Goal: Task Accomplishment & Management: Complete application form

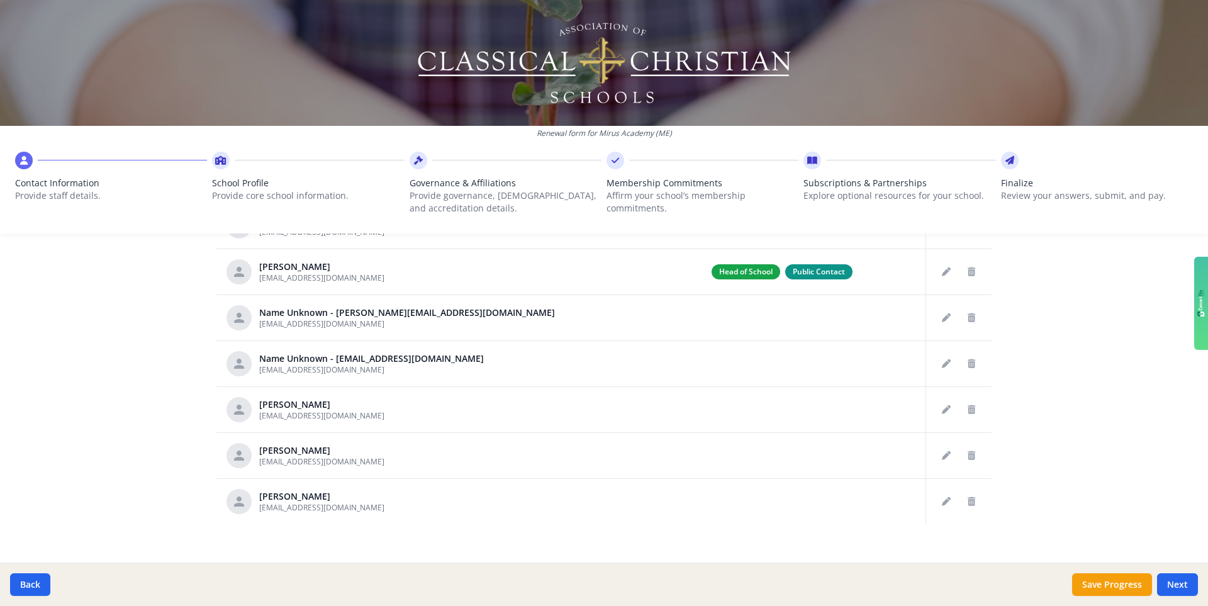
scroll to position [543, 0]
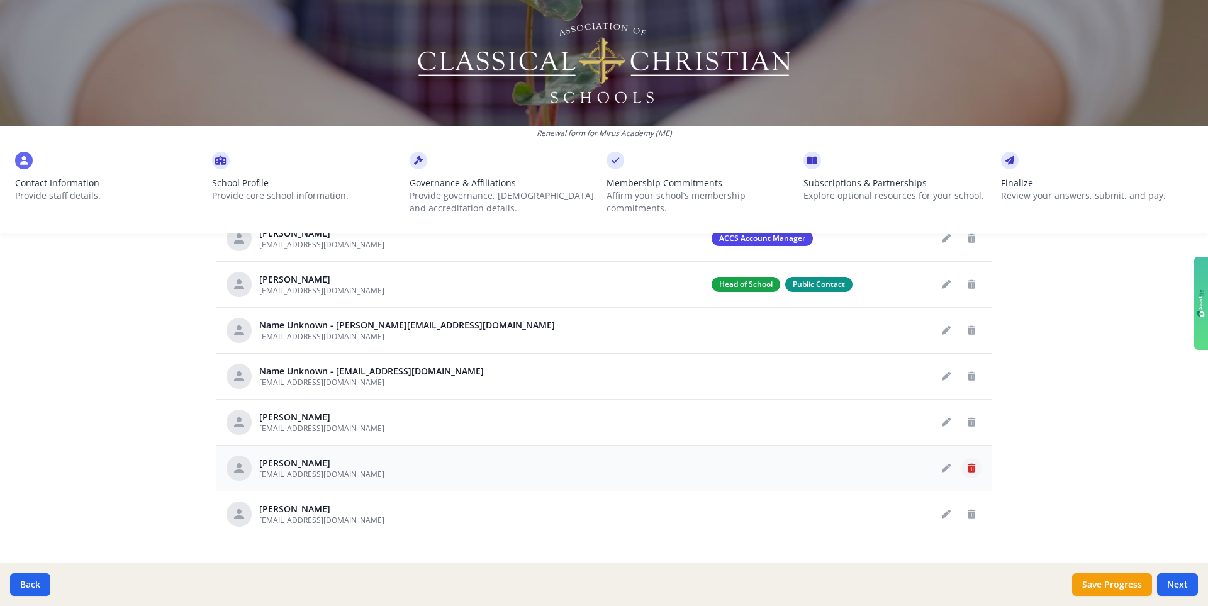
click at [754, 429] on icon "Delete staff" at bounding box center [972, 468] width 8 height 9
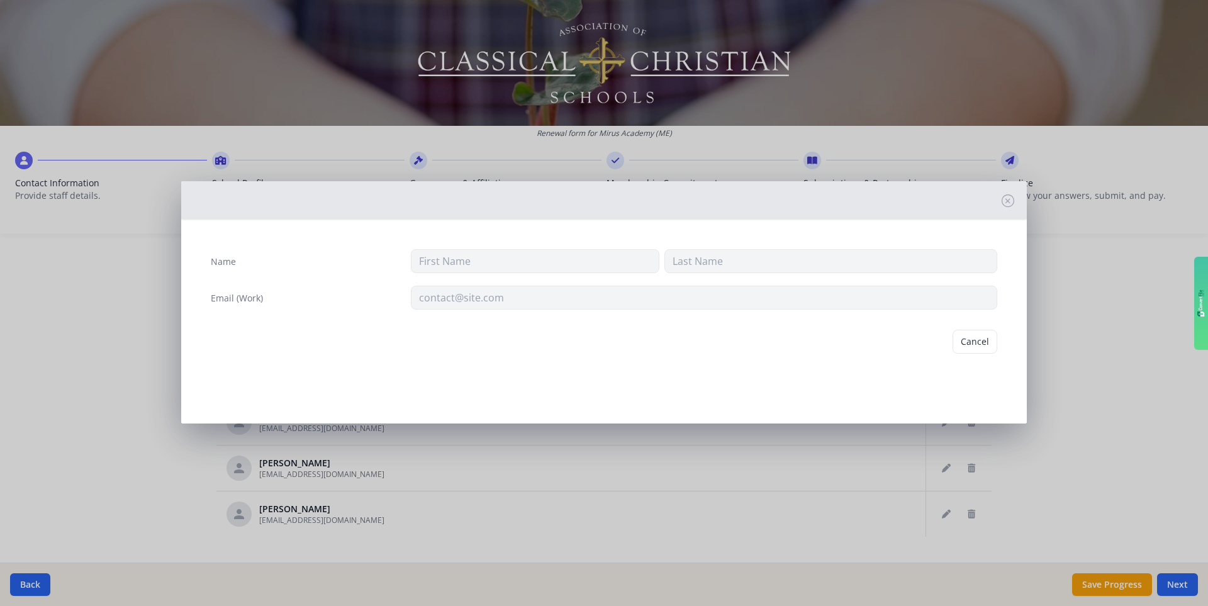
type input "[PERSON_NAME]"
type input "[EMAIL_ADDRESS][DOMAIN_NAME]"
click at [754, 340] on button "Delete" at bounding box center [975, 342] width 43 height 24
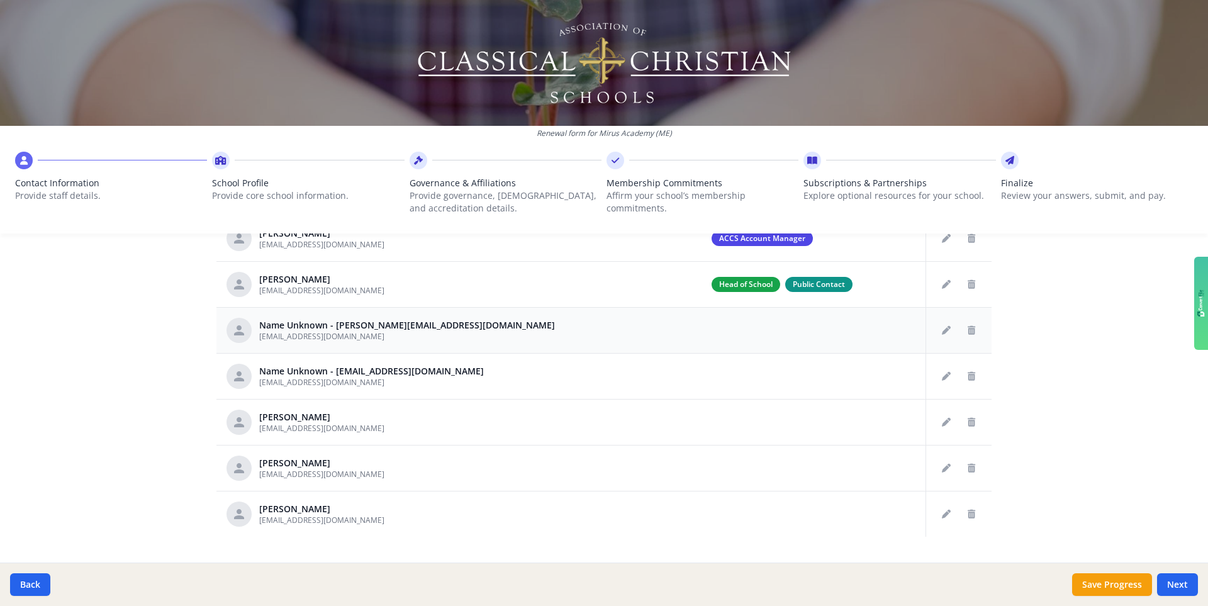
scroll to position [524, 0]
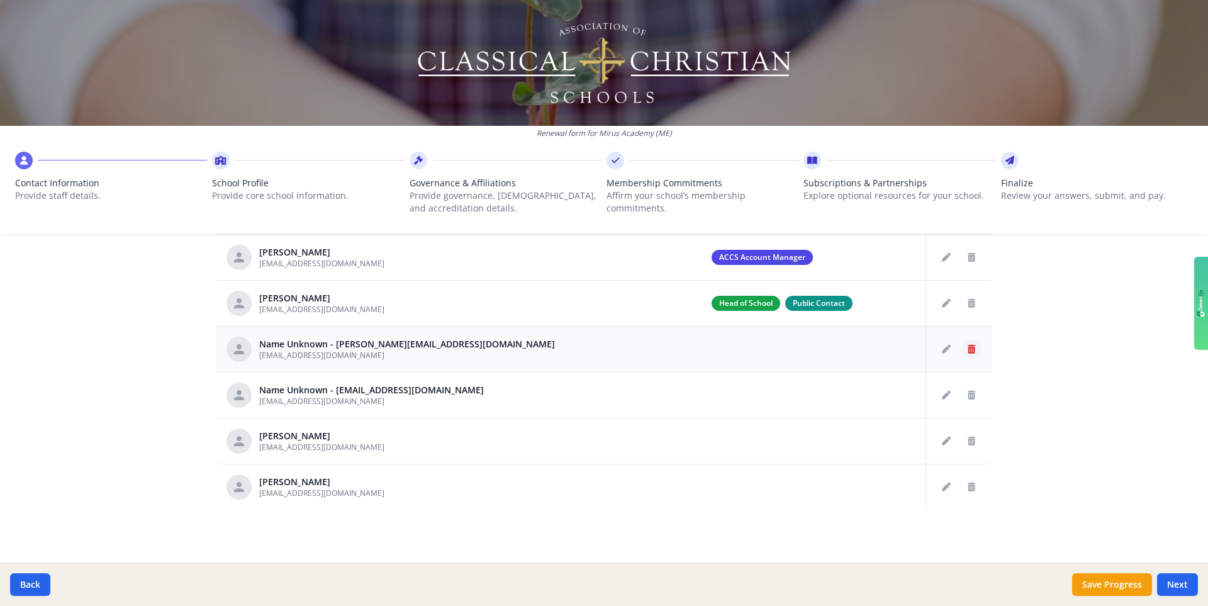
click at [754, 345] on icon "Delete staff" at bounding box center [972, 349] width 8 height 9
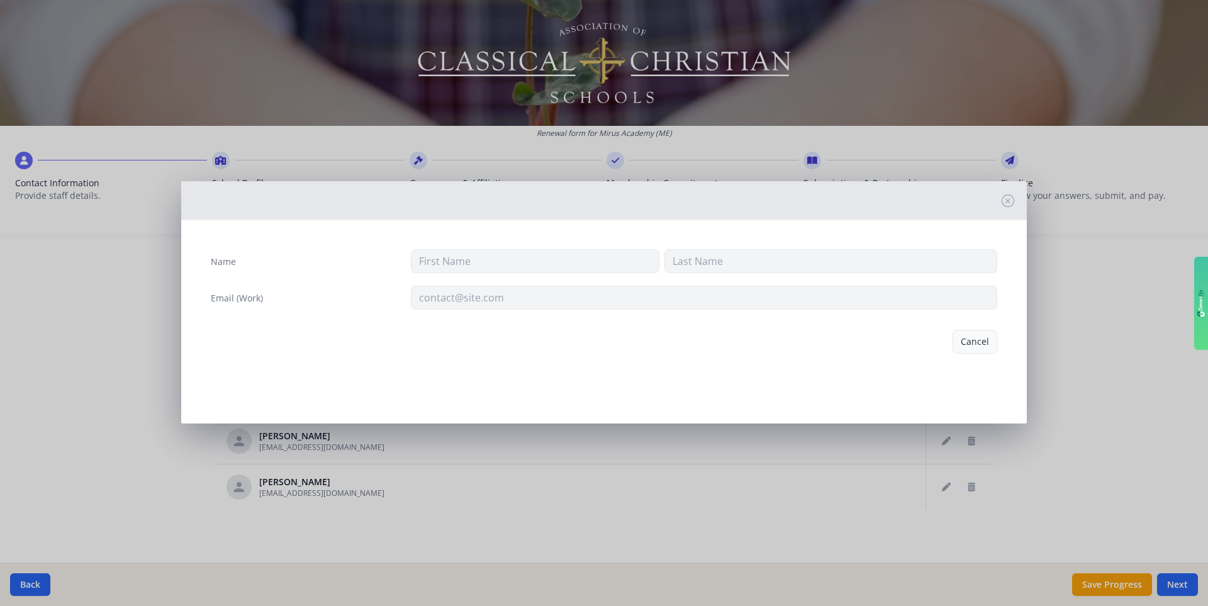
type input "[EMAIL_ADDRESS][DOMAIN_NAME]"
click at [754, 340] on button "Delete" at bounding box center [975, 342] width 43 height 24
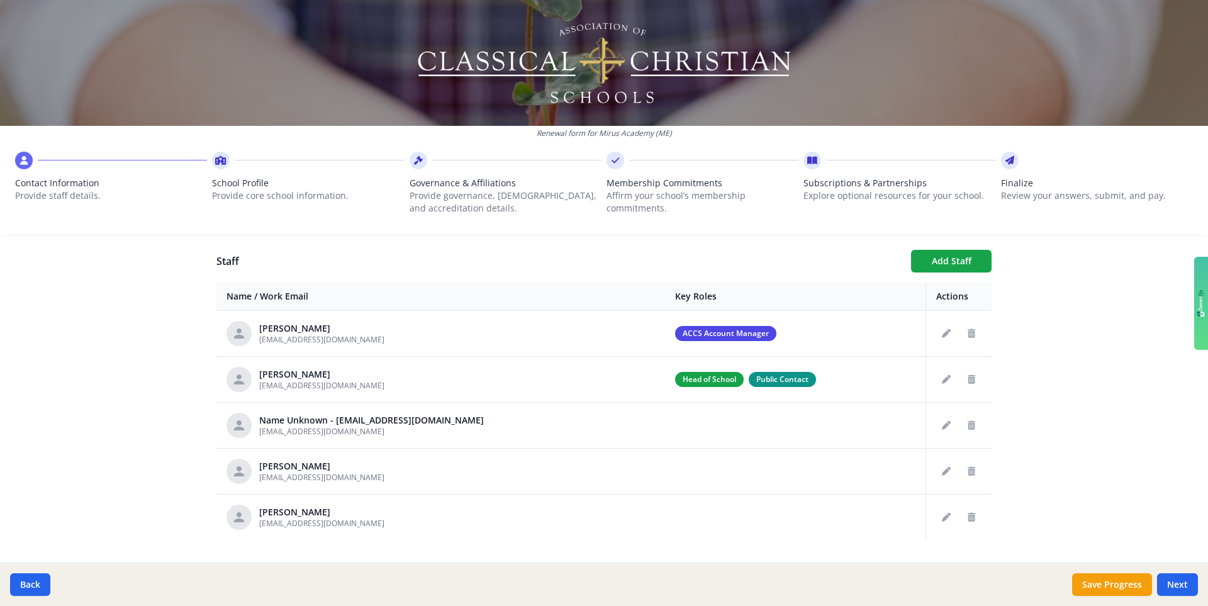
scroll to position [452, 0]
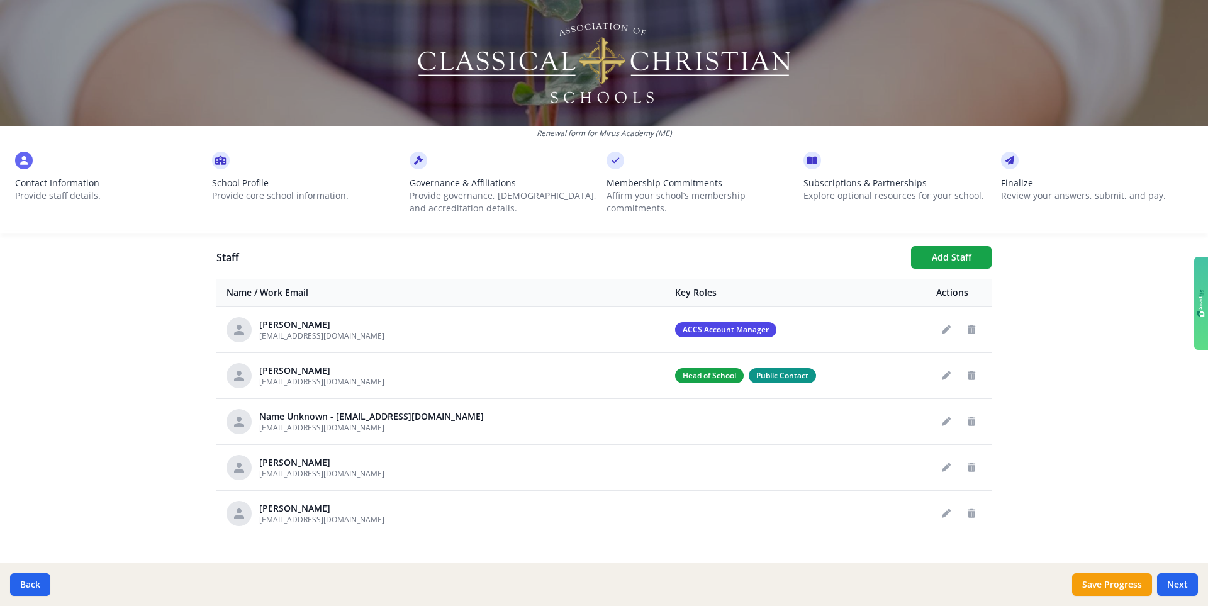
click at [754, 272] on div "Staff Add Staff Name / Work Email Key Roles Actions [PERSON_NAME] [EMAIL_ADDRES…" at bounding box center [603, 391] width 775 height 290
click at [754, 255] on button "Add Staff" at bounding box center [951, 257] width 81 height 23
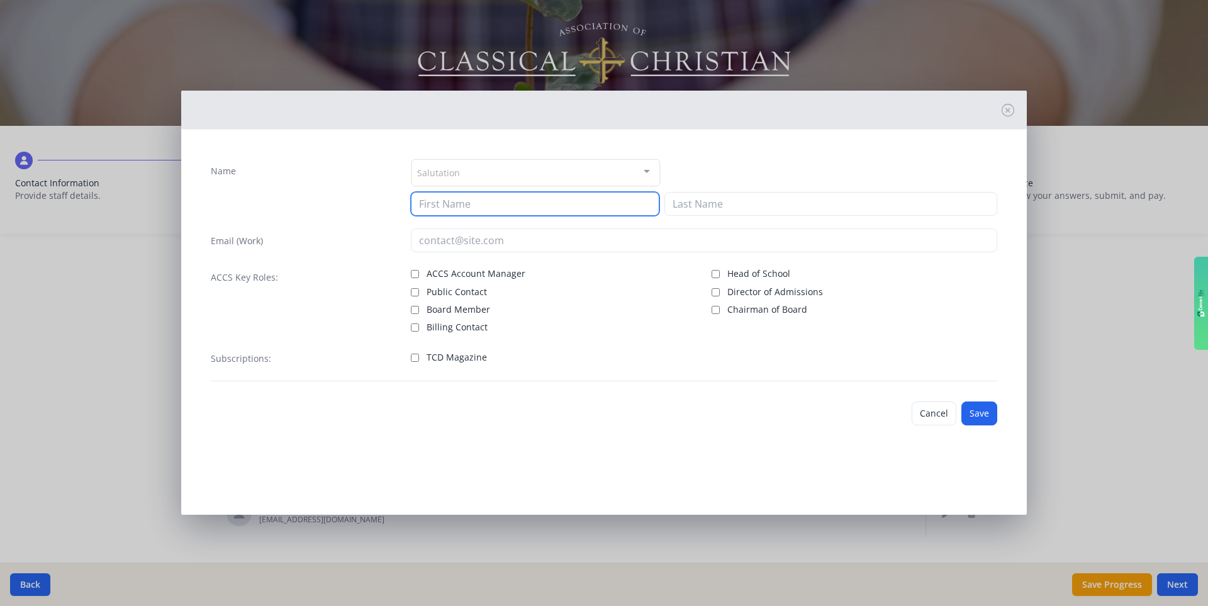
click at [462, 200] on input at bounding box center [535, 204] width 249 height 24
type input "Charity"
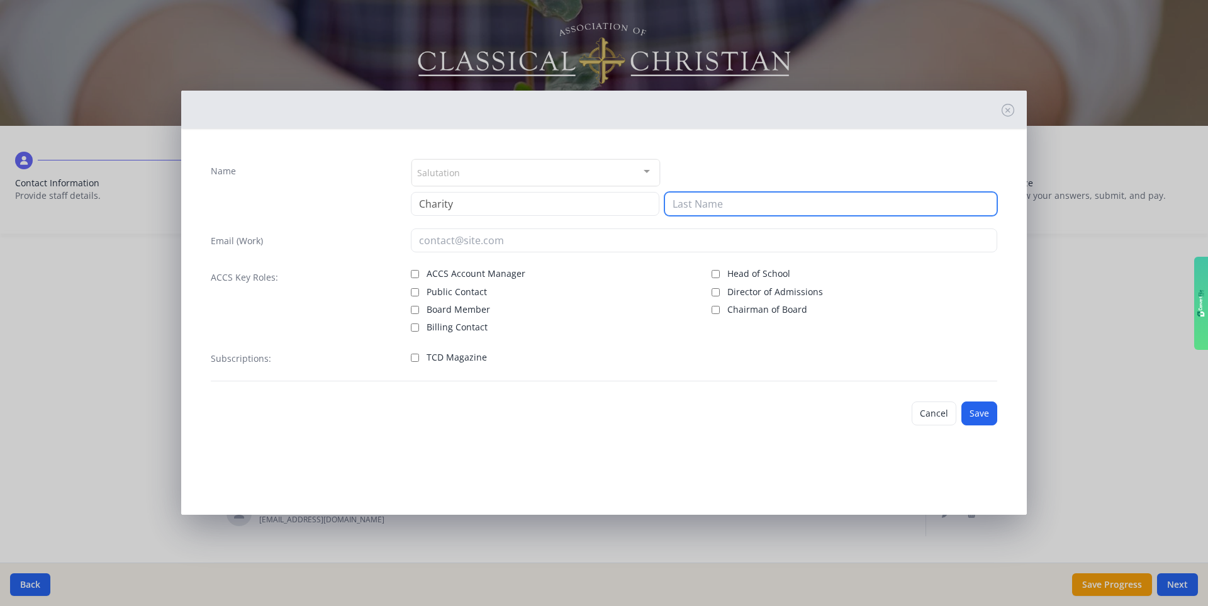
click at [754, 207] on input at bounding box center [830, 204] width 333 height 24
type input "Garland"
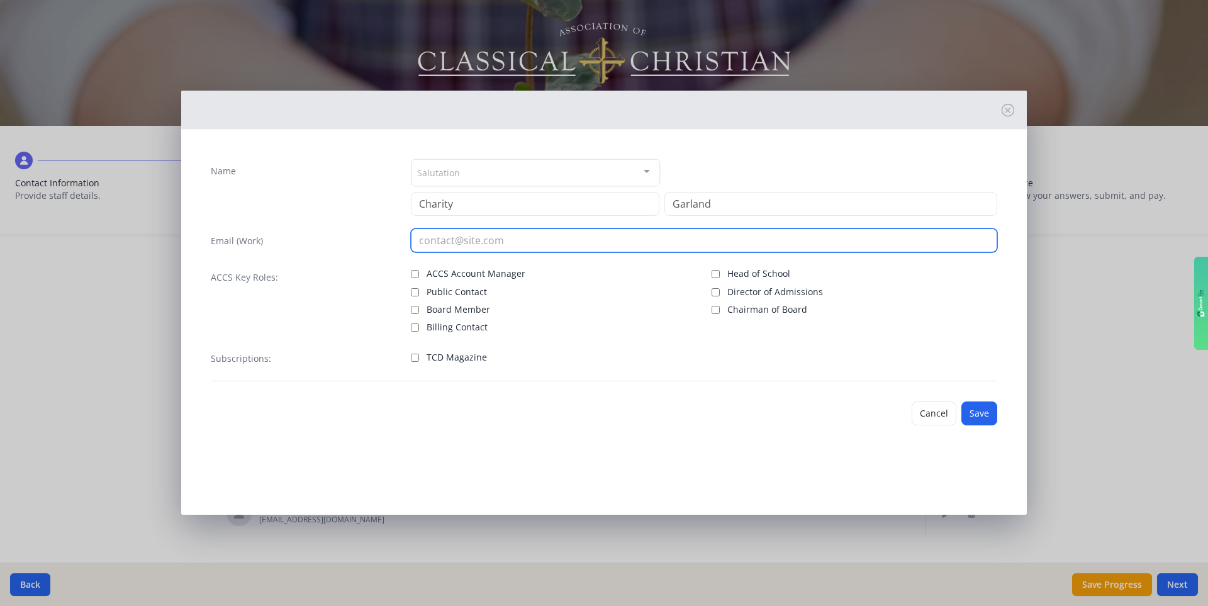
click at [467, 239] on input "email" at bounding box center [704, 240] width 587 height 24
type input "[EMAIL_ADDRESS][DOMAIN_NAME]"
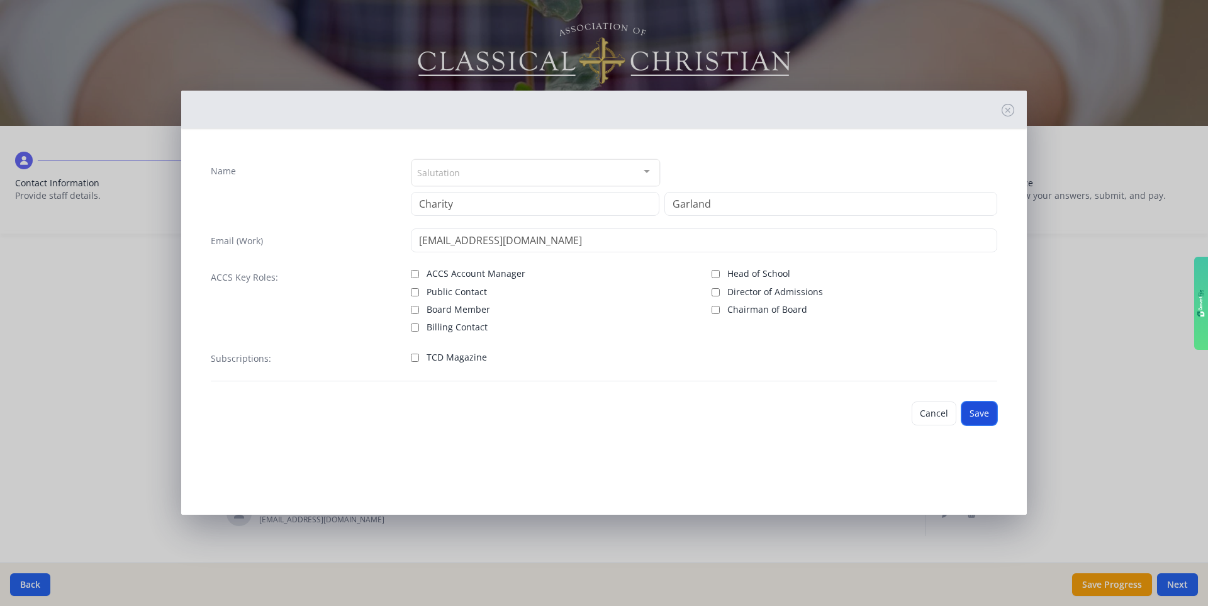
click at [754, 413] on button "Save" at bounding box center [979, 413] width 36 height 24
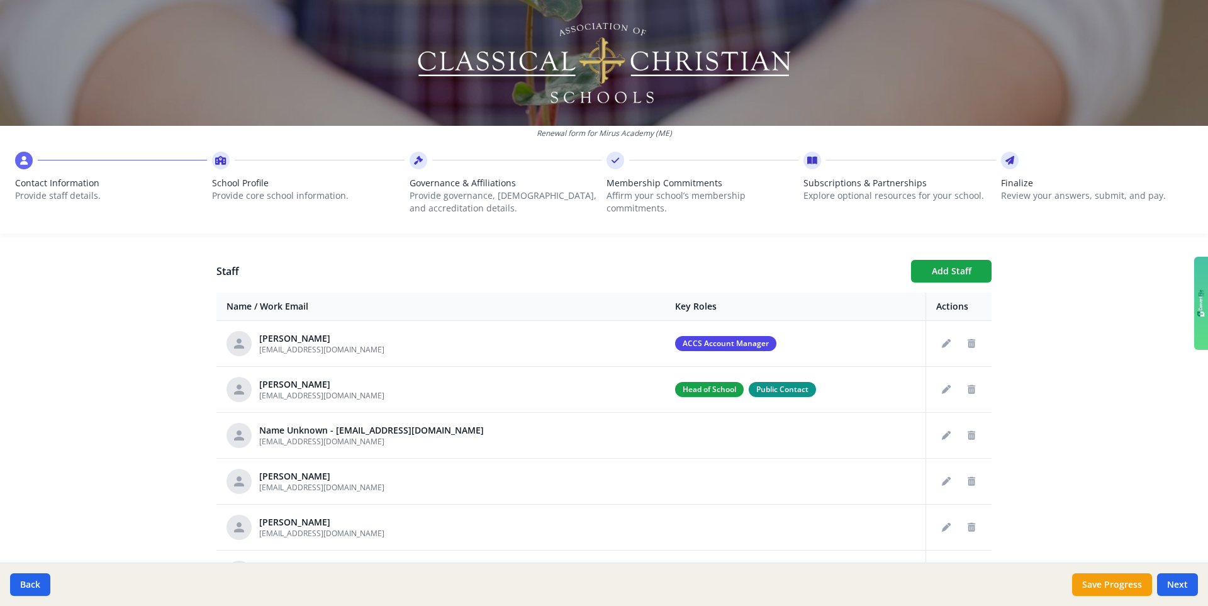
scroll to position [437, 0]
click at [754, 264] on button "Add Staff" at bounding box center [951, 271] width 81 height 23
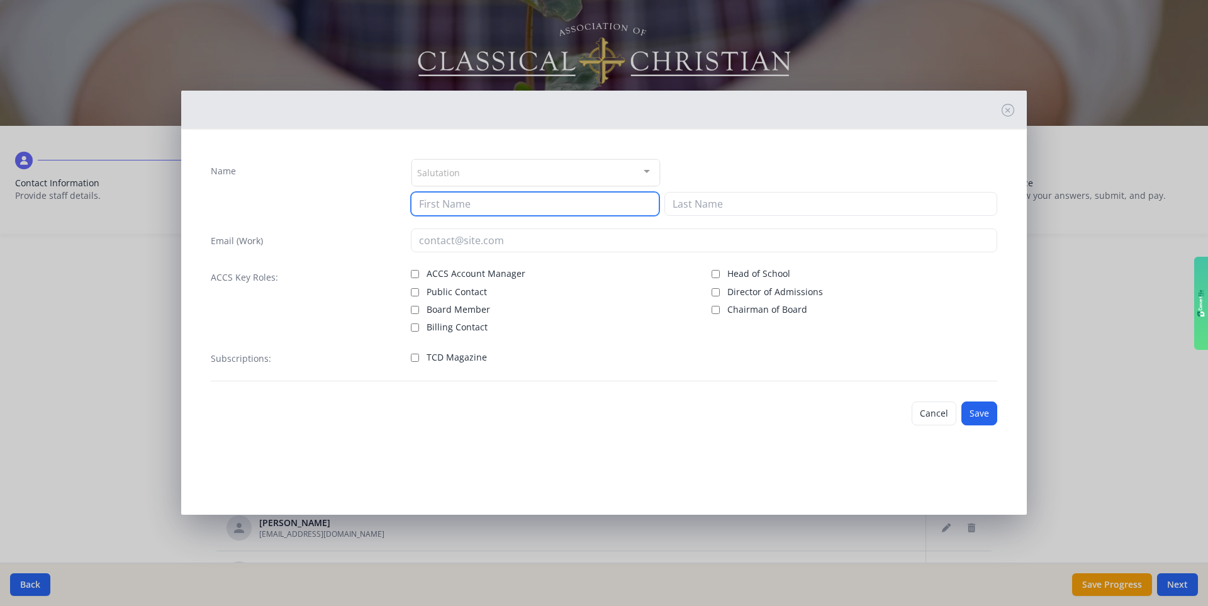
click at [481, 206] on input at bounding box center [535, 204] width 249 height 24
type input "[PERSON_NAME]"
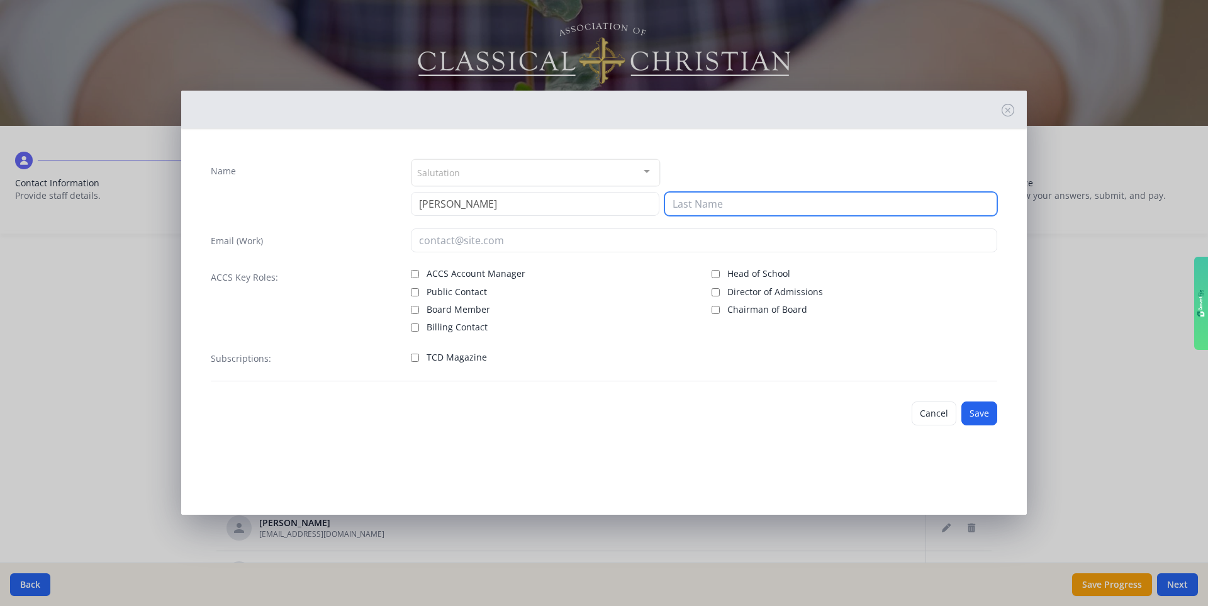
click at [729, 199] on input at bounding box center [830, 204] width 333 height 24
type input "[PERSON_NAME]"
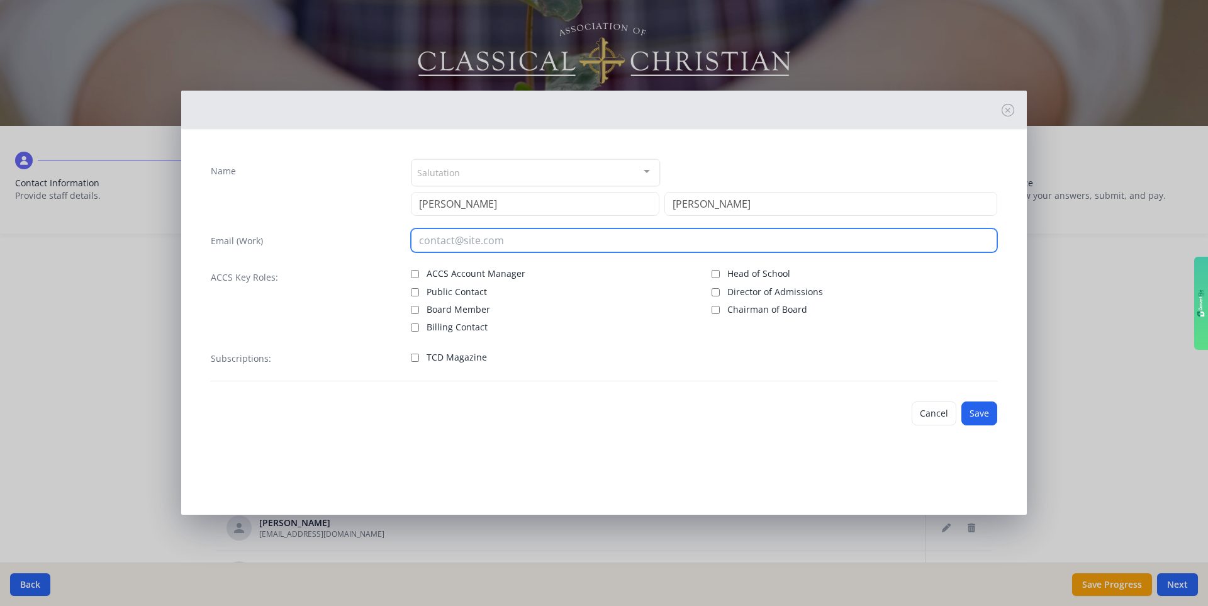
click at [561, 238] on input "email" at bounding box center [704, 240] width 587 height 24
type input "[EMAIL_ADDRESS][DOMAIN_NAME]"
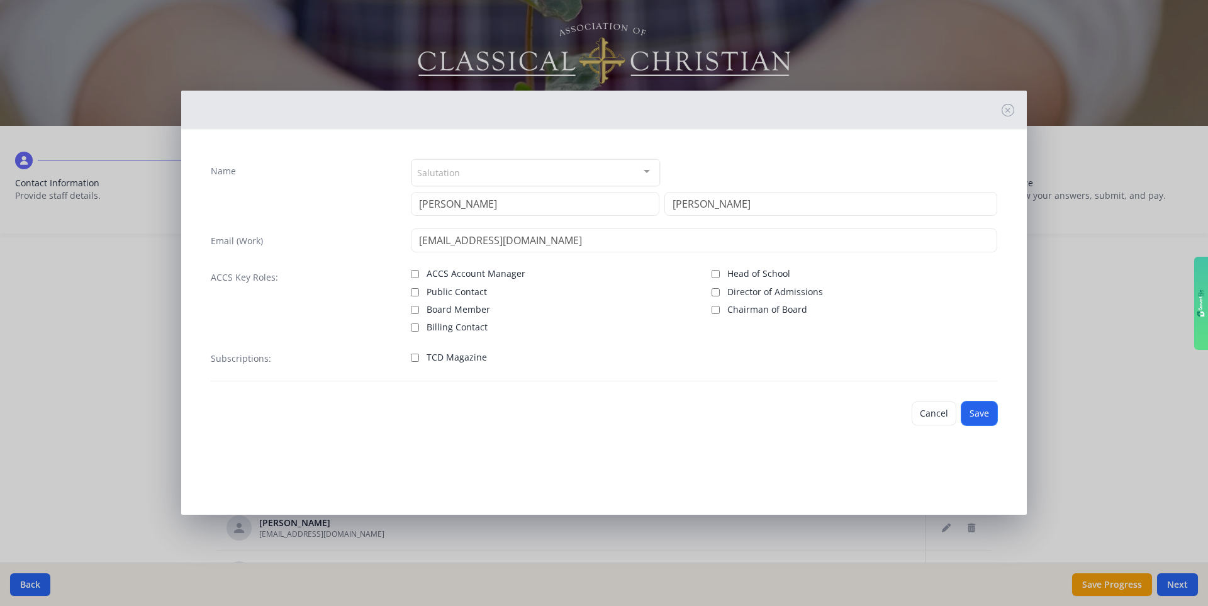
click at [754, 414] on button "Save" at bounding box center [979, 413] width 36 height 24
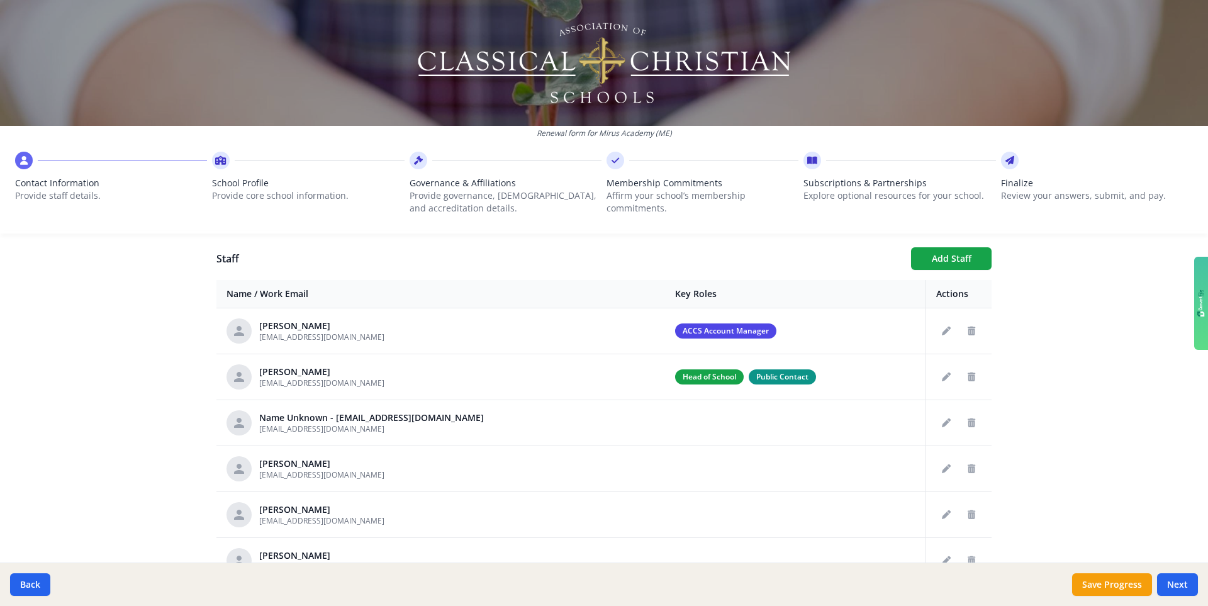
scroll to position [450, 0]
click at [754, 257] on button "Add Staff" at bounding box center [951, 259] width 81 height 23
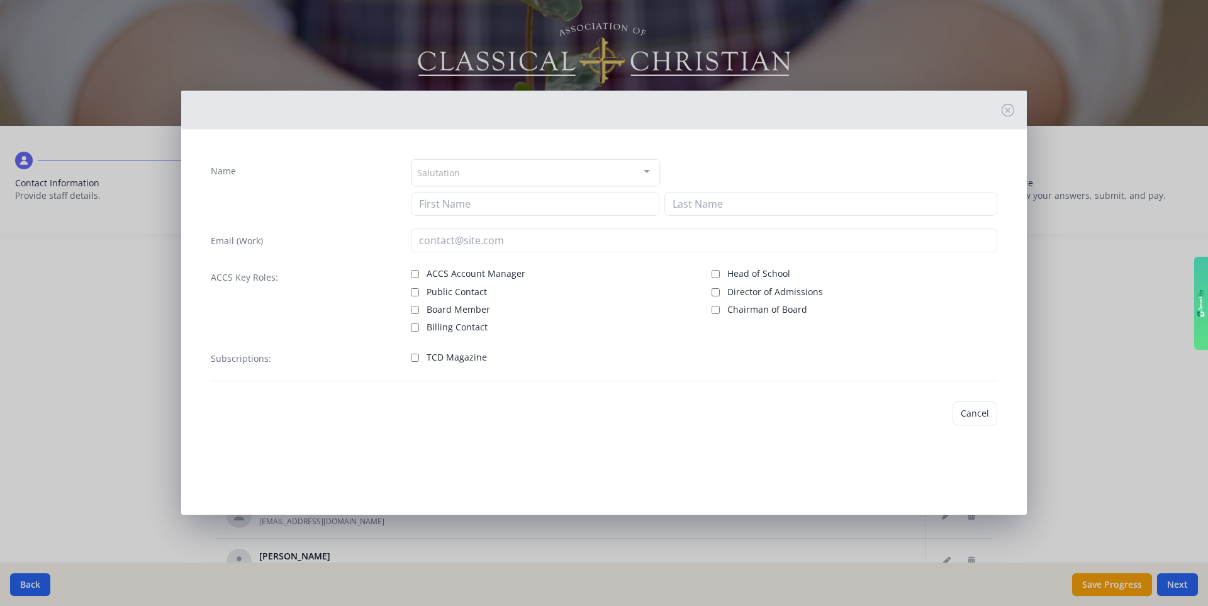
checkbox input "false"
click at [554, 199] on input at bounding box center [535, 204] width 249 height 24
type input "[PERSON_NAME]"
click at [743, 190] on div "Salutation Mr. Mrs. Ms. Dr. Rev. Fr. Esq. No elements found. Consider changing …" at bounding box center [704, 187] width 587 height 57
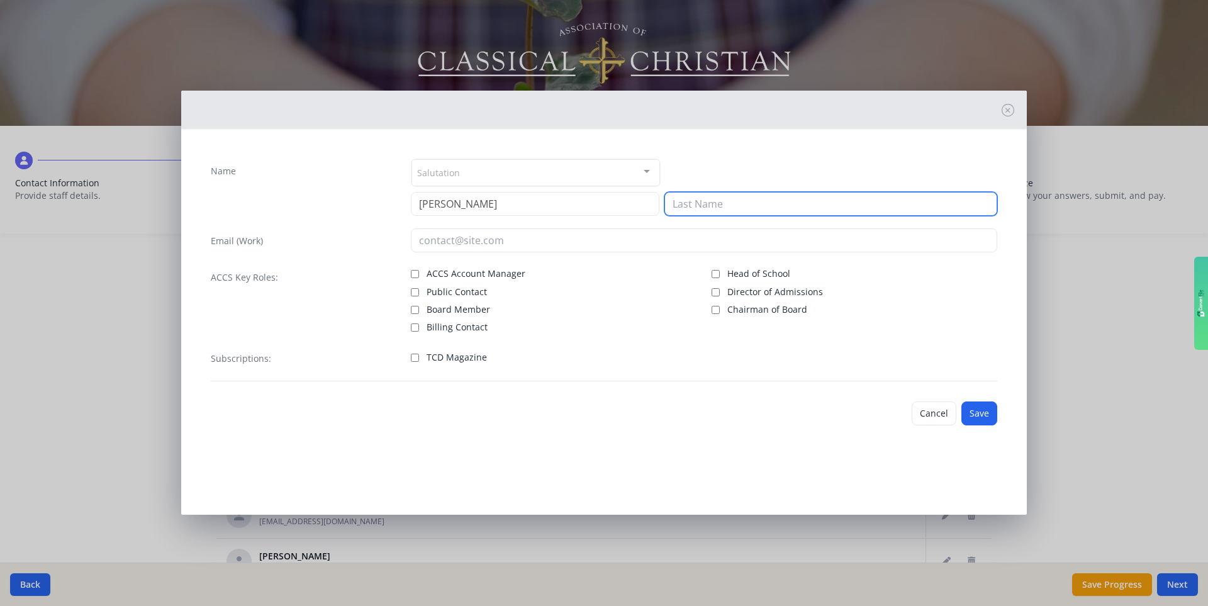
click at [737, 203] on input at bounding box center [830, 204] width 333 height 24
type input "[PERSON_NAME]"
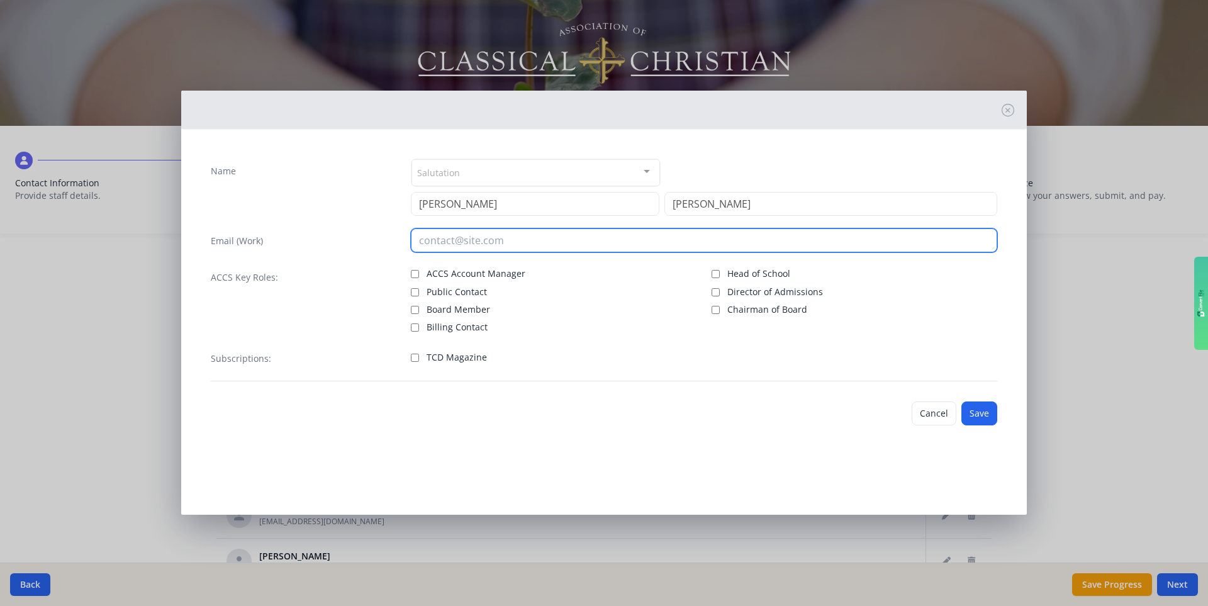
click at [450, 234] on input "email" at bounding box center [704, 240] width 587 height 24
type input "[EMAIL_ADDRESS][DOMAIN_NAME]"
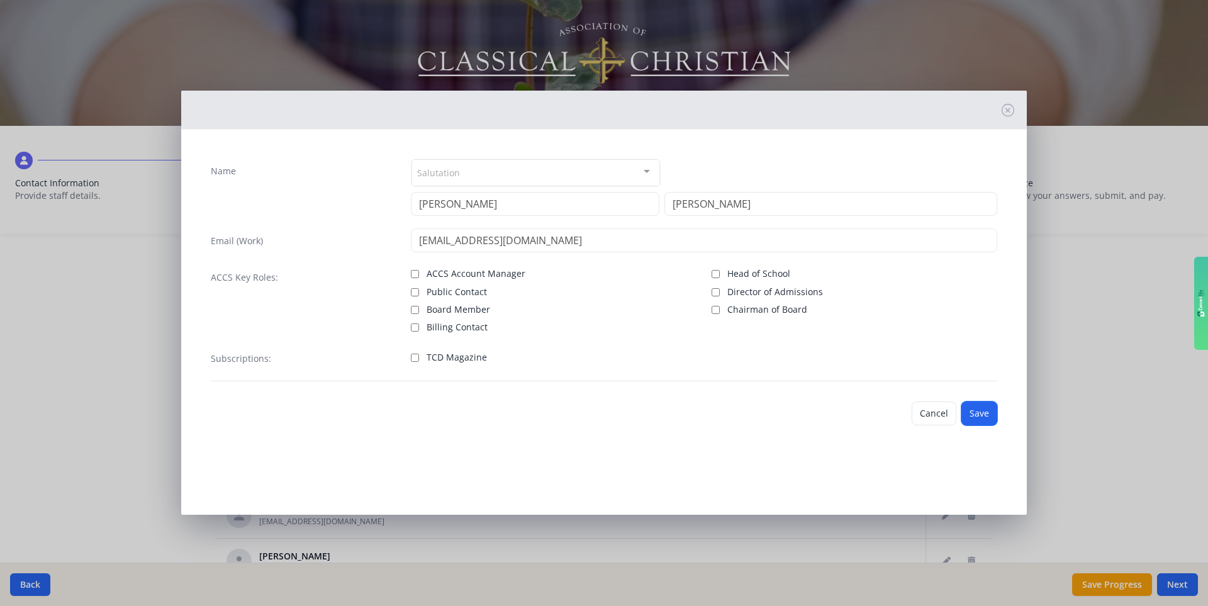
click at [754, 415] on button "Save" at bounding box center [979, 413] width 36 height 24
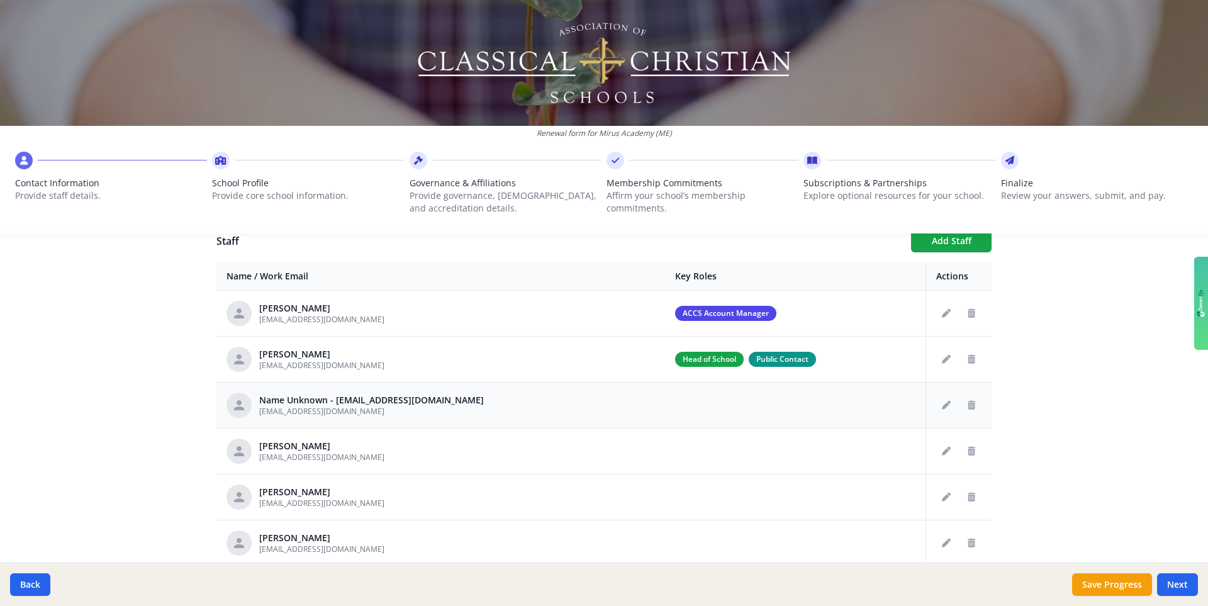
scroll to position [456, 0]
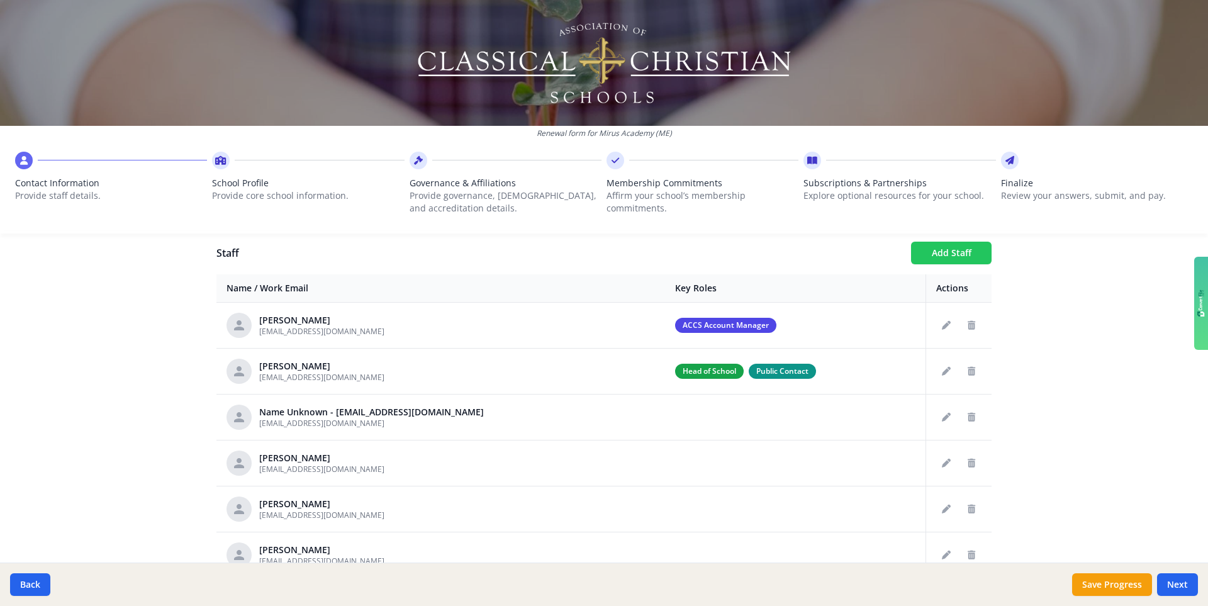
click at [754, 251] on button "Add Staff" at bounding box center [951, 253] width 81 height 23
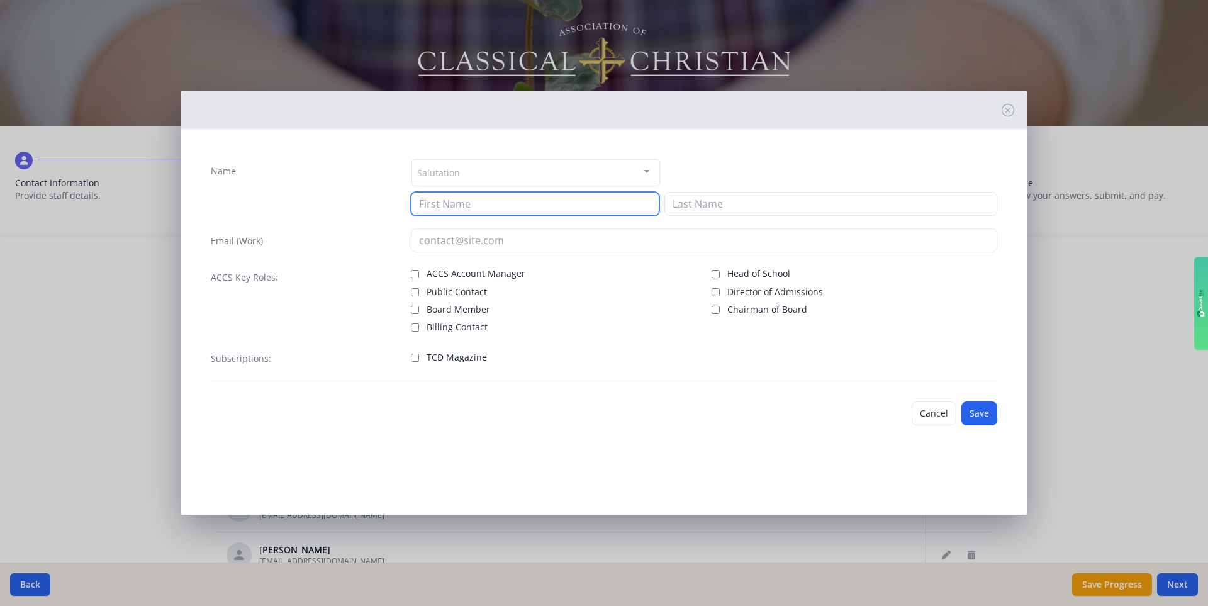
click at [547, 203] on input at bounding box center [535, 204] width 249 height 24
type input "Demelza"
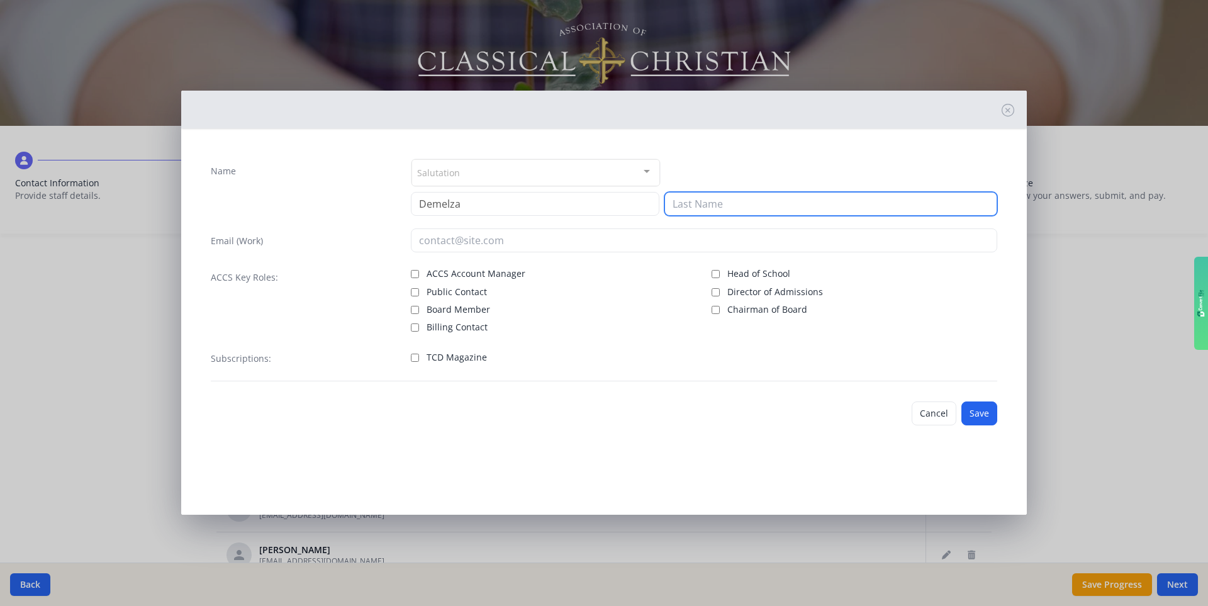
click at [688, 208] on input at bounding box center [830, 204] width 333 height 24
type input "[PERSON_NAME]"
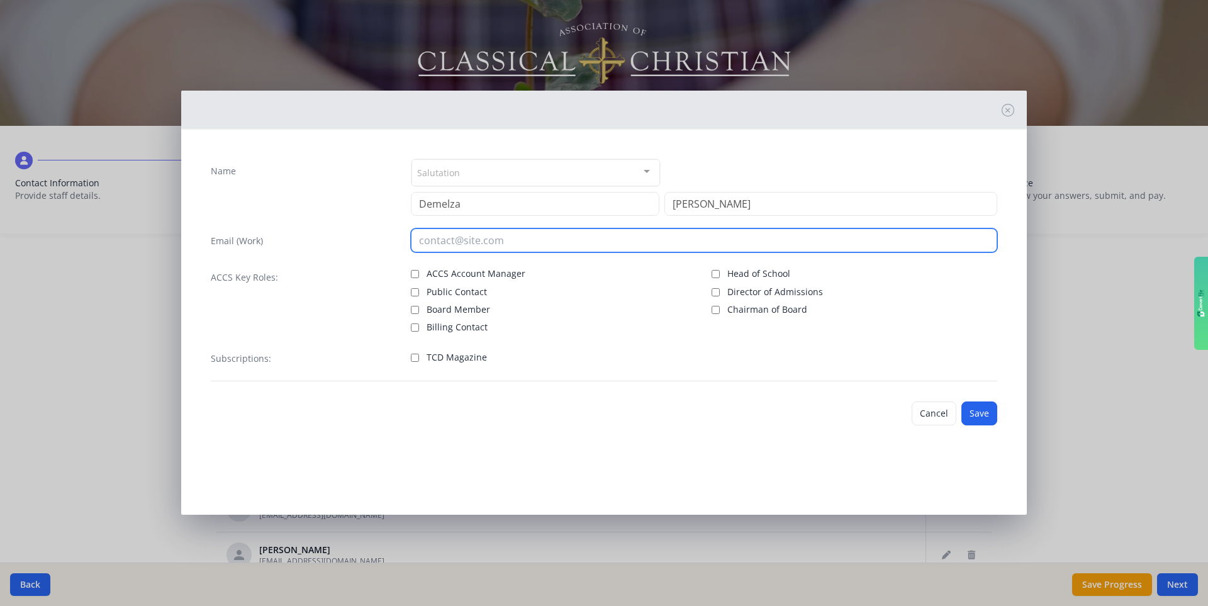
click at [517, 243] on input "email" at bounding box center [704, 240] width 587 height 24
type input "[EMAIL_ADDRESS][DOMAIN_NAME]"
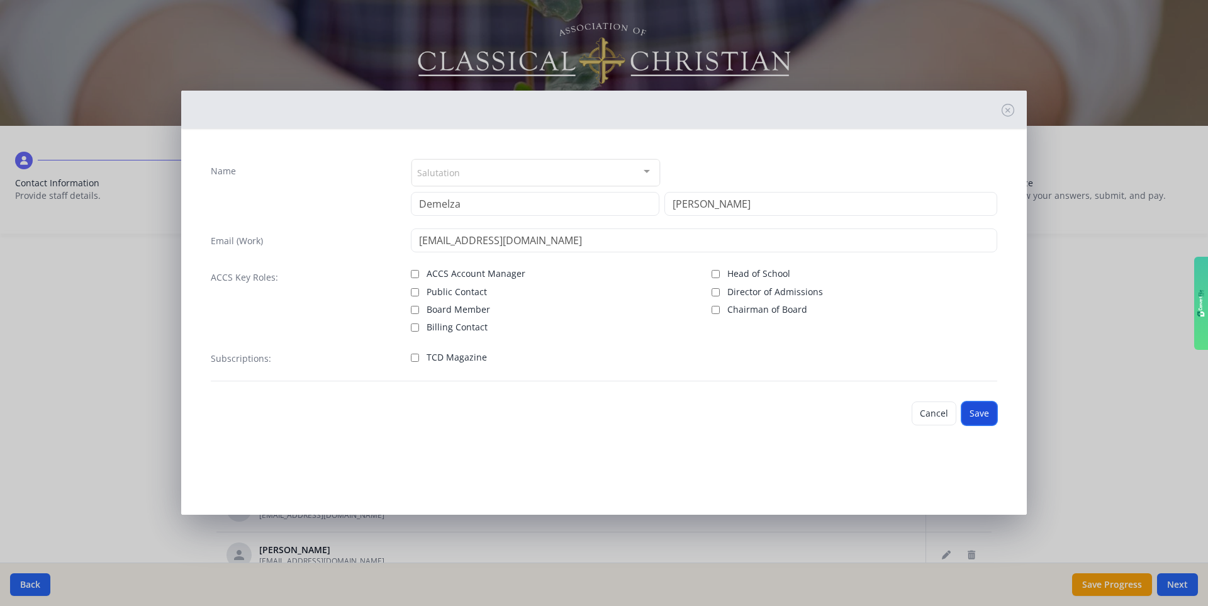
click at [754, 411] on button "Save" at bounding box center [979, 413] width 36 height 24
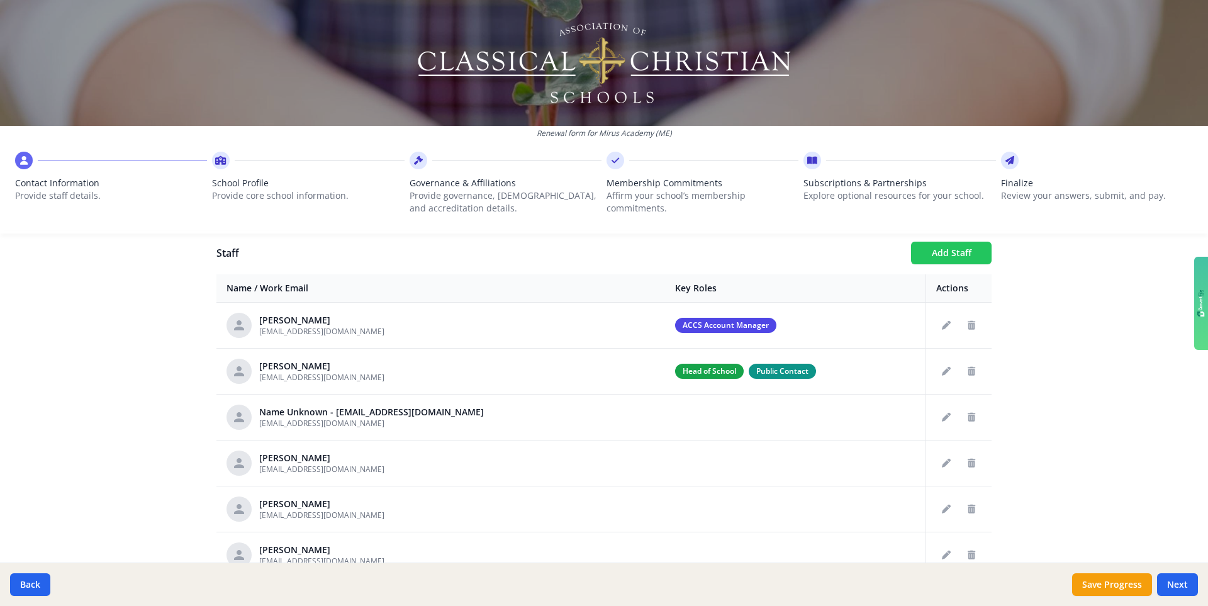
click at [754, 253] on button "Add Staff" at bounding box center [951, 253] width 81 height 23
checkbox input "false"
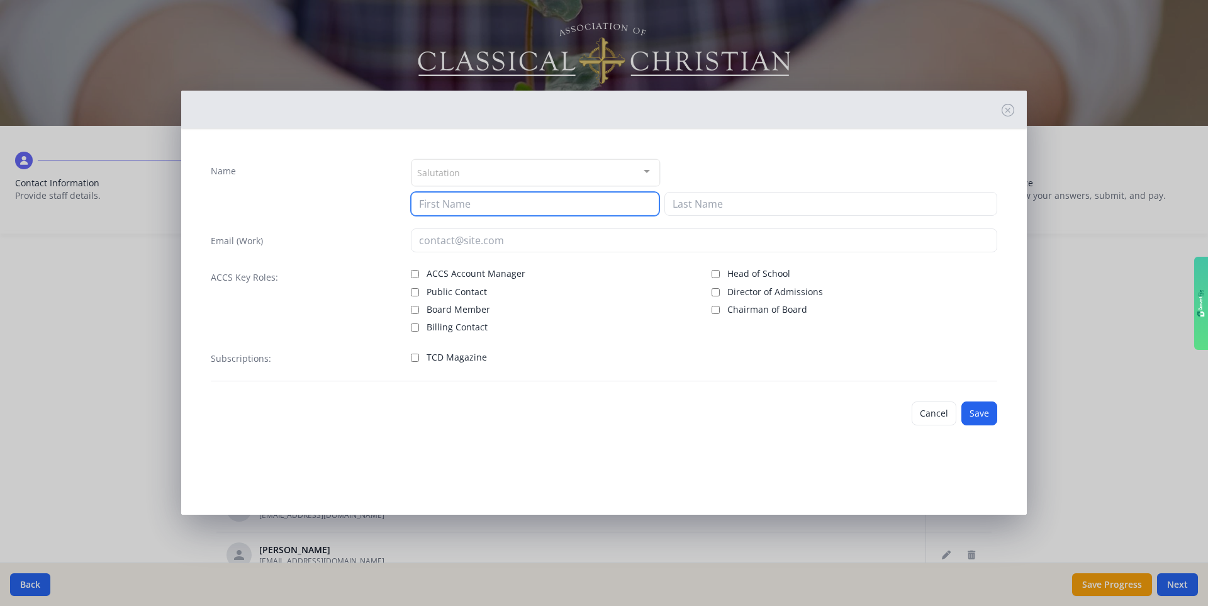
click at [457, 208] on input at bounding box center [535, 204] width 249 height 24
type input "Caedman"
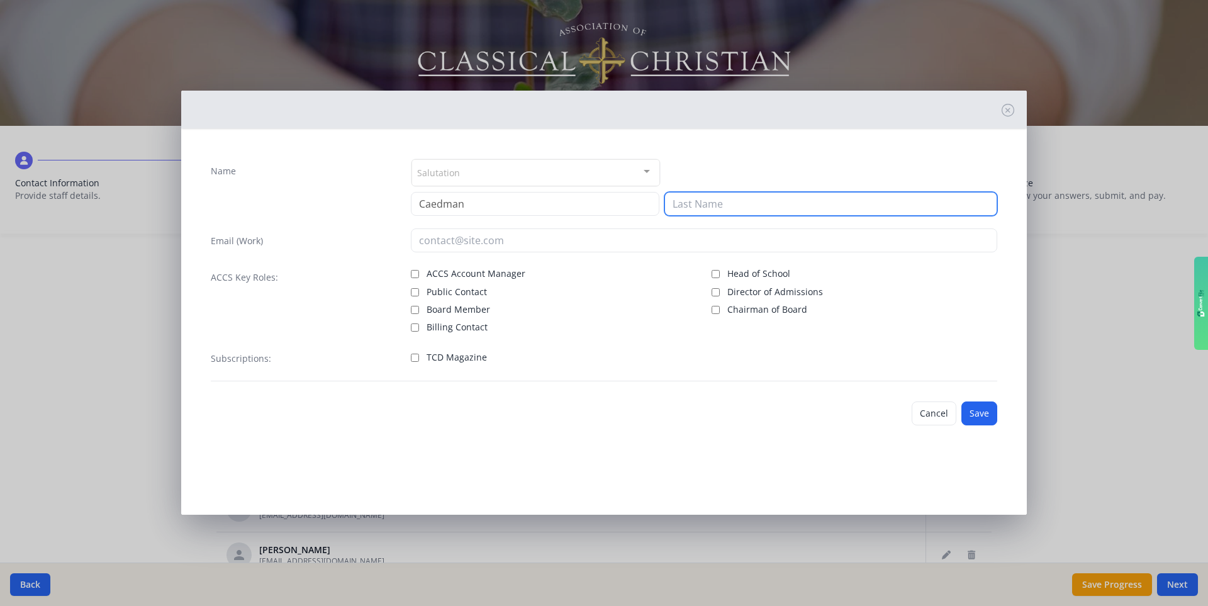
click at [705, 206] on input at bounding box center [830, 204] width 333 height 24
type input "[PERSON_NAME]"
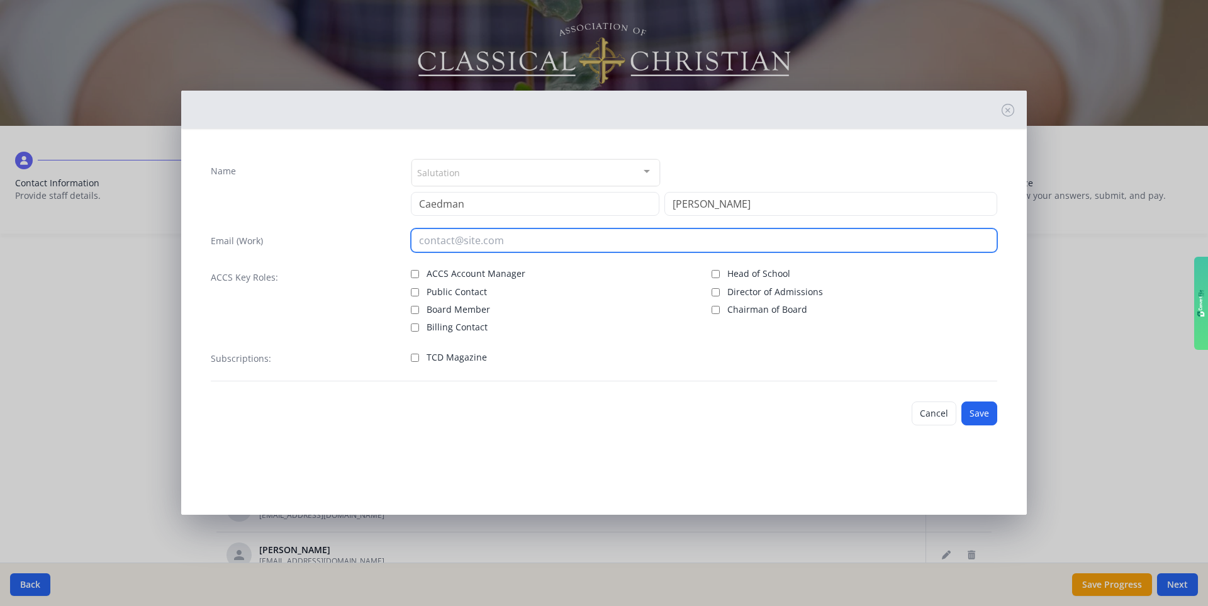
click at [494, 240] on input "email" at bounding box center [704, 240] width 587 height 24
type input "[EMAIL_ADDRESS][DOMAIN_NAME]"
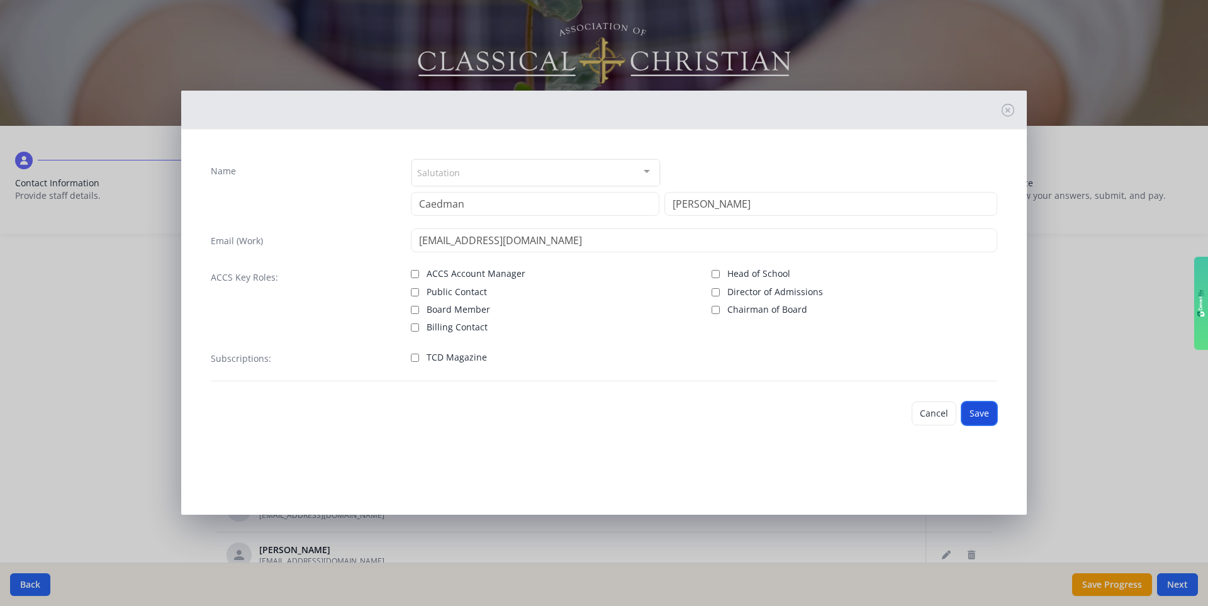
click at [754, 411] on button "Save" at bounding box center [979, 413] width 36 height 24
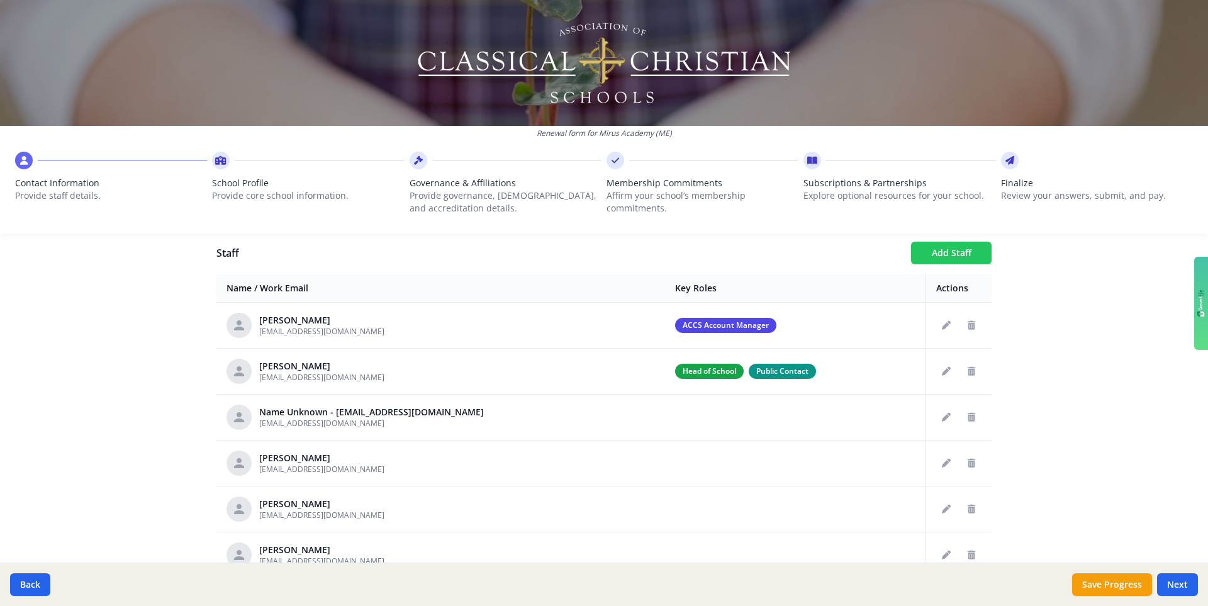
click at [754, 248] on button "Add Staff" at bounding box center [951, 253] width 81 height 23
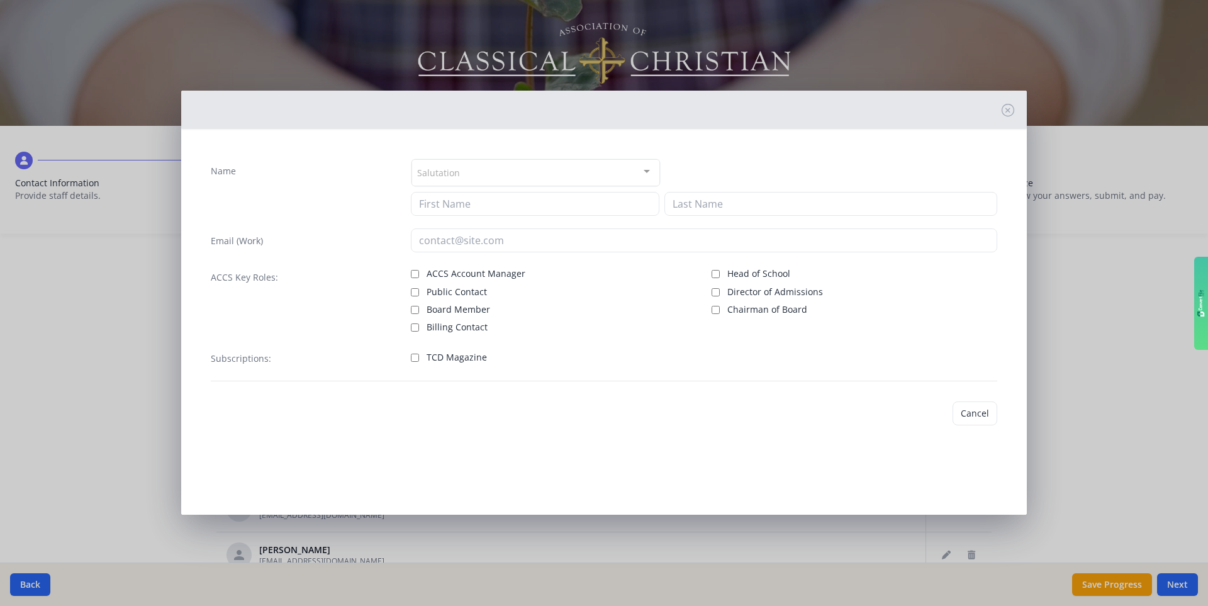
checkbox input "false"
click at [481, 206] on input at bounding box center [535, 204] width 249 height 24
type input "[PERSON_NAME]"
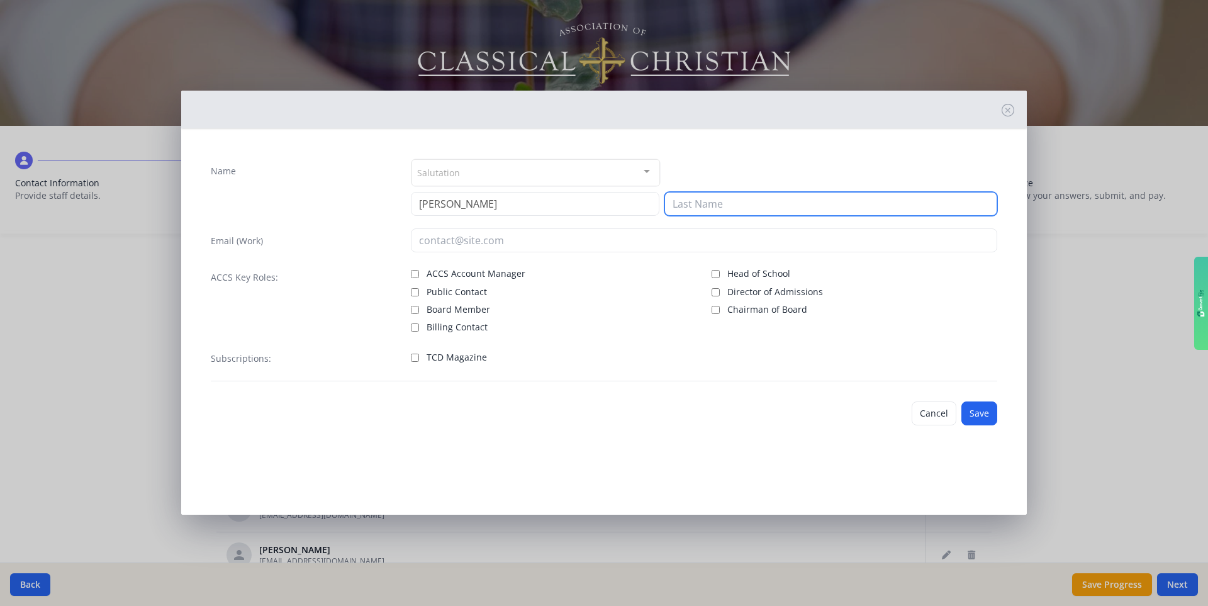
click at [708, 206] on input at bounding box center [830, 204] width 333 height 24
type input "[PERSON_NAME]"
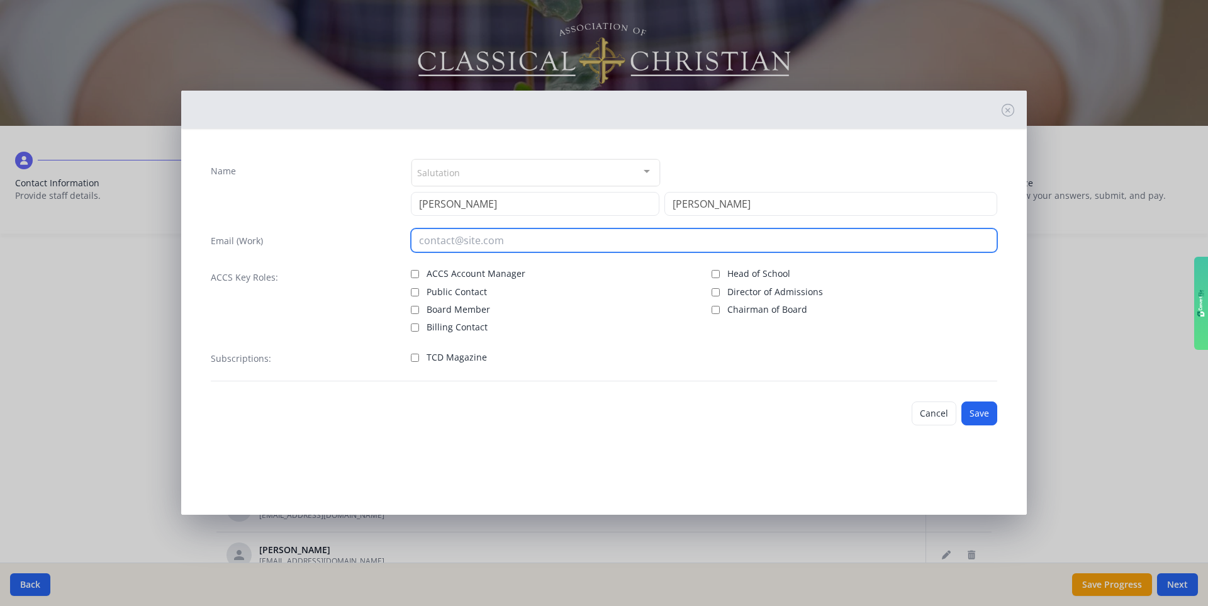
click at [500, 240] on input "email" at bounding box center [704, 240] width 587 height 24
type input "[EMAIL_ADDRESS][DOMAIN_NAME]"
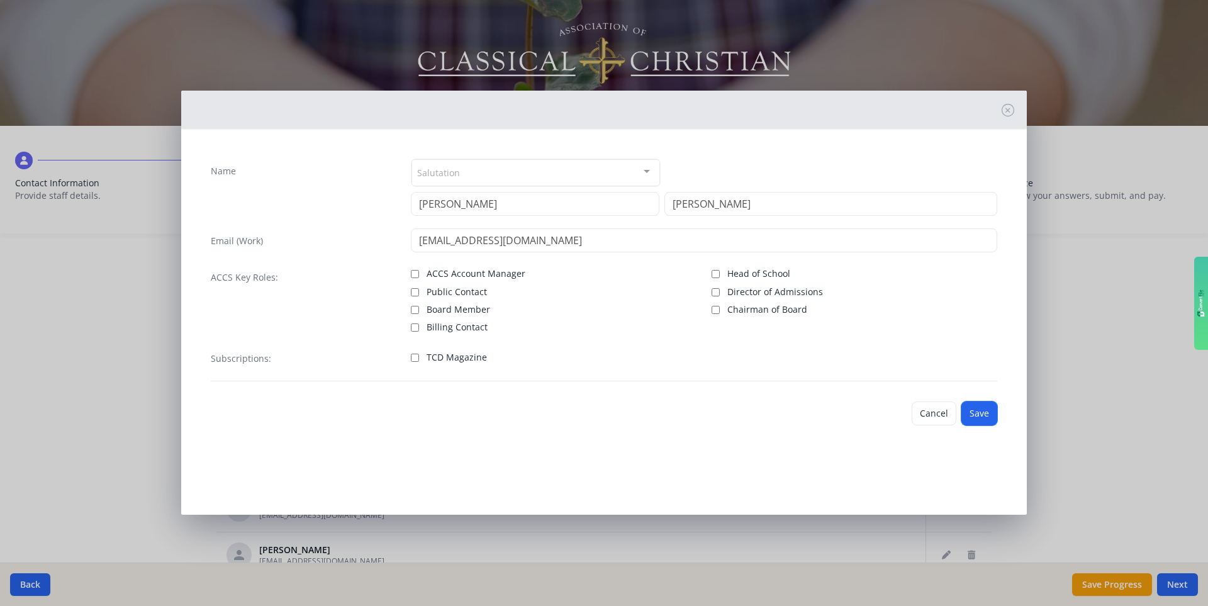
drag, startPoint x: 979, startPoint y: 415, endPoint x: 961, endPoint y: 399, distance: 23.2
click at [754, 410] on button "Save" at bounding box center [979, 413] width 36 height 24
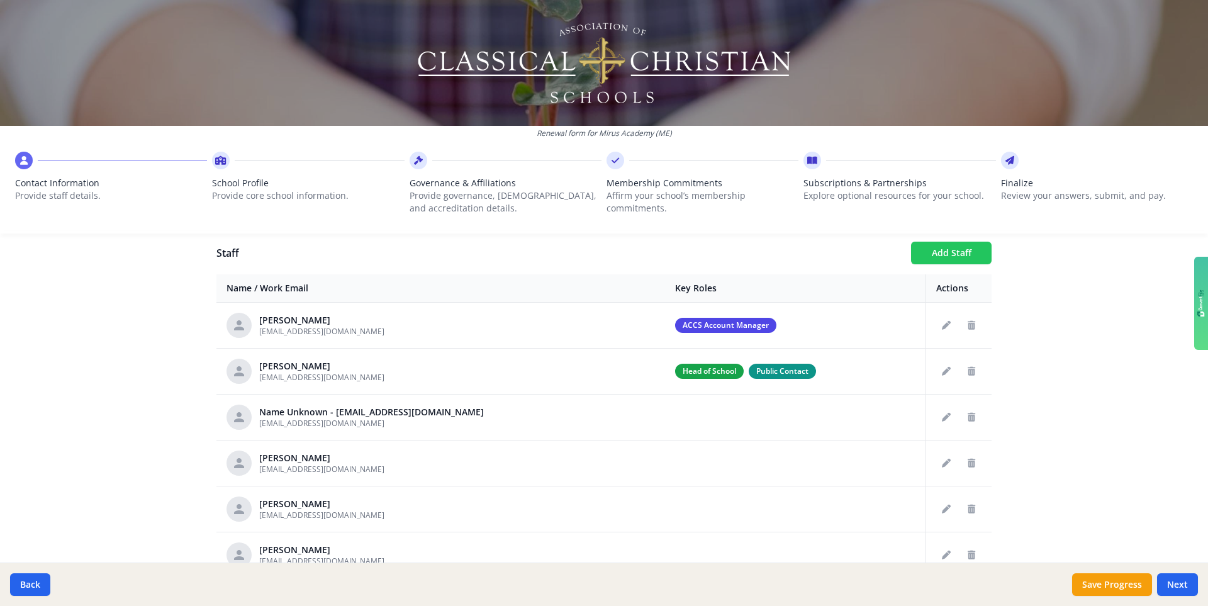
click at [754, 251] on button "Add Staff" at bounding box center [951, 253] width 81 height 23
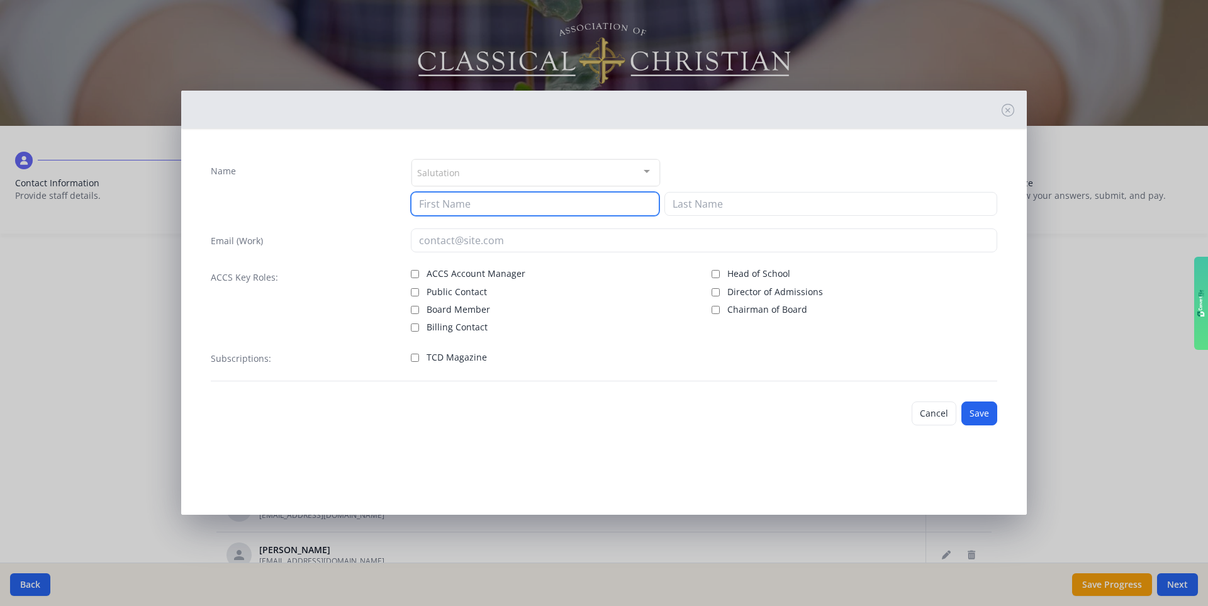
click at [486, 204] on input at bounding box center [535, 204] width 249 height 24
type input "[PERSON_NAME]"
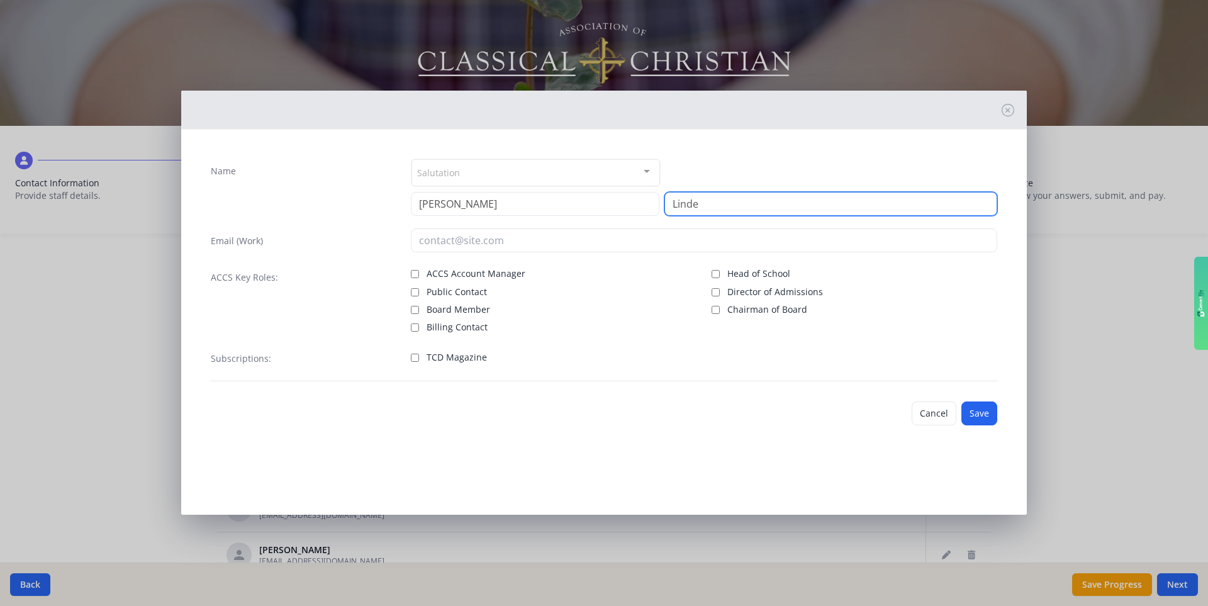
type input "Linde"
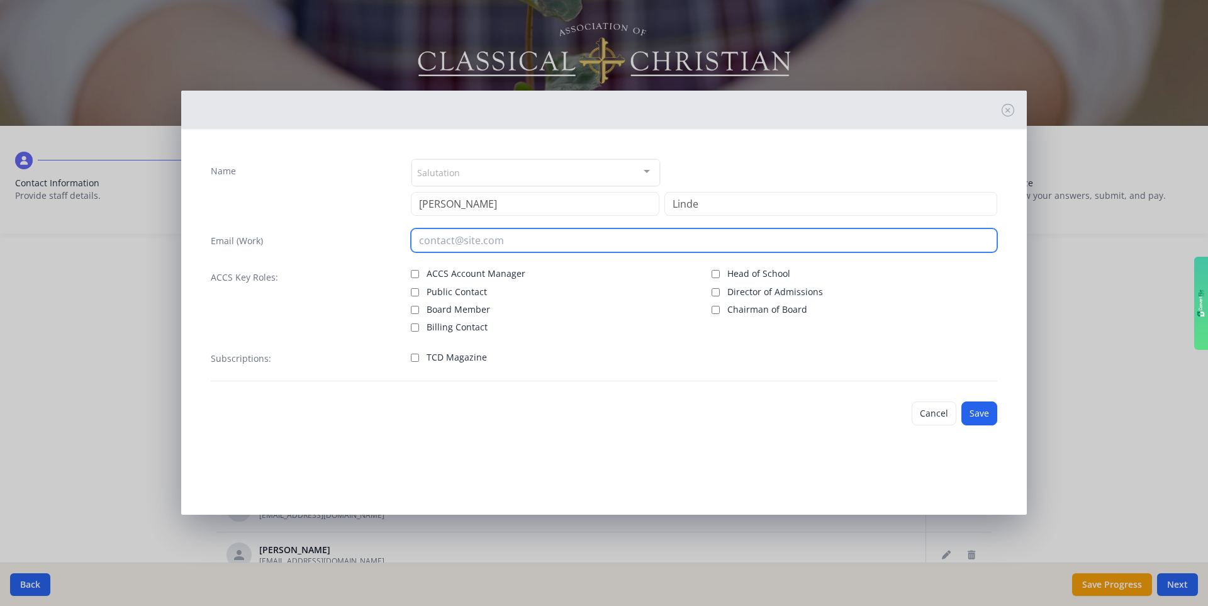
click at [423, 242] on input "email" at bounding box center [704, 240] width 587 height 24
type input "[EMAIL_ADDRESS][DOMAIN_NAME]"
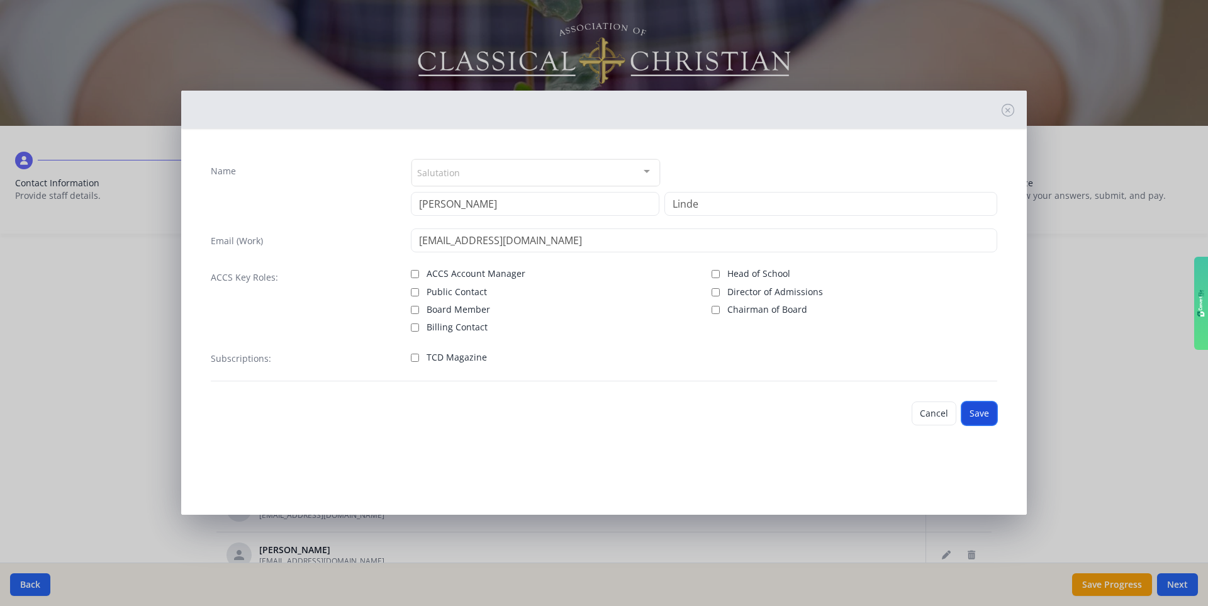
click at [754, 403] on button "Save" at bounding box center [979, 413] width 36 height 24
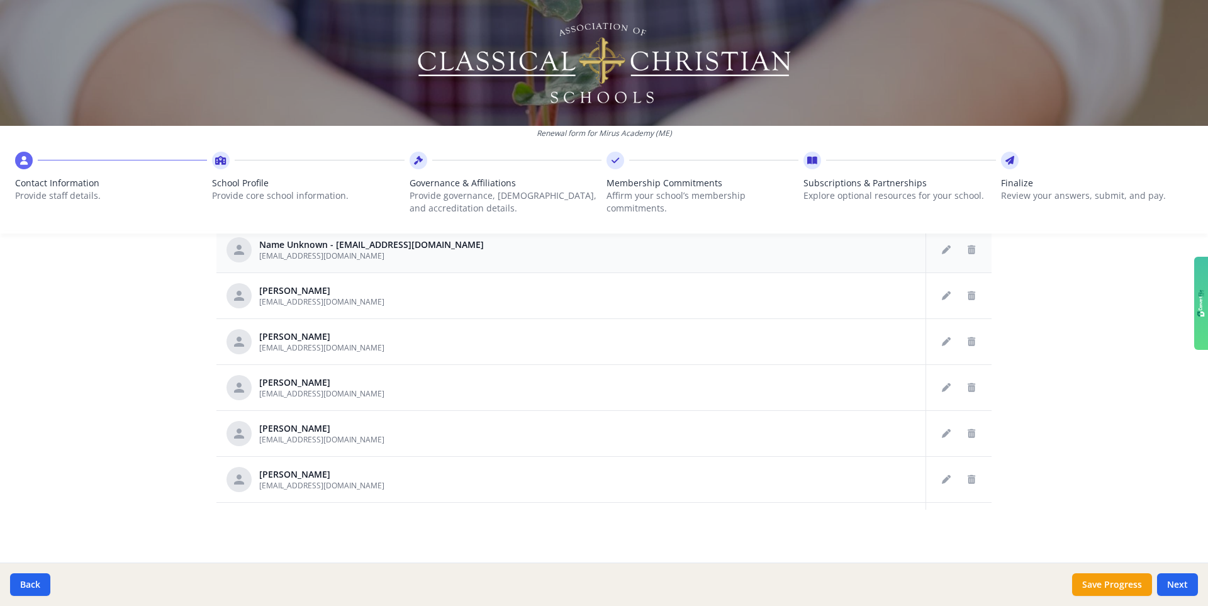
scroll to position [518, 0]
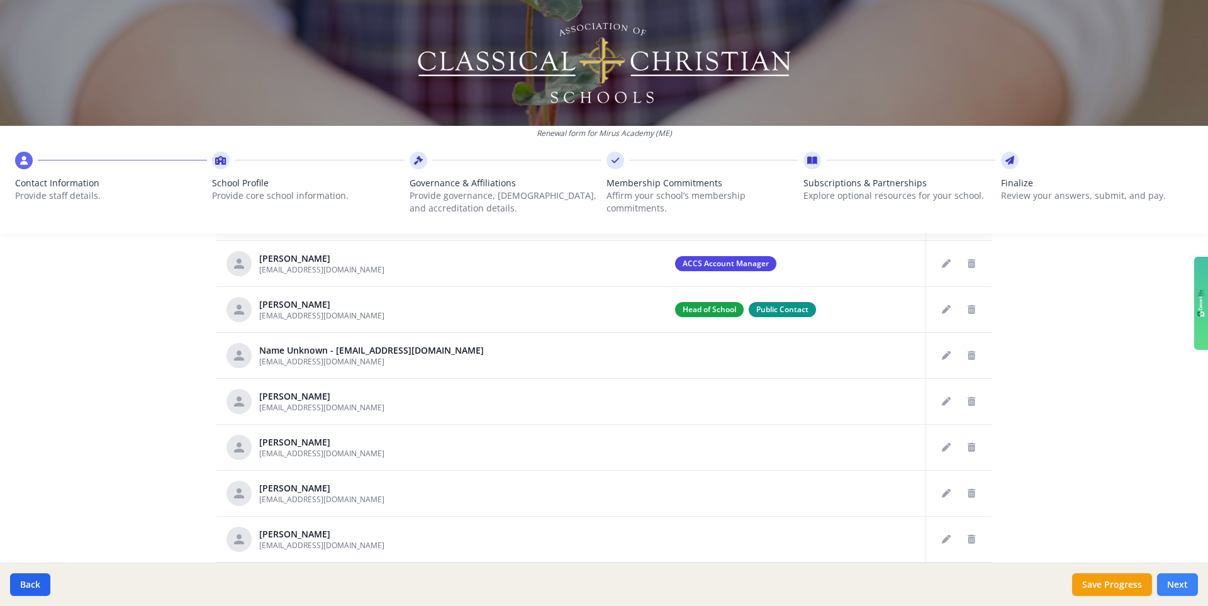
click at [754, 429] on button "Next" at bounding box center [1177, 584] width 41 height 23
type input "[PHONE_NUMBER]"
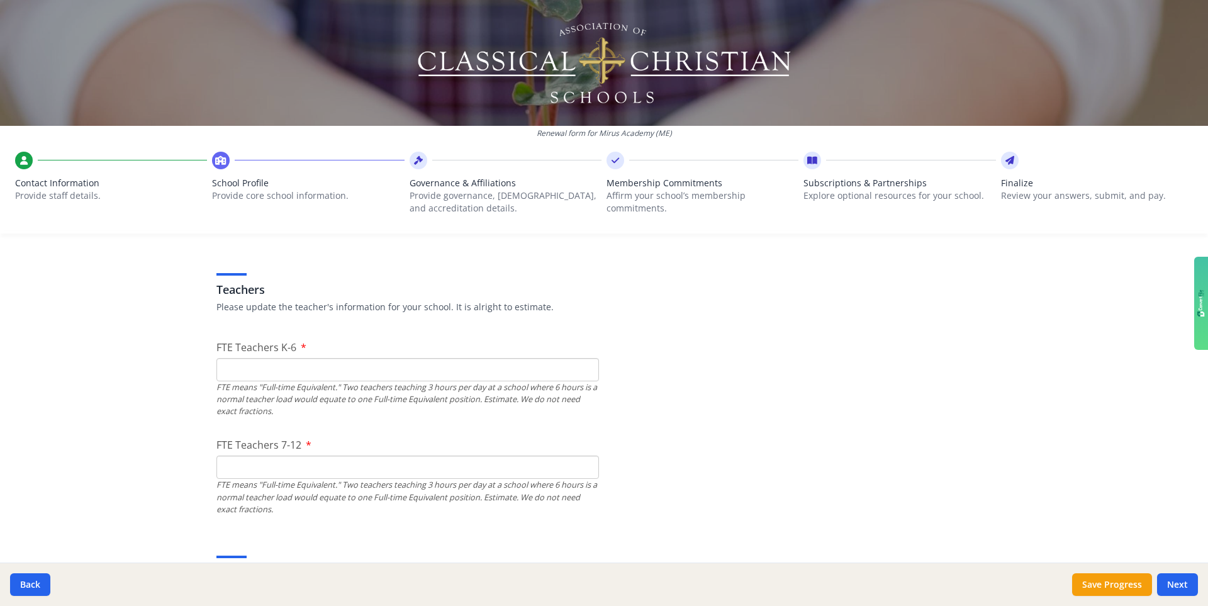
scroll to position [704, 0]
click at [272, 368] on input "FTE Teachers K-6" at bounding box center [407, 368] width 383 height 23
type input "8"
click at [304, 429] on input "FTE Teachers 7-12" at bounding box center [407, 466] width 383 height 23
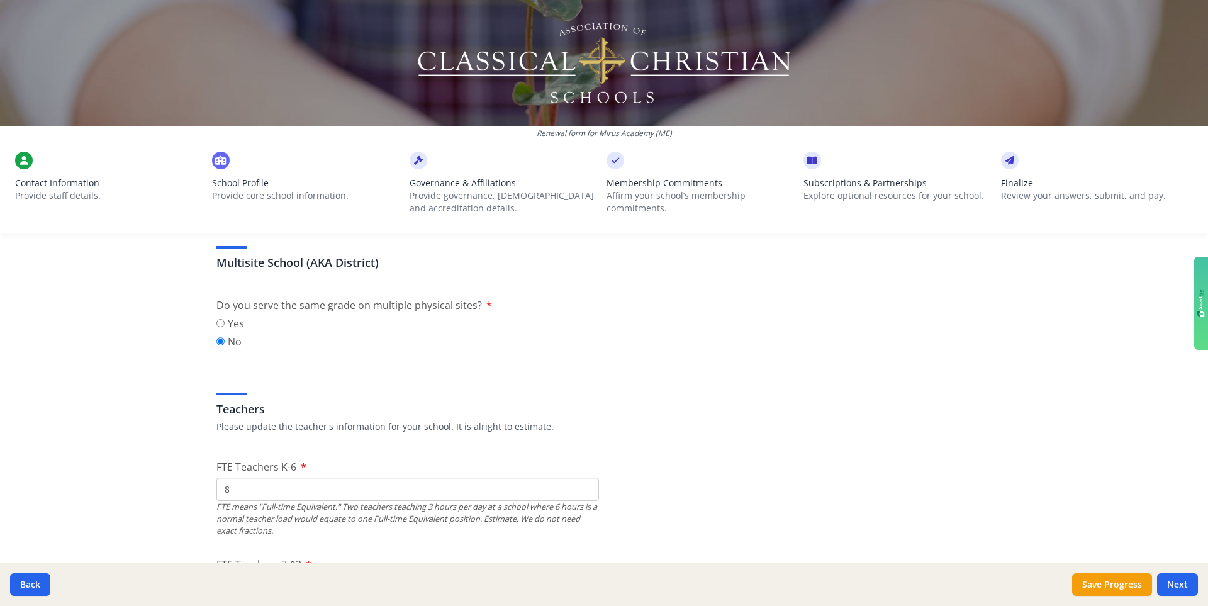
scroll to position [616, 0]
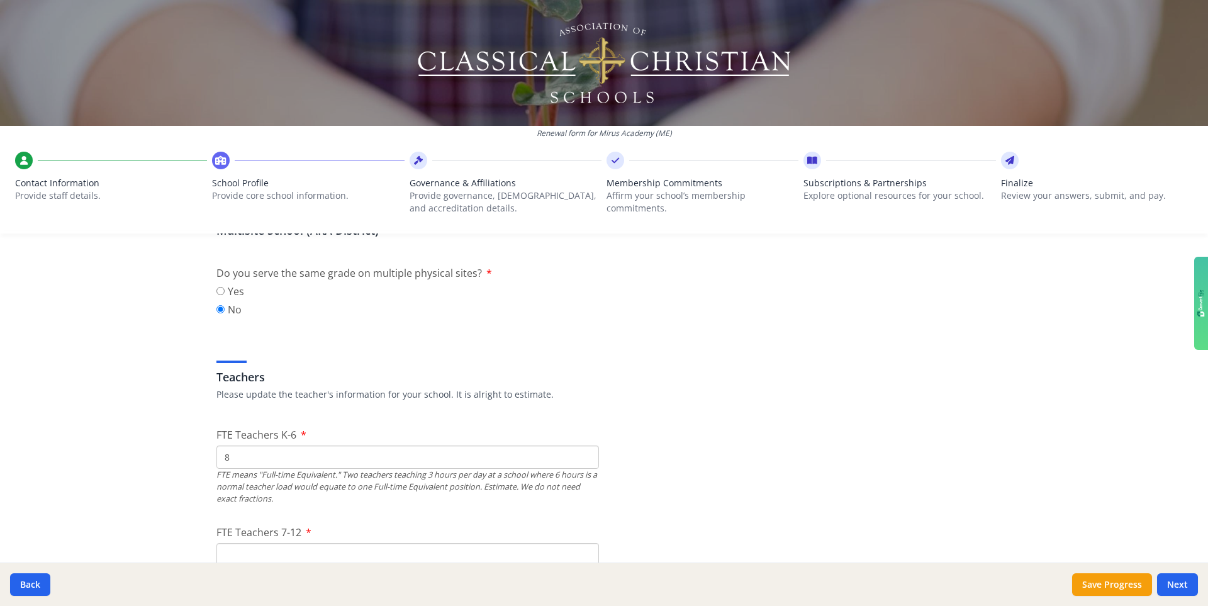
drag, startPoint x: 231, startPoint y: 455, endPoint x: 223, endPoint y: 455, distance: 7.5
click at [223, 429] on input "8" at bounding box center [407, 456] width 383 height 23
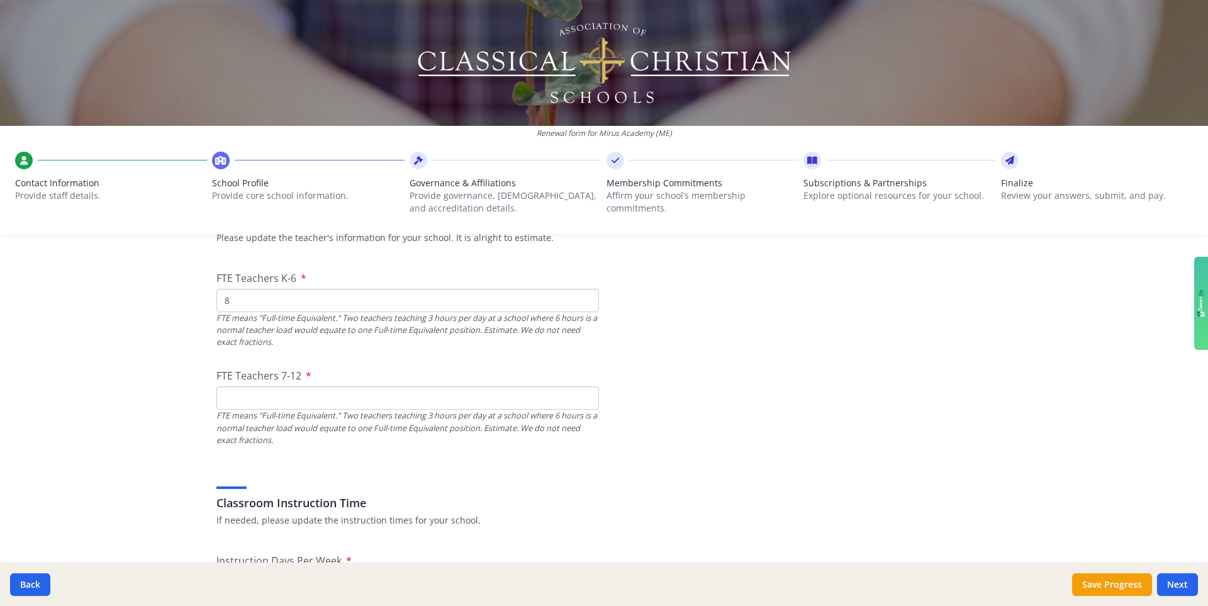
scroll to position [773, 0]
click at [232, 398] on input "FTE Teachers 7-12" at bounding box center [407, 397] width 383 height 23
type input "5"
click at [294, 429] on div "Classroom Instruction Time If needed, please update the instruction times for y…" at bounding box center [603, 496] width 775 height 60
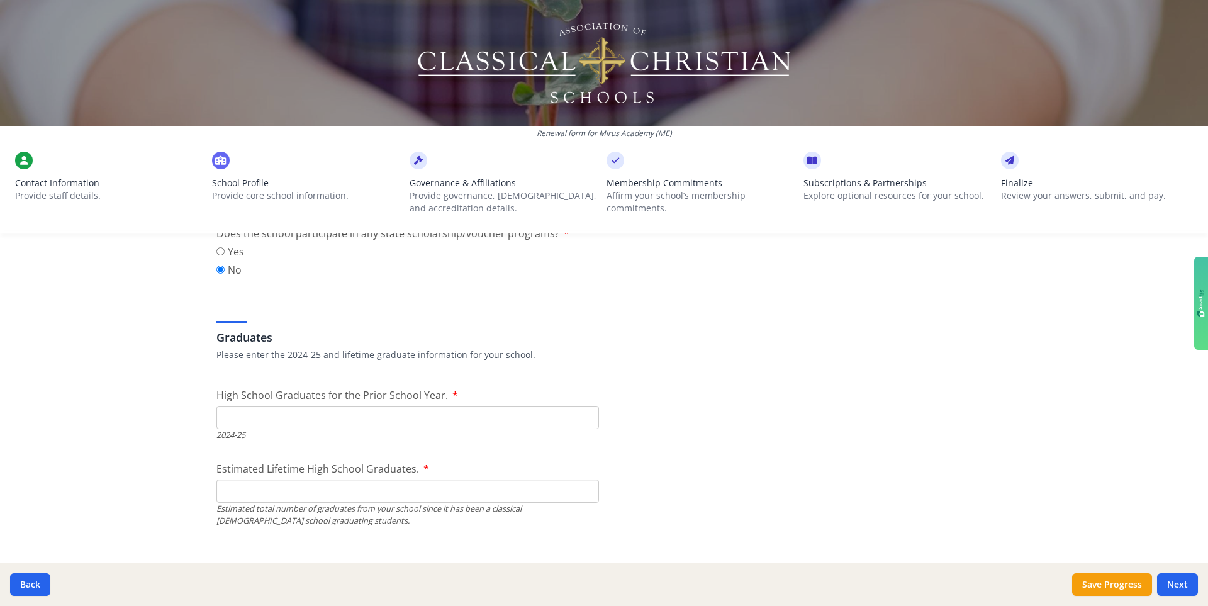
scroll to position [1722, 0]
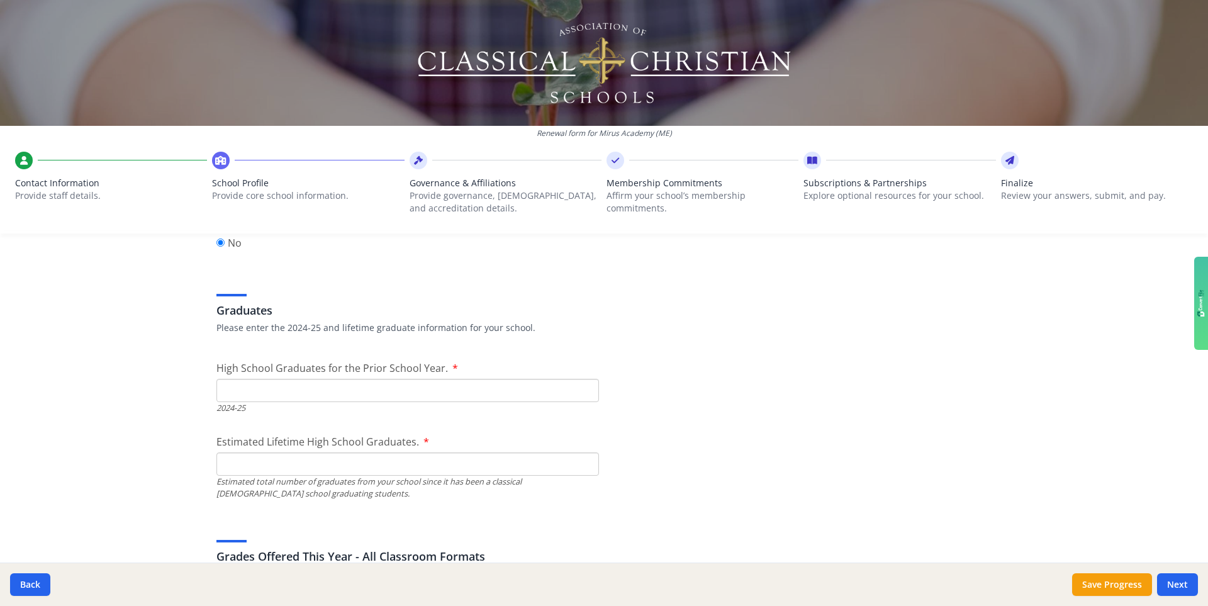
click at [243, 396] on input "High School Graduates for the Prior School Year." at bounding box center [407, 390] width 383 height 23
type input "0"
click at [240, 429] on input "Estimated Lifetime High School Graduates." at bounding box center [407, 463] width 383 height 23
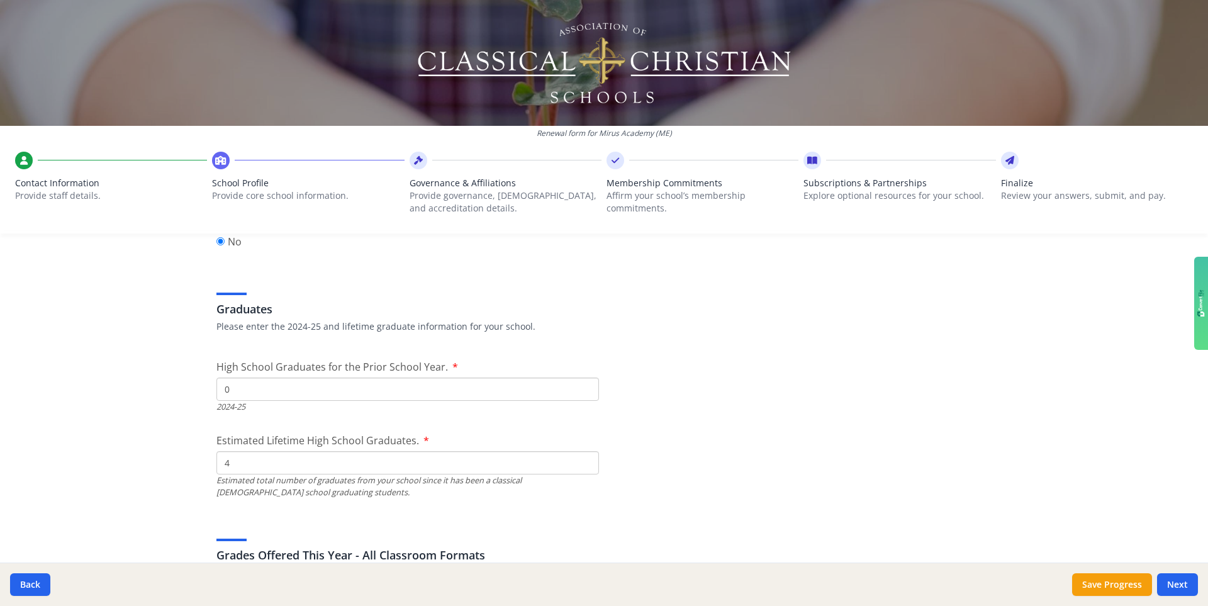
type input "4"
click at [175, 429] on div "Renewal form for Mirus Academy ([GEOGRAPHIC_DATA]) Contact Information Provide …" at bounding box center [604, 303] width 1208 height 606
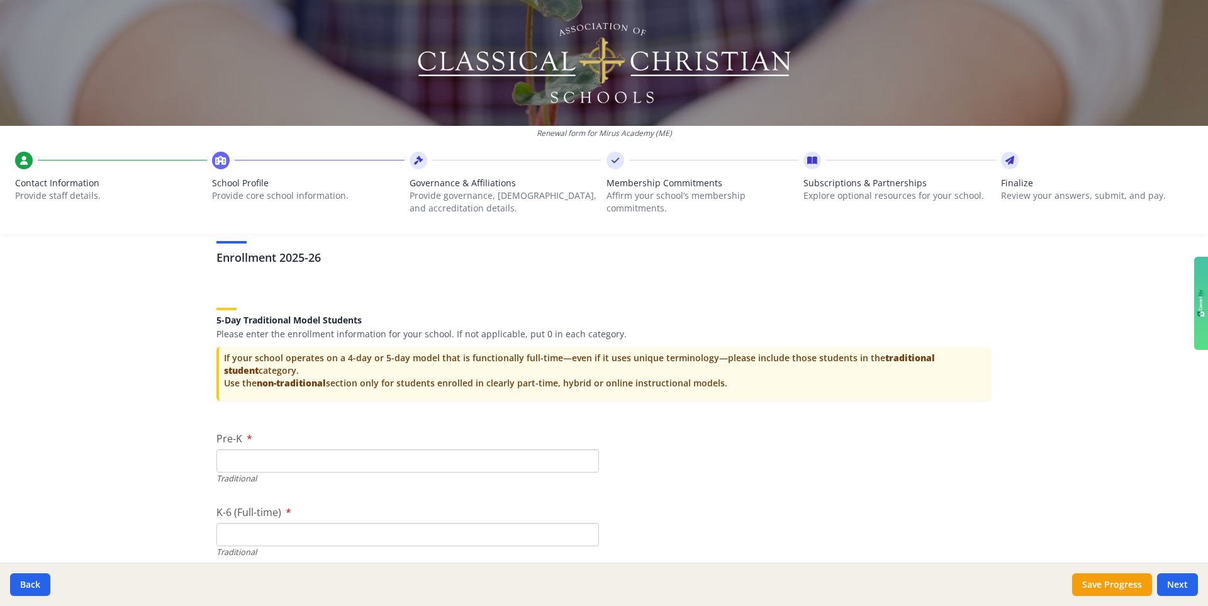
scroll to position [2447, 0]
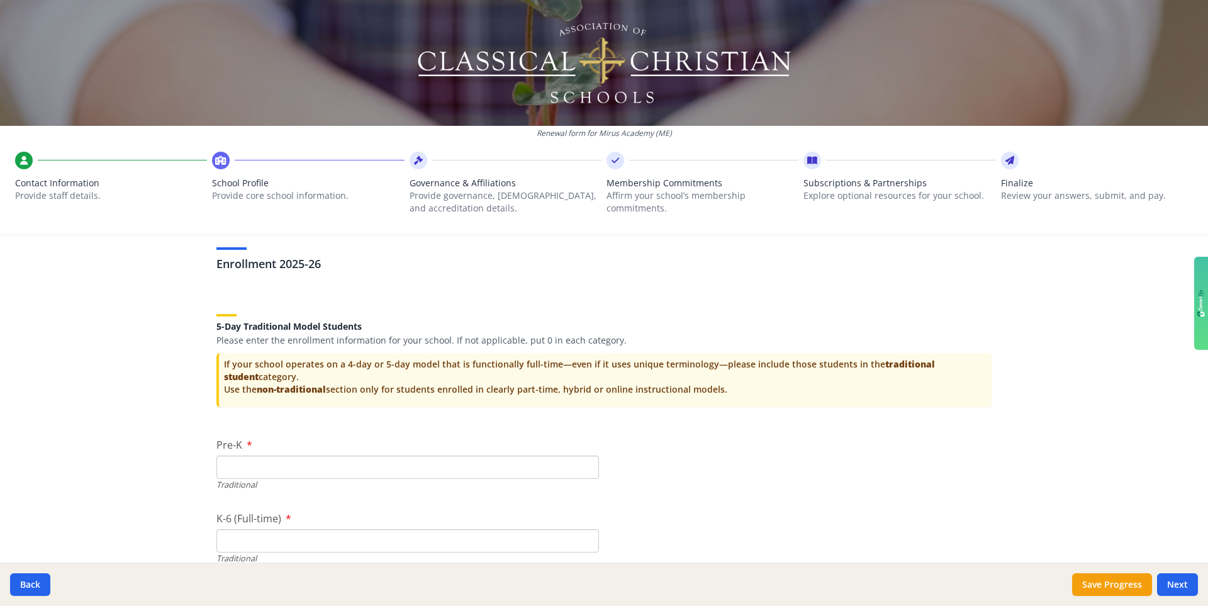
click at [239, 429] on input "Pre-K" at bounding box center [407, 466] width 383 height 23
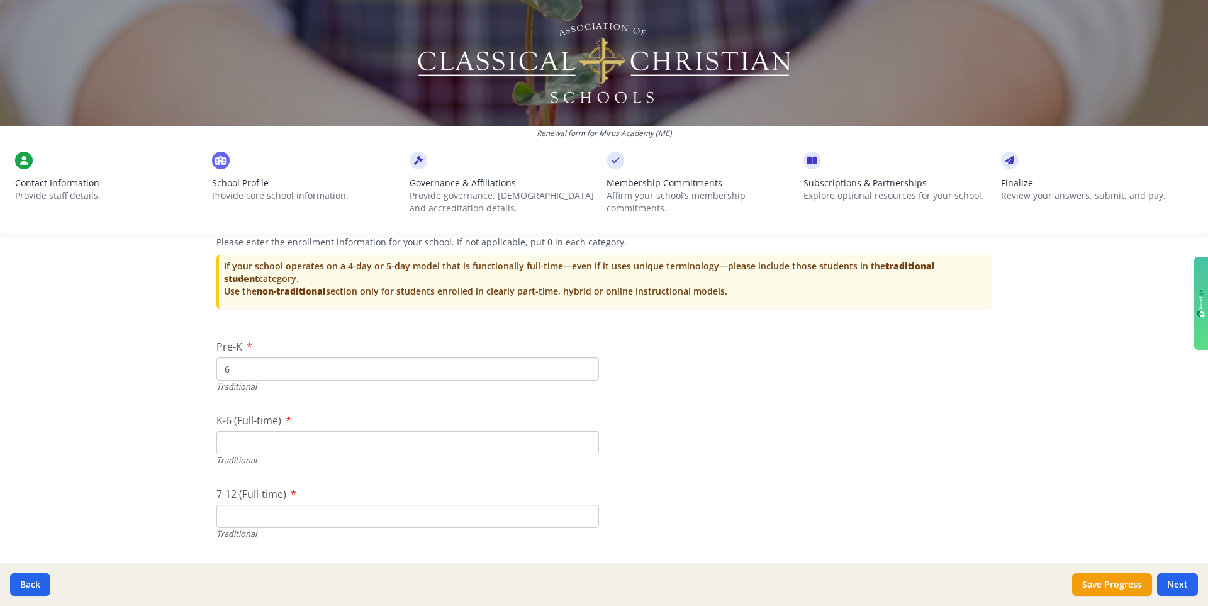
scroll to position [2553, 0]
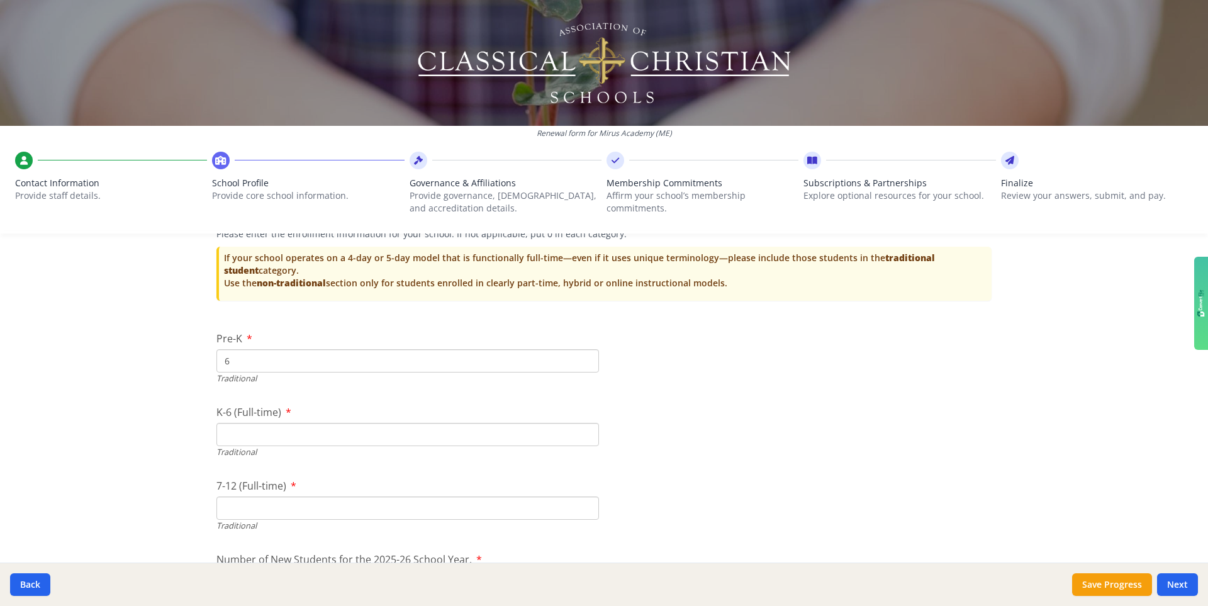
type input "6"
click at [239, 429] on input "K-6 (Full-time)" at bounding box center [407, 434] width 383 height 23
click at [248, 429] on input "7-12 (Full-time)" at bounding box center [407, 509] width 383 height 23
type input "23"
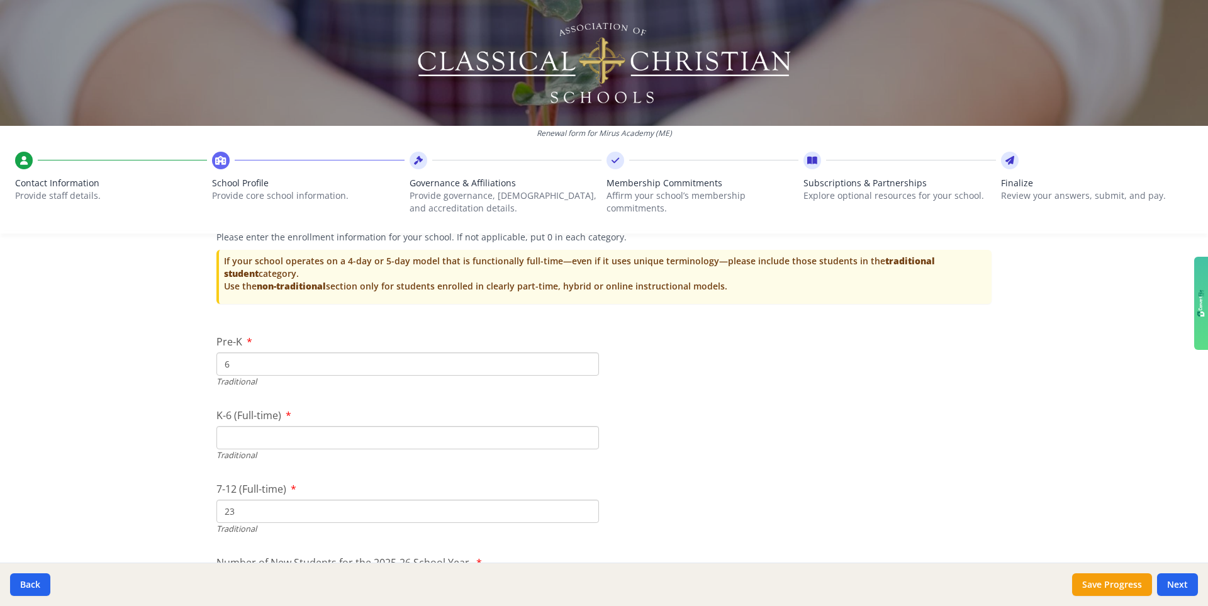
click at [262, 429] on input "K-6 (Full-time)" at bounding box center [407, 437] width 383 height 23
type input "48"
click at [147, 429] on div "Renewal form for Mirus Academy ([GEOGRAPHIC_DATA]) Contact Information Provide …" at bounding box center [604, 303] width 1208 height 606
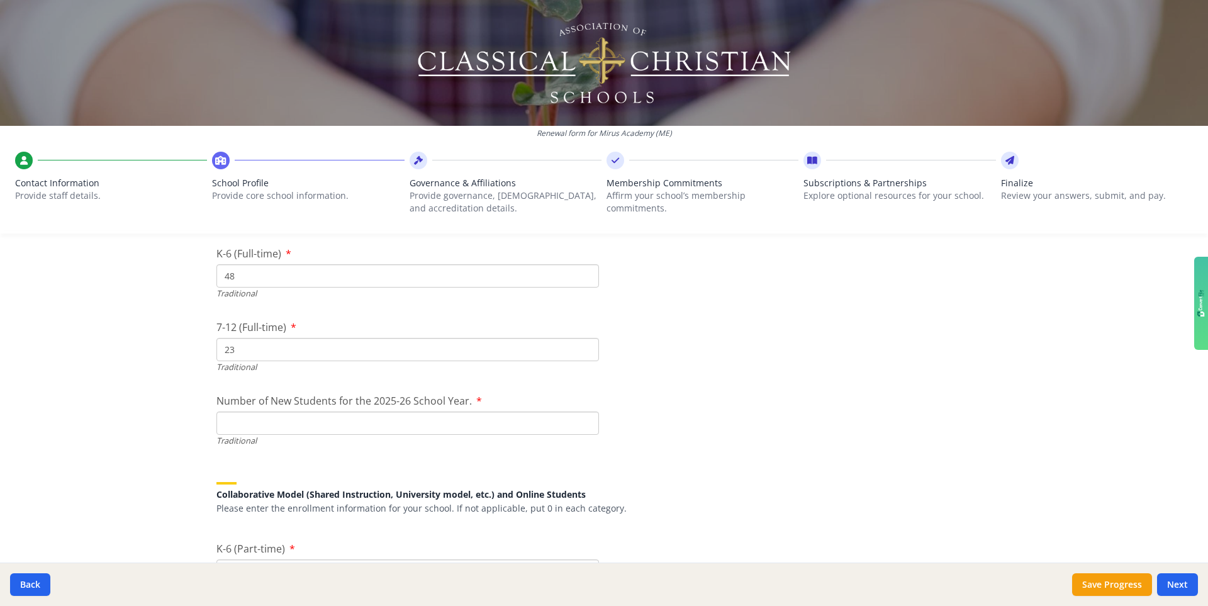
scroll to position [2718, 0]
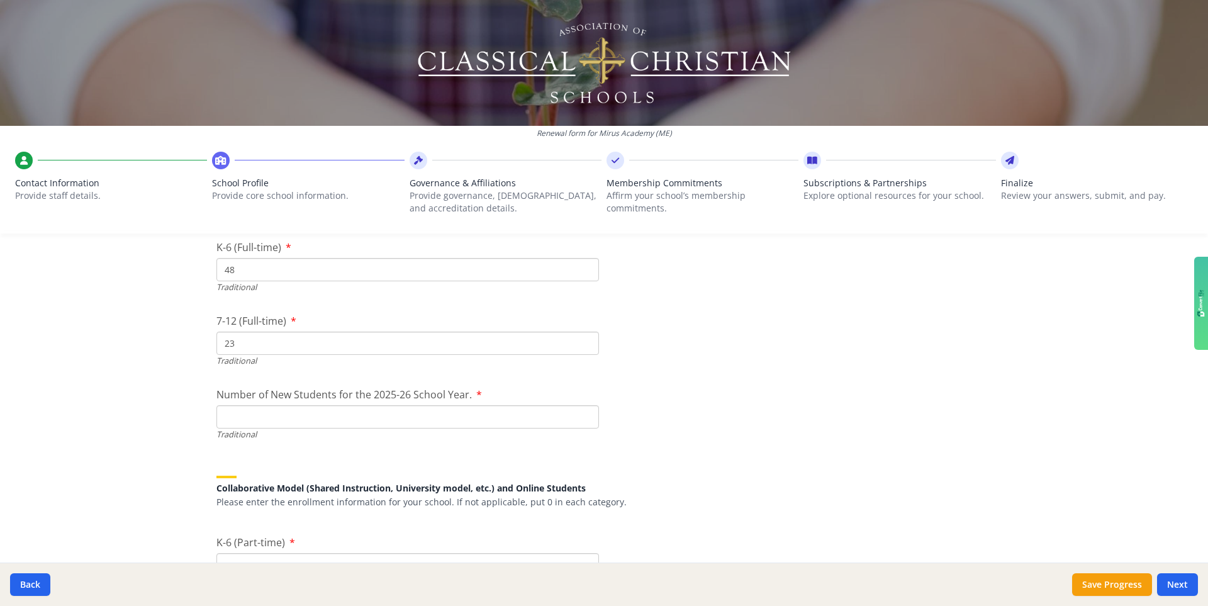
click at [232, 416] on input "Number of New Students for the 2025-26 School Year." at bounding box center [407, 416] width 383 height 23
type input "10"
click at [137, 429] on div "Renewal form for Mirus Academy ([GEOGRAPHIC_DATA]) Contact Information Provide …" at bounding box center [604, 303] width 1208 height 606
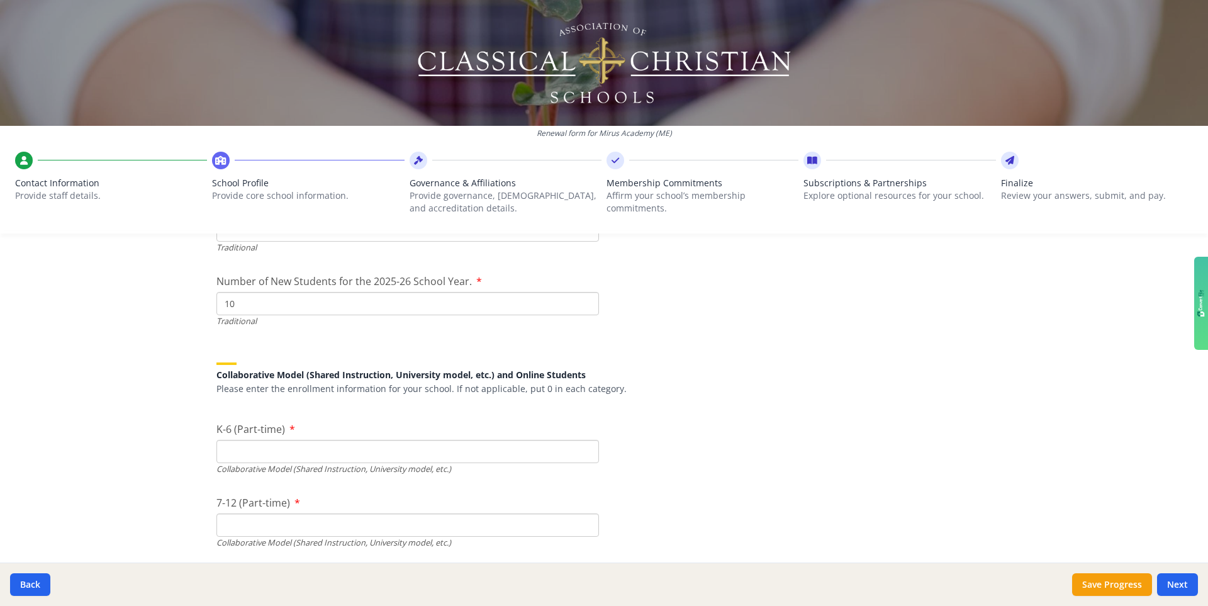
scroll to position [2835, 0]
click at [234, 429] on input "K-6 (Part-time)" at bounding box center [407, 446] width 383 height 23
type input "0"
click at [232, 429] on input "7-12 (Part-time)" at bounding box center [407, 520] width 383 height 23
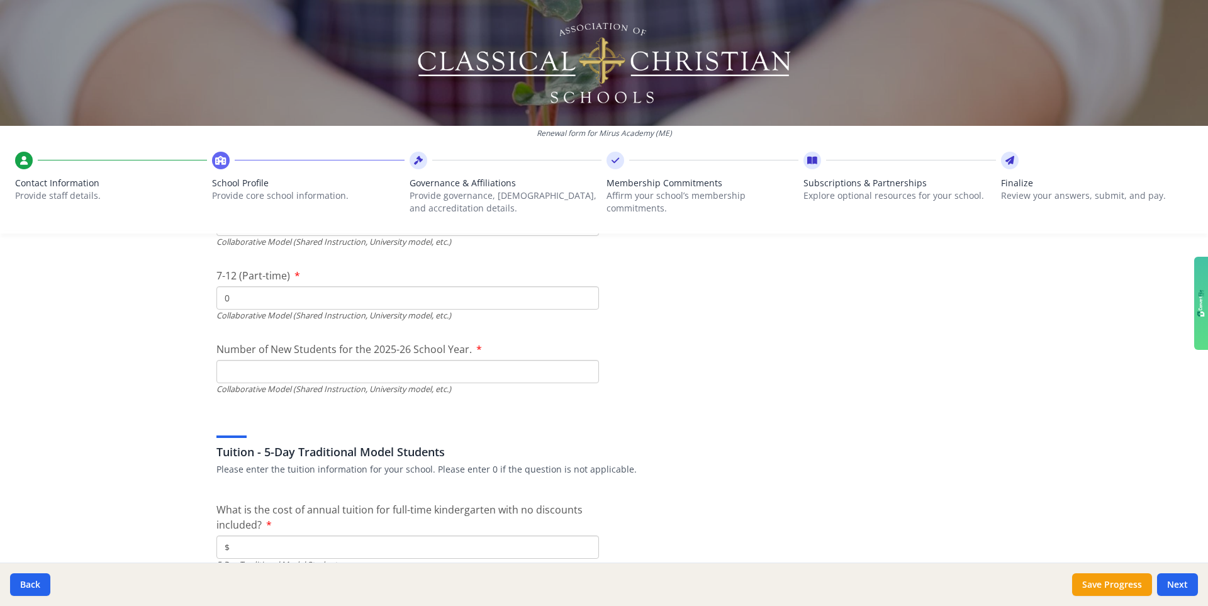
scroll to position [3067, 0]
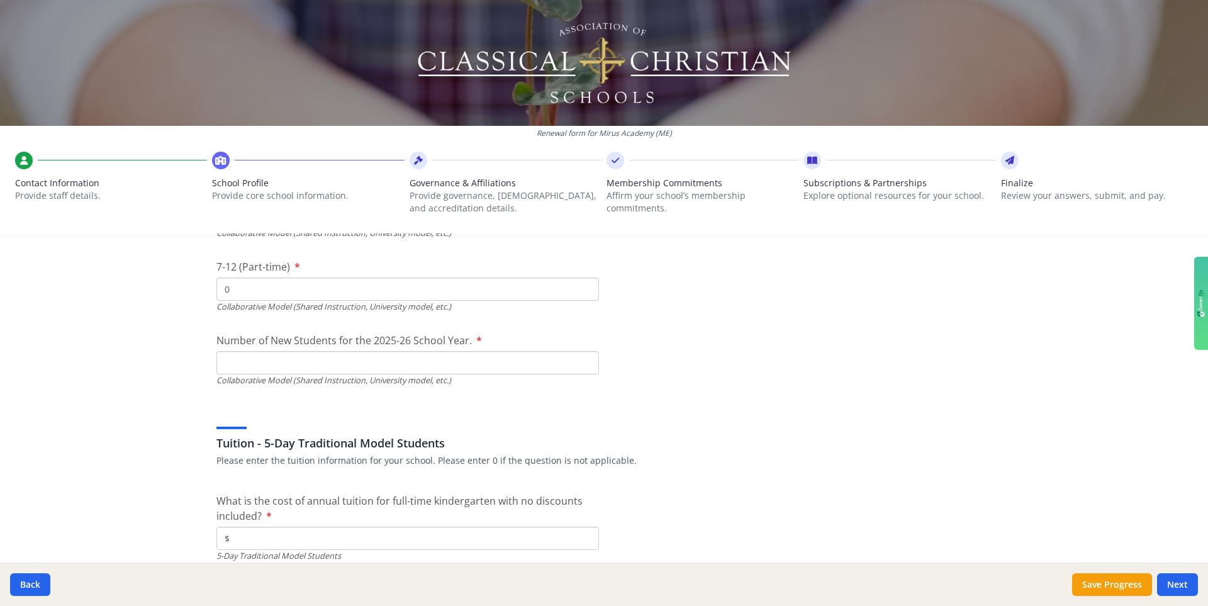
type input "0"
click at [242, 79] on input "Number of New Students for the 2025-26 School Year." at bounding box center [407, 67] width 383 height 23
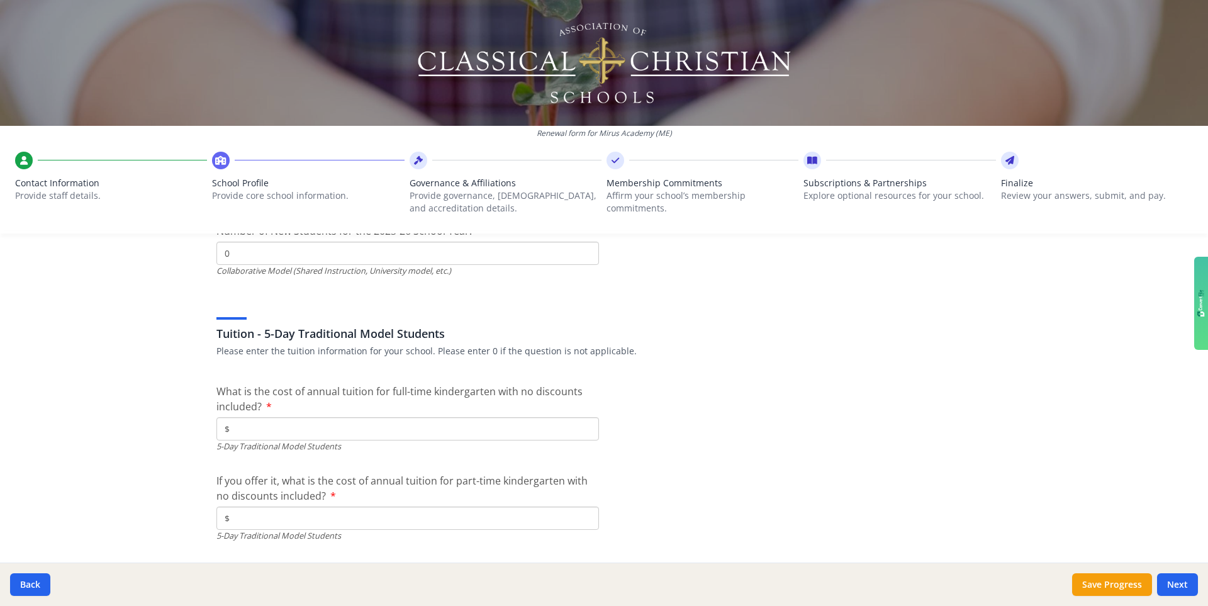
scroll to position [3184, 0]
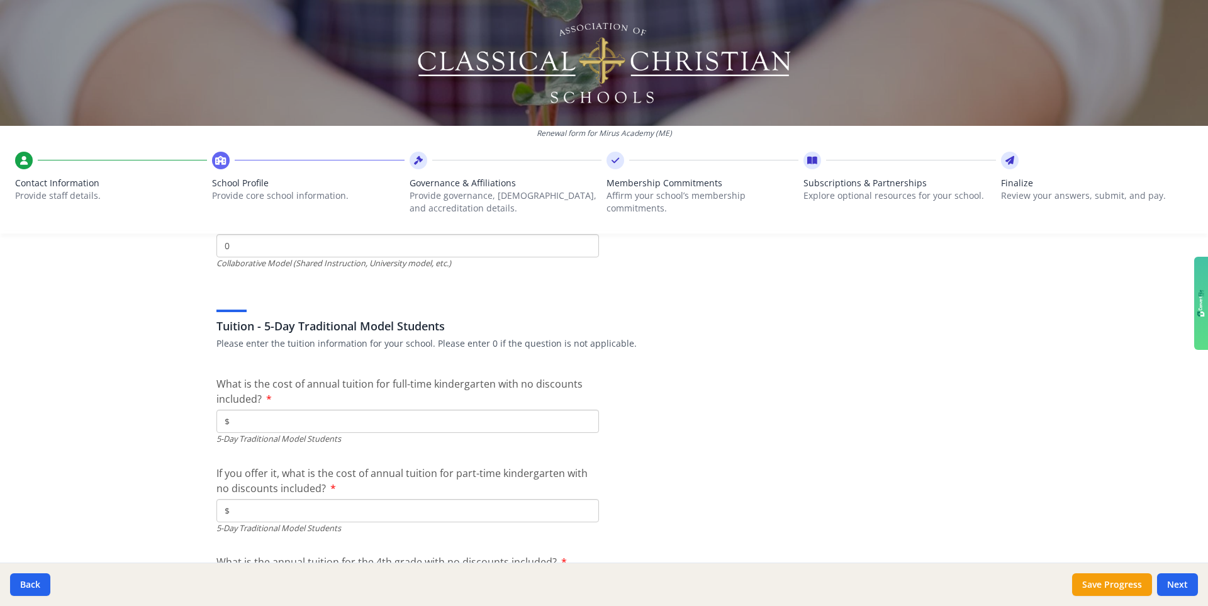
type input "0"
click at [108, 414] on div "Renewal form for Mirus Academy ([GEOGRAPHIC_DATA]) Contact Information Provide …" at bounding box center [604, 303] width 1208 height 606
click at [251, 423] on input "$" at bounding box center [407, 421] width 383 height 23
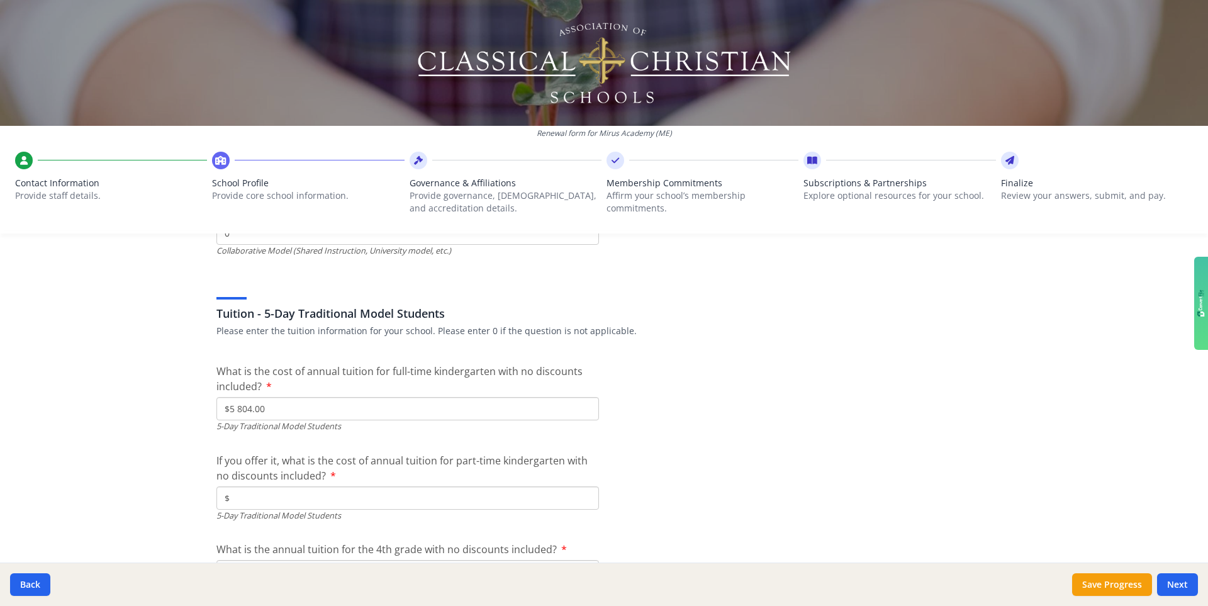
scroll to position [3206, 0]
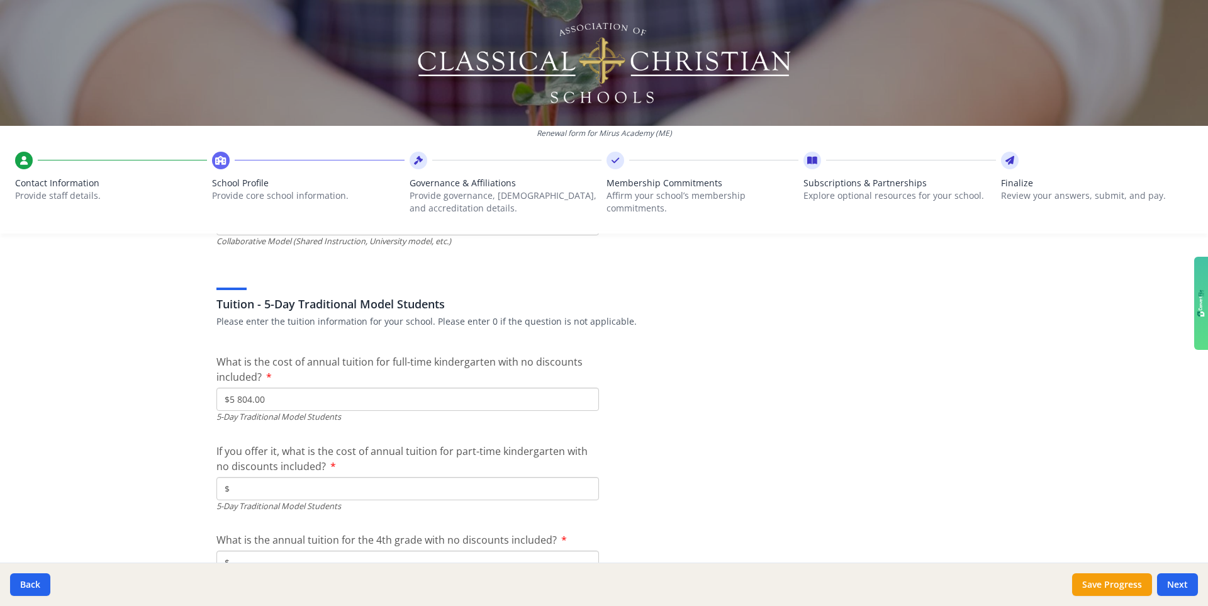
type input "$5 804.00"
click at [243, 429] on input "$" at bounding box center [407, 488] width 383 height 23
type input "$0"
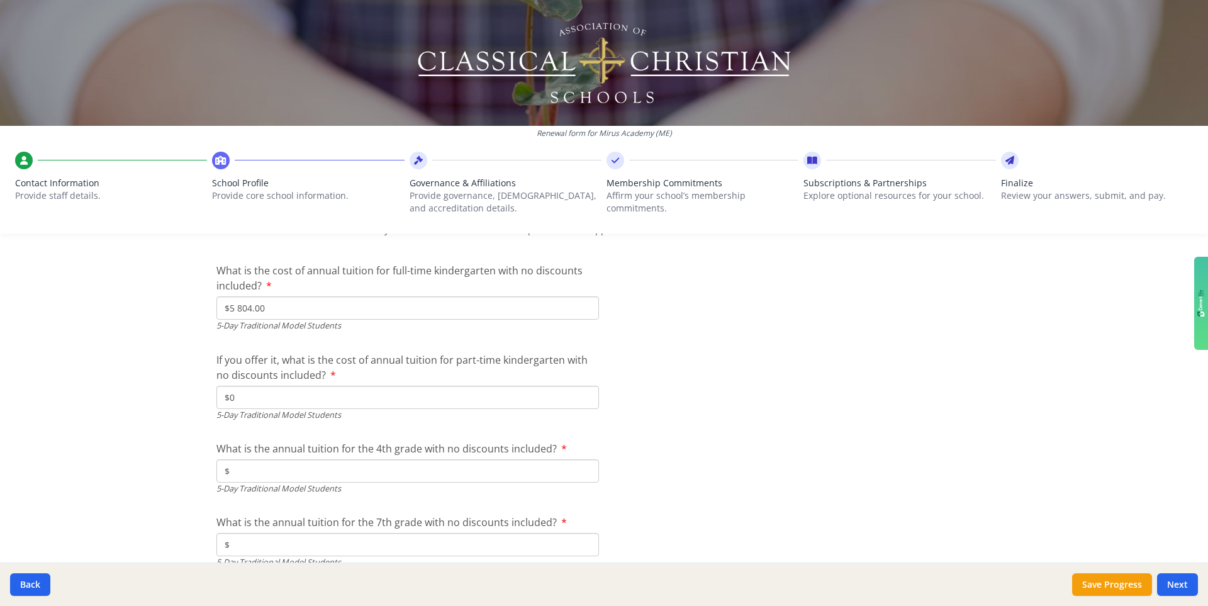
scroll to position [3298, 0]
click at [245, 429] on input "$" at bounding box center [407, 470] width 383 height 23
drag, startPoint x: 262, startPoint y: 306, endPoint x: 213, endPoint y: 307, distance: 49.1
click at [243, 429] on input "$" at bounding box center [407, 470] width 383 height 23
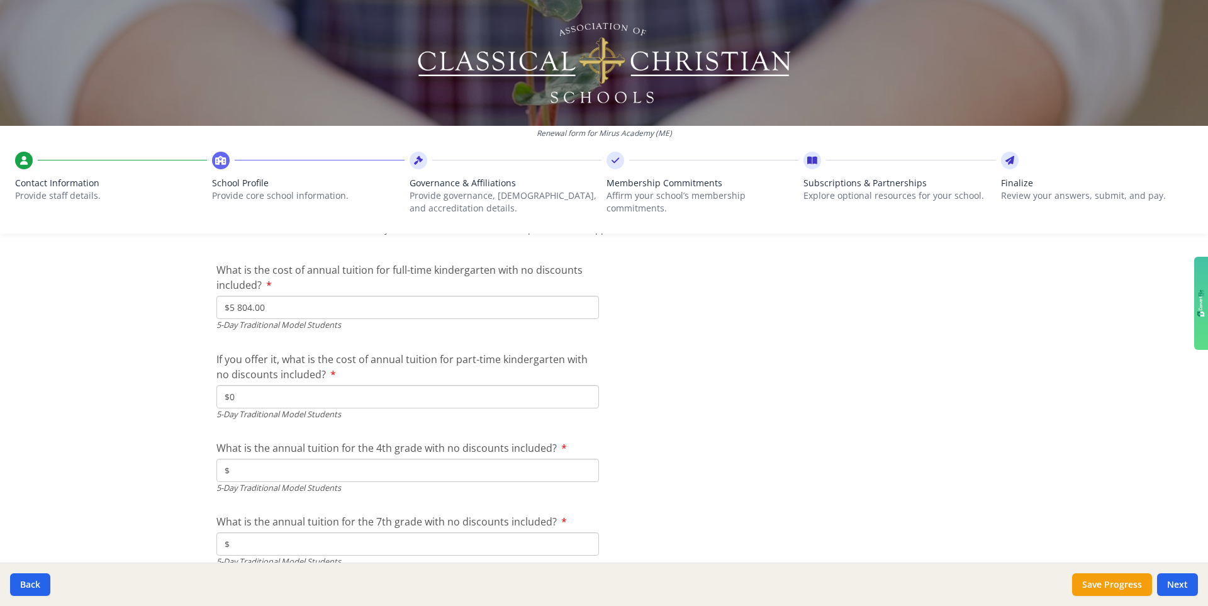
paste input "5 804.00"
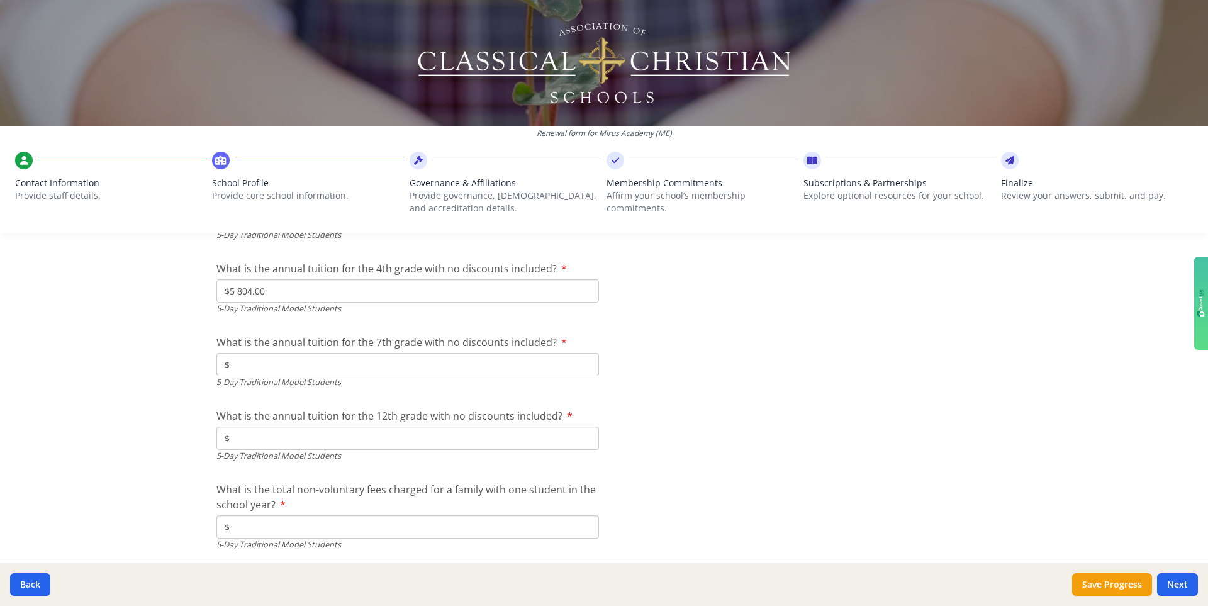
scroll to position [3485, 0]
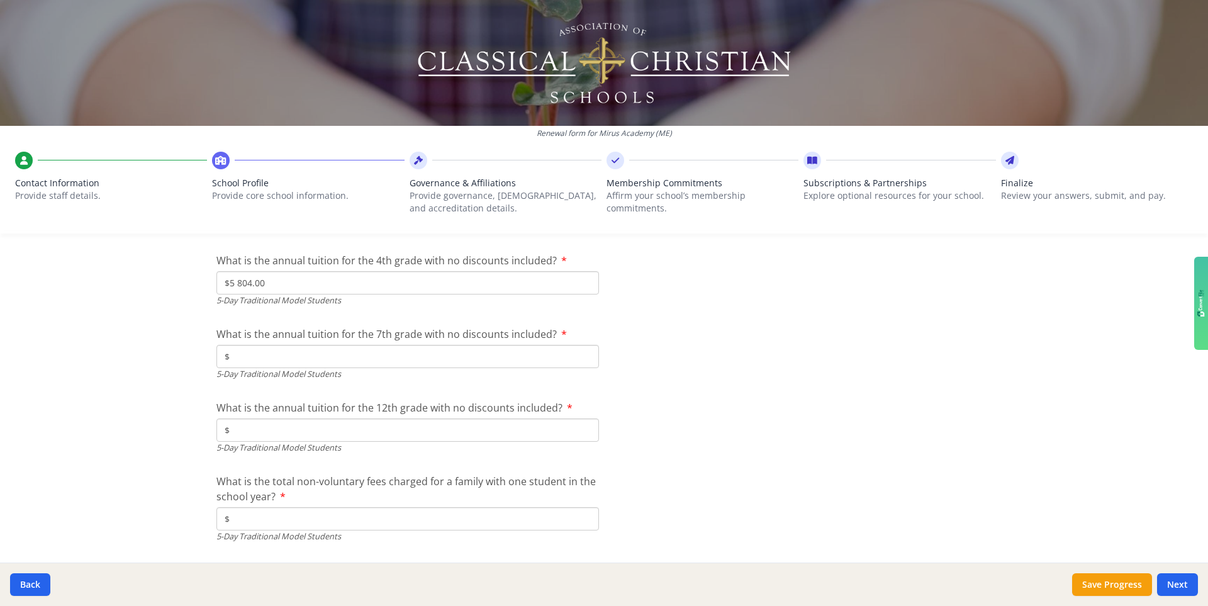
type input "$5 804.00"
click at [248, 353] on input "$" at bounding box center [407, 356] width 383 height 23
paste input "5 804.00"
type input "$5 804.00"
click at [249, 429] on input "$" at bounding box center [407, 429] width 383 height 23
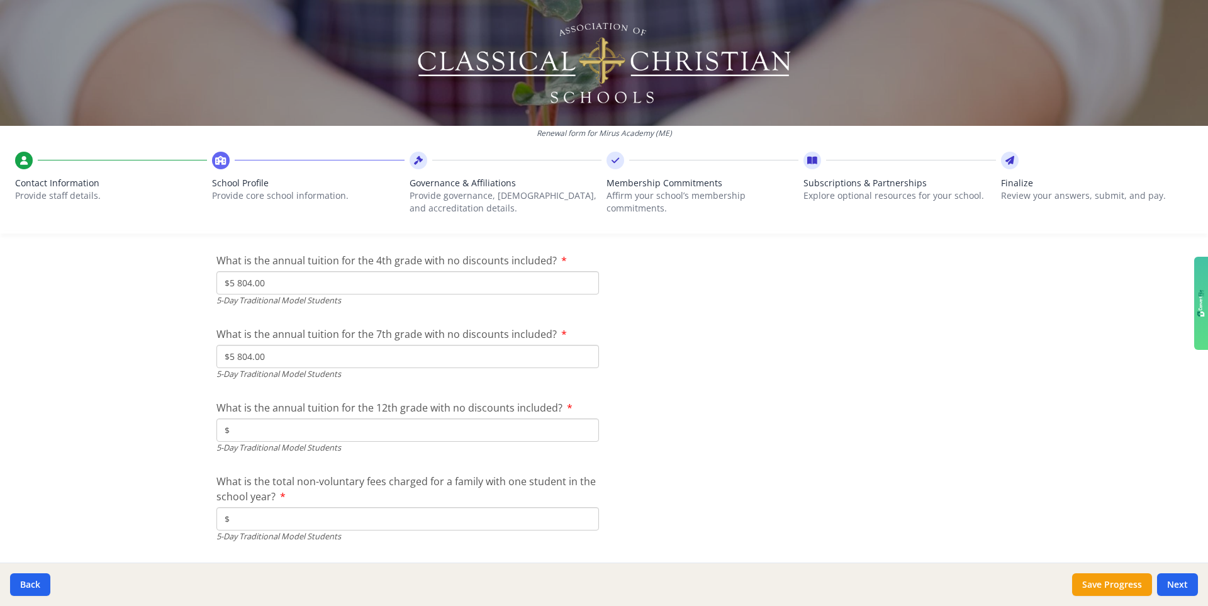
paste input "5 804.00"
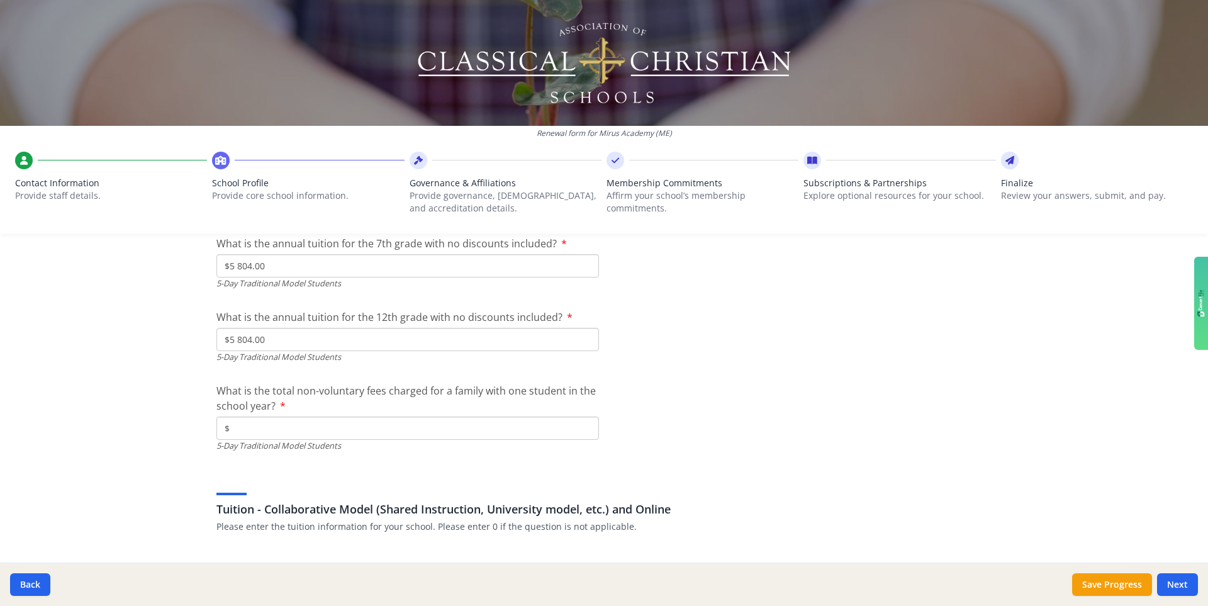
scroll to position [3578, 0]
type input "$5 804.00"
click at [253, 423] on input "$" at bounding box center [407, 426] width 383 height 23
type input "$100"
click at [197, 429] on div "Renewal form for Mirus Academy ([GEOGRAPHIC_DATA]) Contact Information Provide …" at bounding box center [604, 303] width 1208 height 606
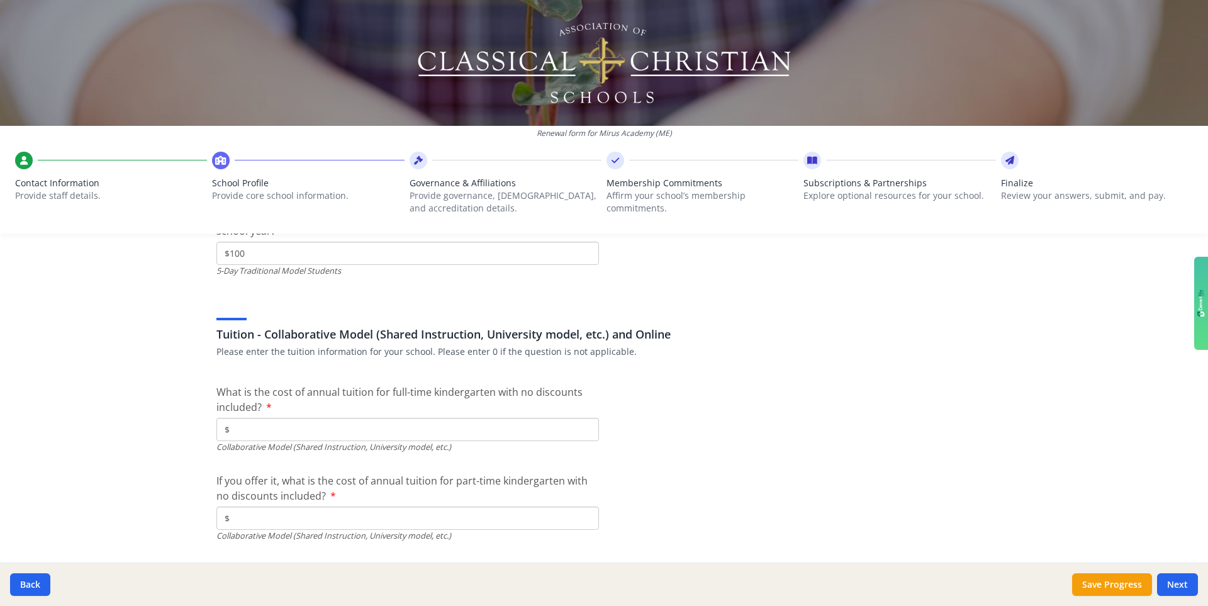
scroll to position [3756, 0]
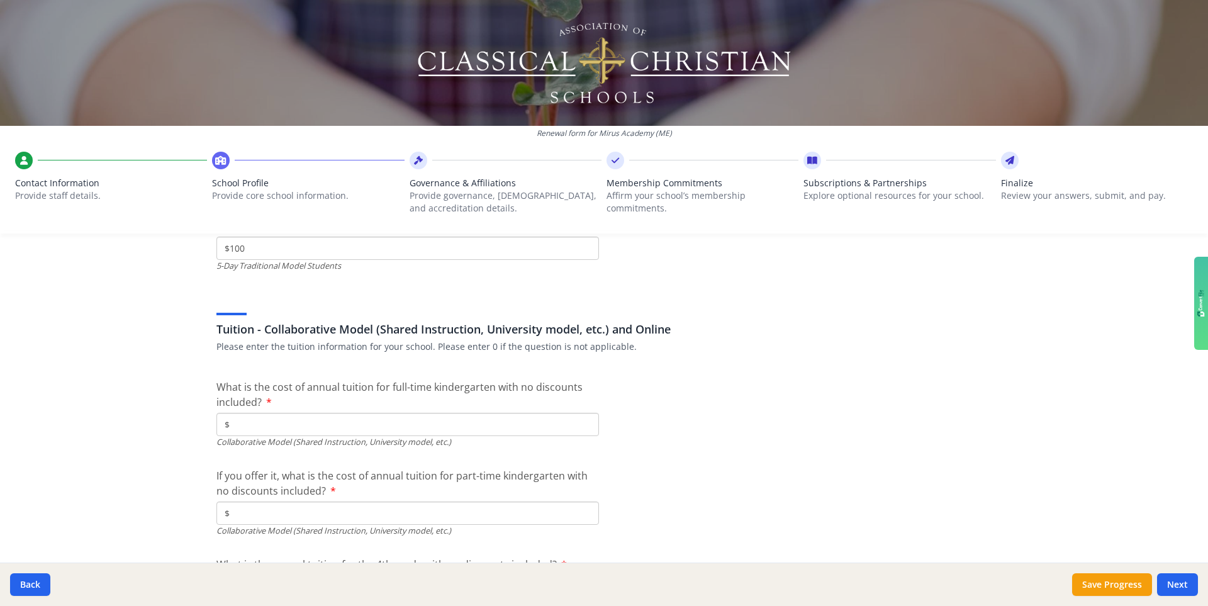
paste input "5 804.00"
type input "$5 804.00"
type input "$0"
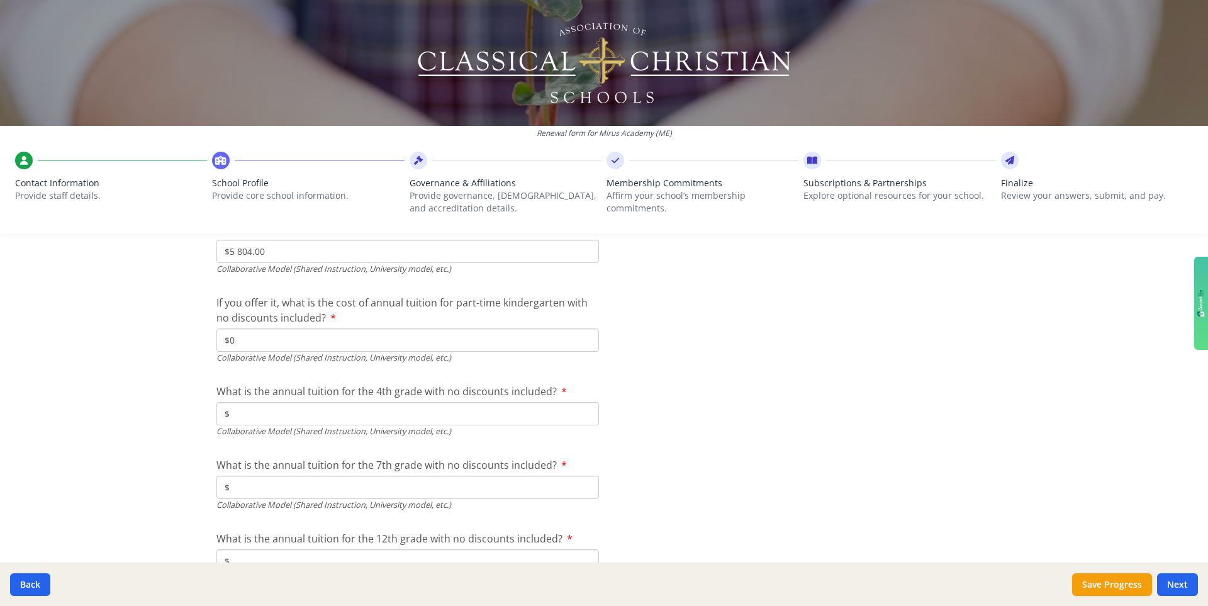
paste input "5 804.00"
type input "$5 804.00"
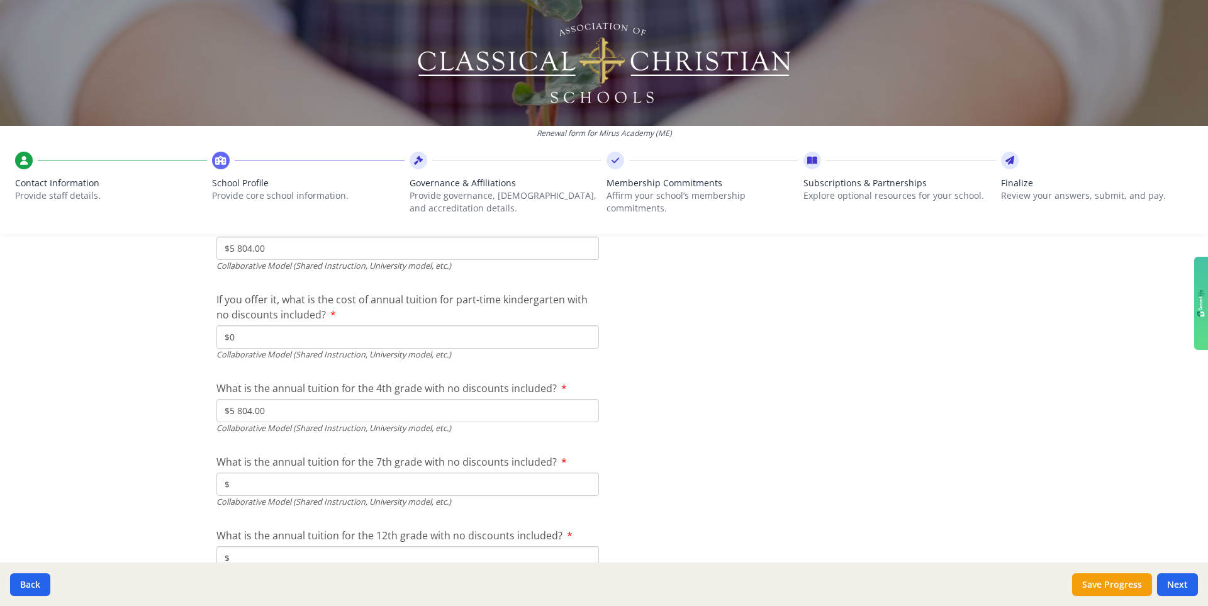
paste input "5 804.00"
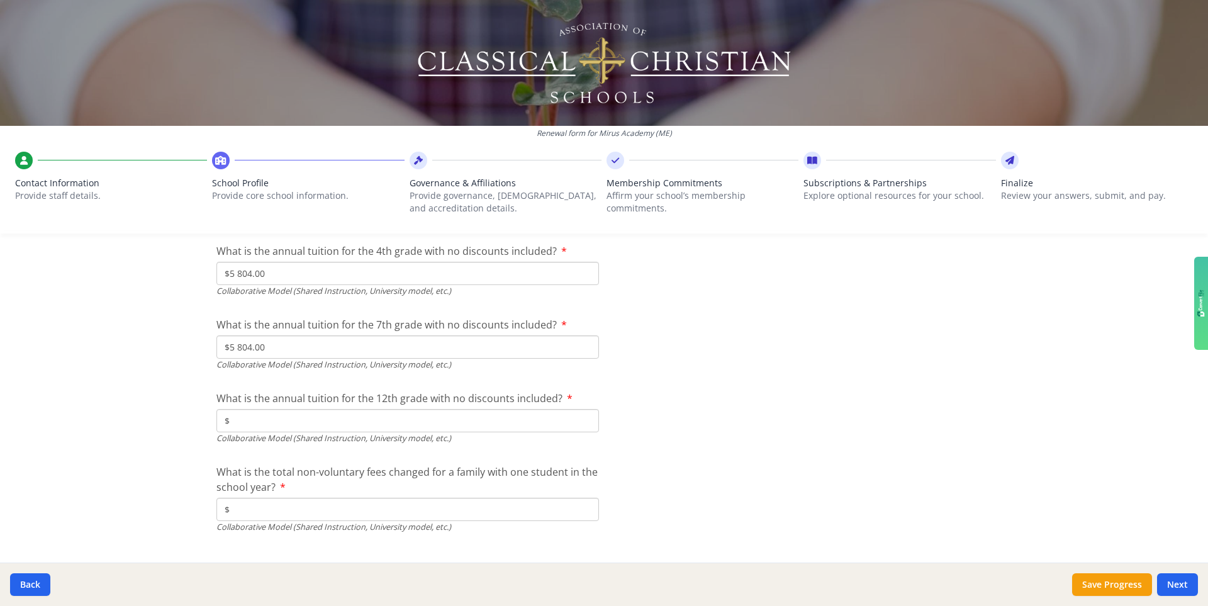
scroll to position [4071, 0]
type input "$5 804.00"
paste input "5 804.00"
type input "$5 804.00"
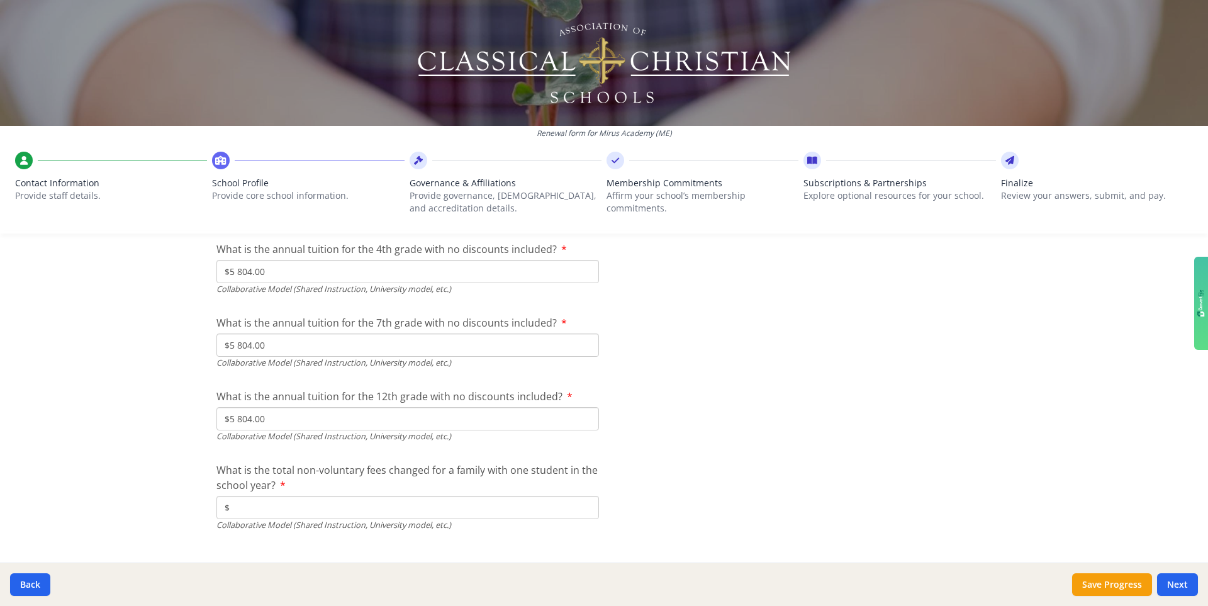
click at [255, 429] on input "$" at bounding box center [407, 507] width 383 height 23
type input "$0"
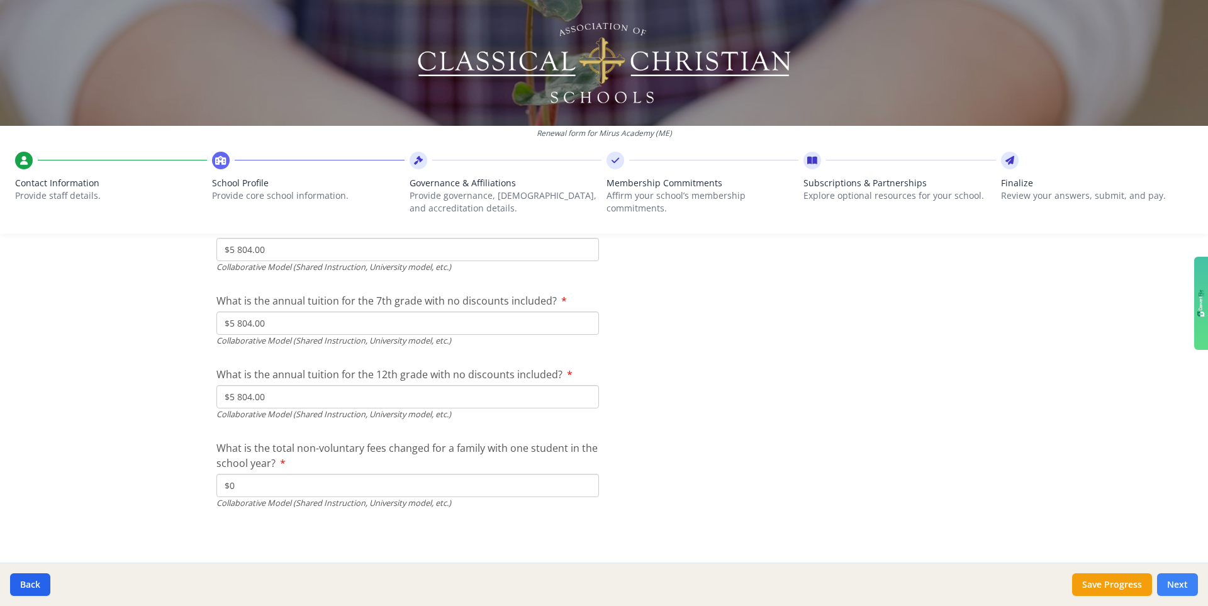
drag, startPoint x: 1176, startPoint y: 584, endPoint x: 1166, endPoint y: 581, distance: 11.1
click at [754, 429] on button "Next" at bounding box center [1177, 584] width 41 height 23
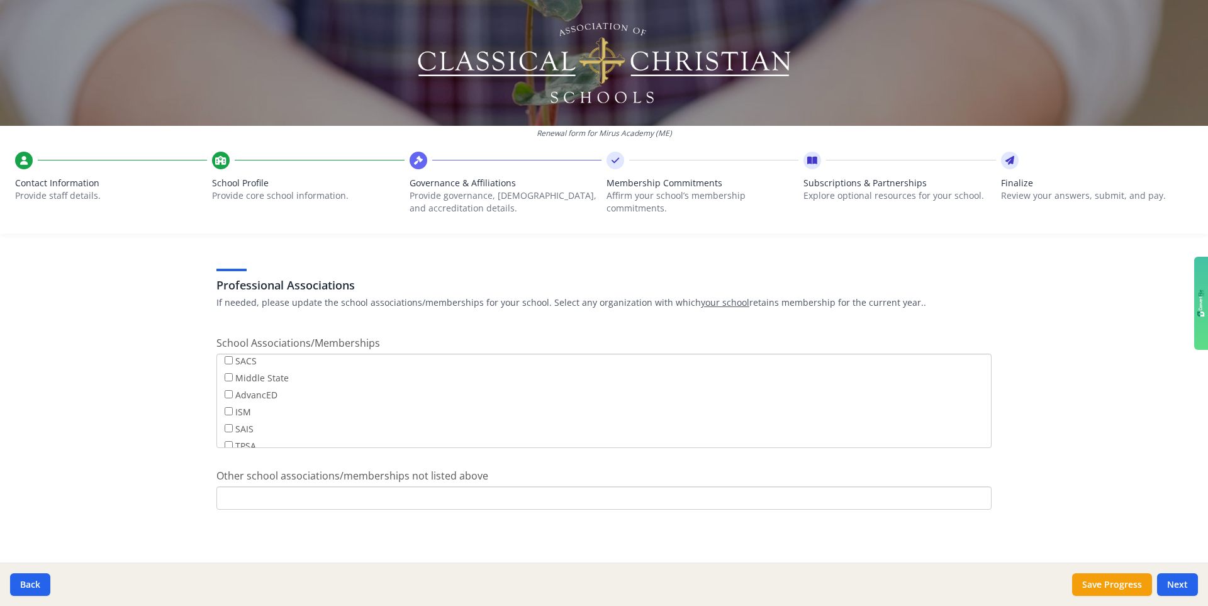
scroll to position [94, 0]
click at [237, 429] on input "Other school associations/memberships not listed above" at bounding box center [603, 497] width 775 height 23
click at [754, 429] on button "Next" at bounding box center [1177, 584] width 41 height 23
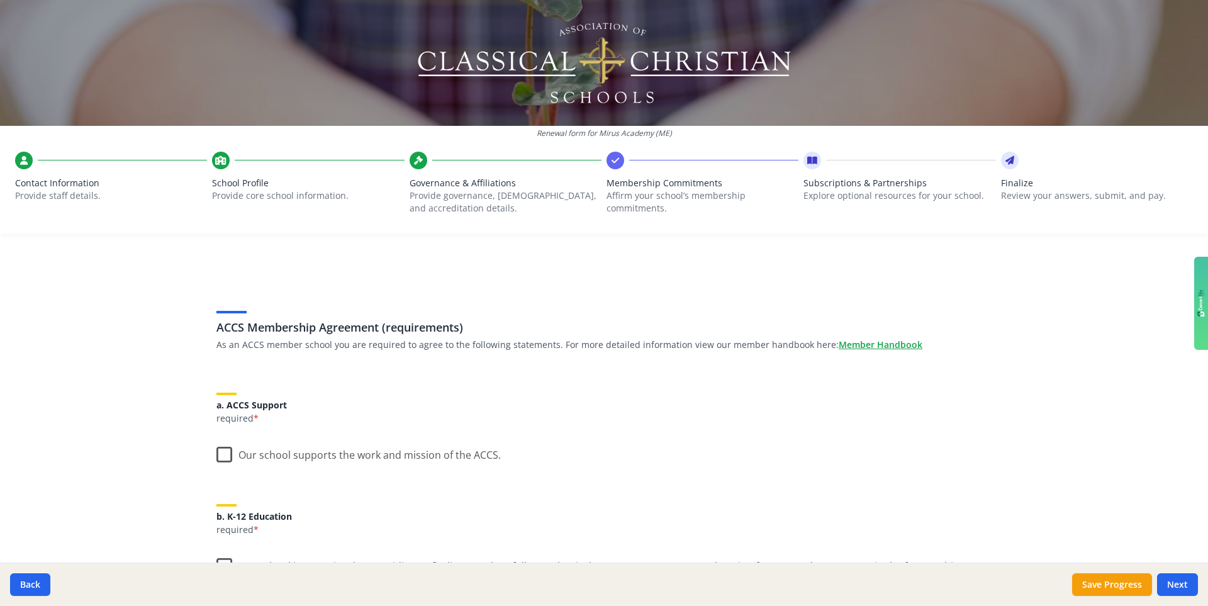
scroll to position [0, 0]
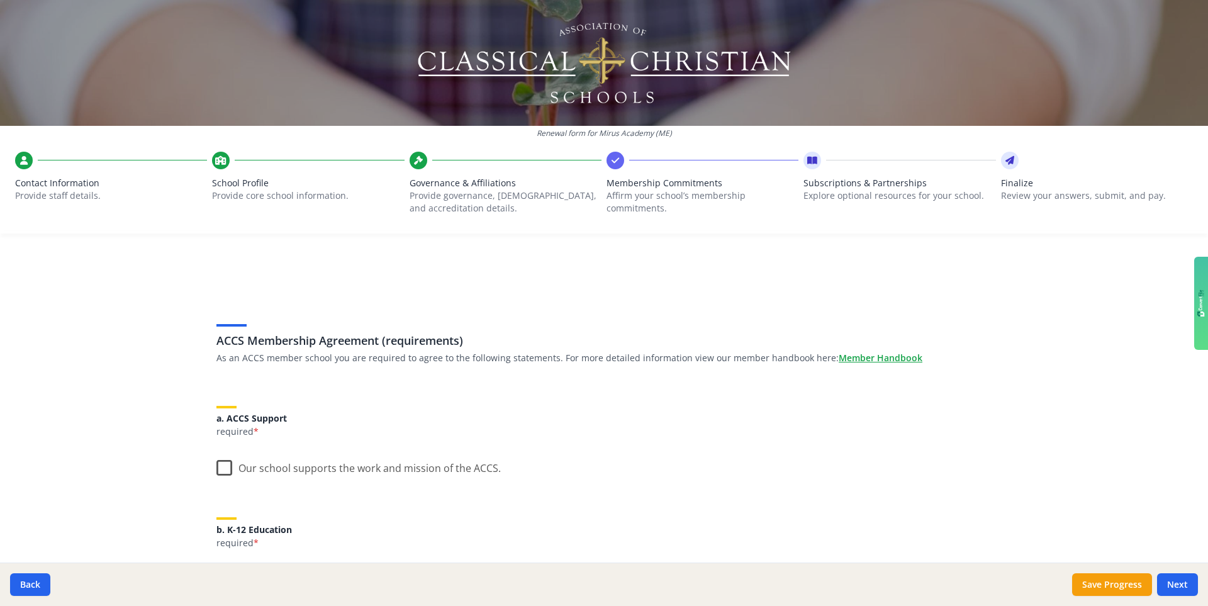
click at [228, 429] on label "Our school supports the work and mission of the ACCS." at bounding box center [358, 465] width 284 height 27
click at [0, 0] on input "Our school supports the work and mission of the ACCS." at bounding box center [0, 0] width 0 height 0
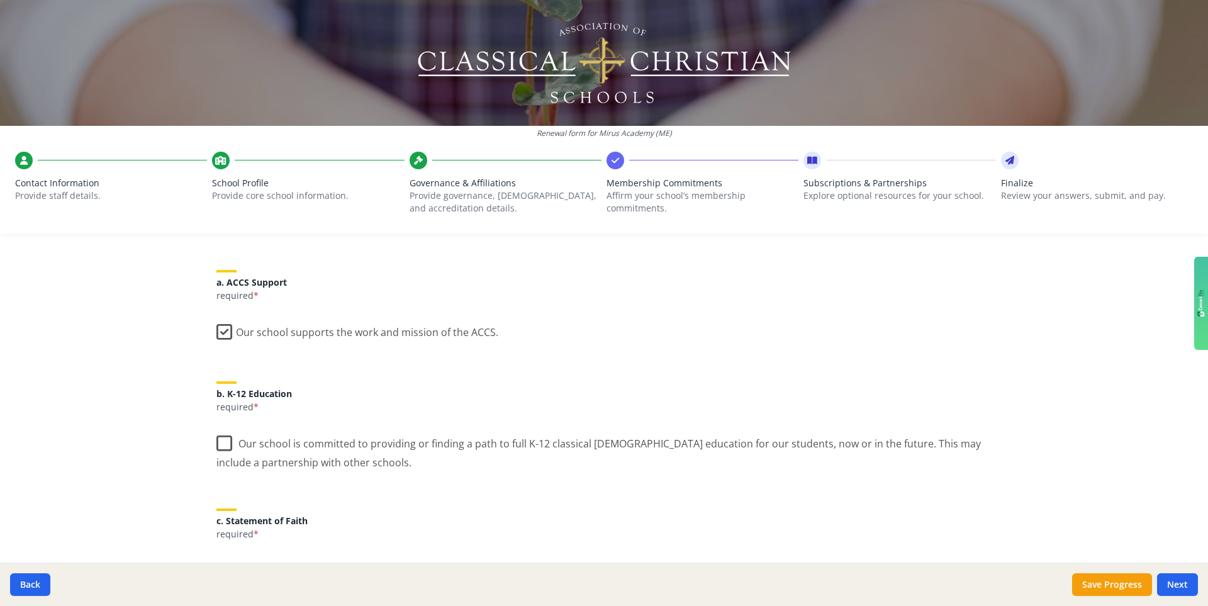
scroll to position [149, 0]
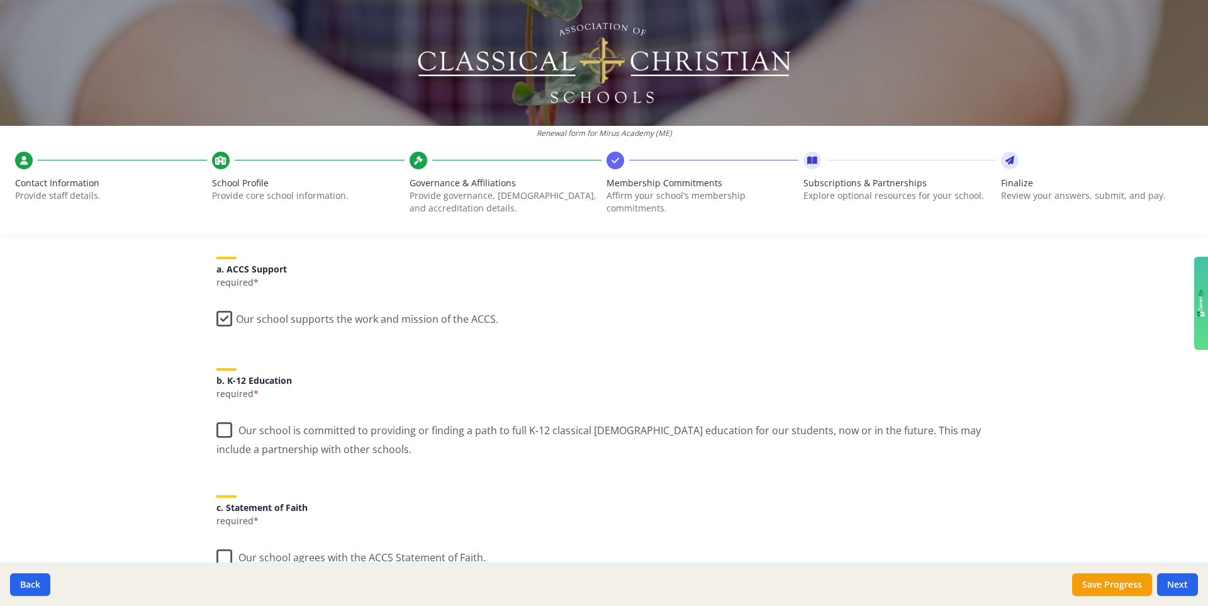
click at [223, 427] on label "Our school is committed to providing or finding a path to full K-12 classical […" at bounding box center [603, 435] width 775 height 42
click at [0, 0] on input "Our school is committed to providing or finding a path to full K-12 classical […" at bounding box center [0, 0] width 0 height 0
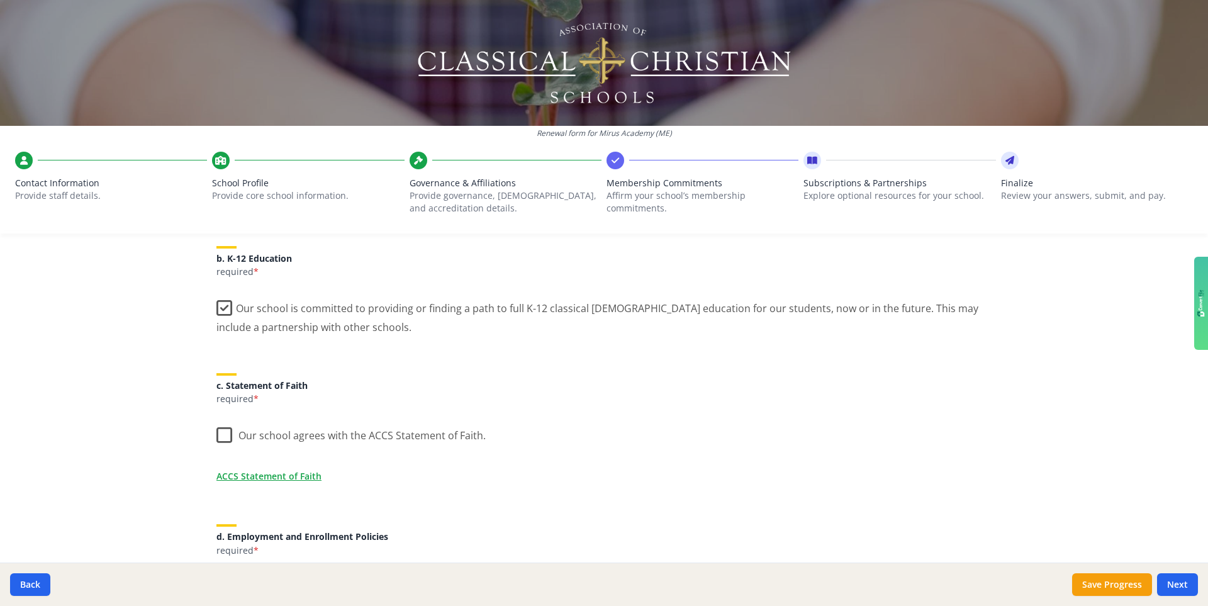
scroll to position [283, 0]
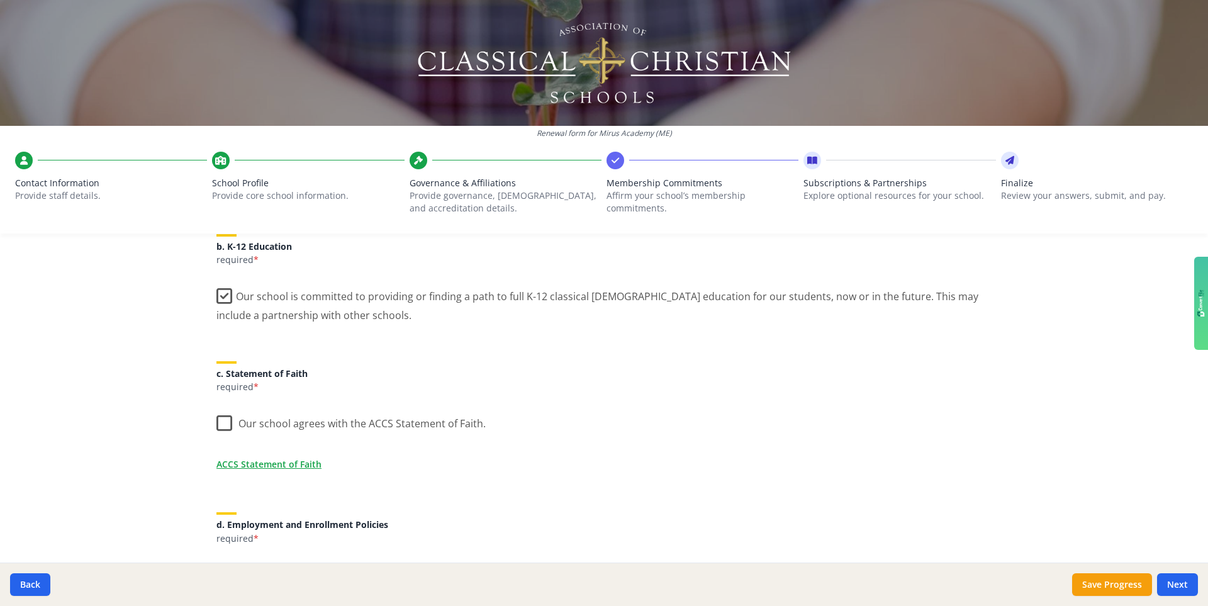
click at [219, 425] on label "Our school agrees with the ACCS Statement of Faith." at bounding box center [350, 420] width 269 height 27
click at [0, 0] on input "Our school agrees with the ACCS Statement of Faith." at bounding box center [0, 0] width 0 height 0
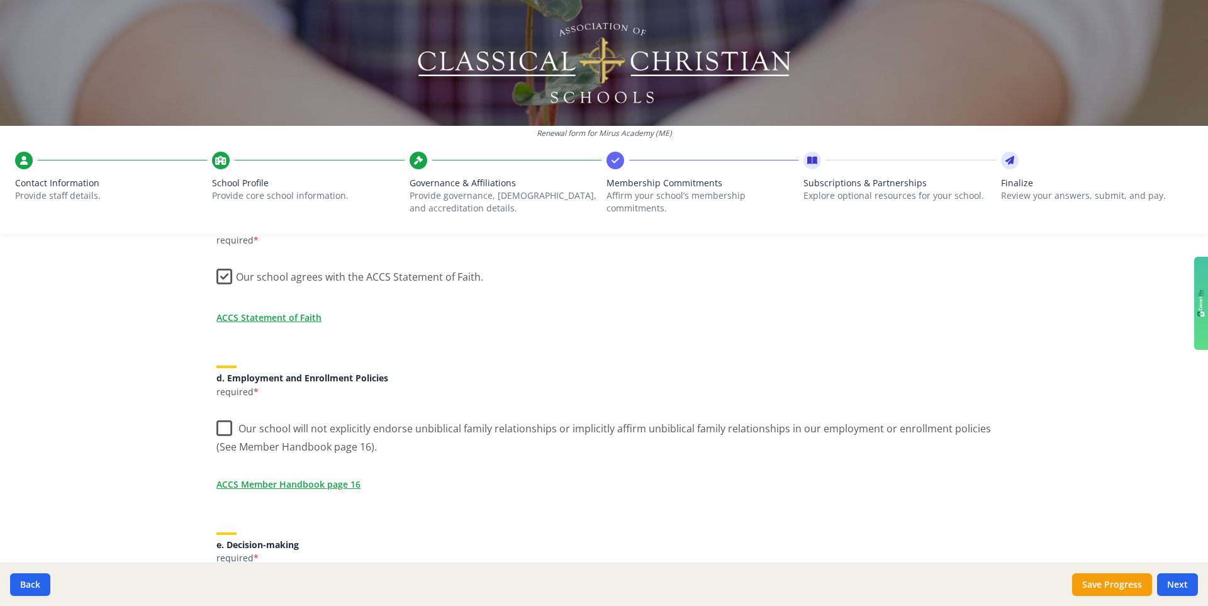
scroll to position [432, 0]
click at [224, 425] on label "Our school will not explicitly endorse unbiblical family relationships or impli…" at bounding box center [603, 431] width 775 height 42
click at [0, 0] on input "Our school will not explicitly endorse unbiblical family relationships or impli…" at bounding box center [0, 0] width 0 height 0
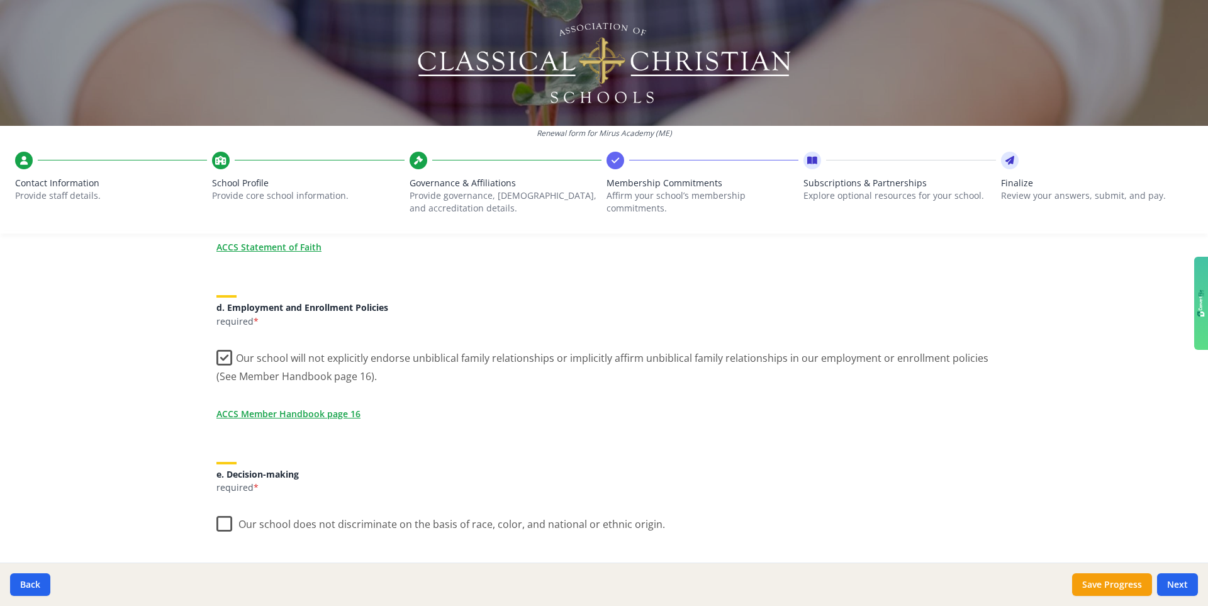
scroll to position [547, 0]
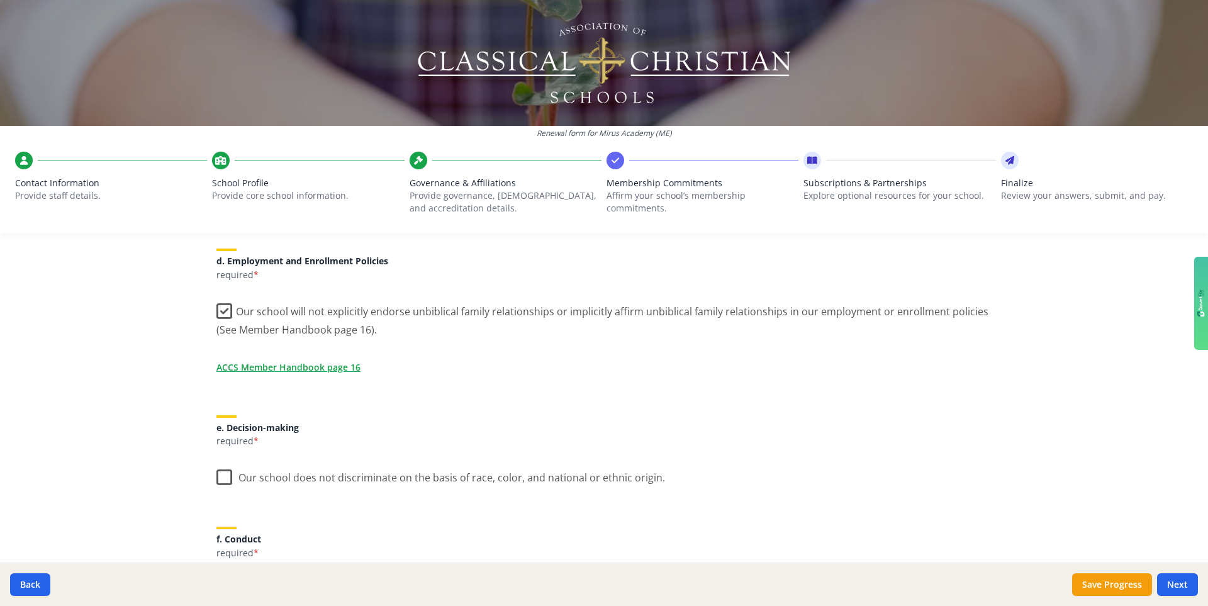
click at [226, 429] on label "Our school does not discriminate on the basis of race, color, and national or e…" at bounding box center [440, 474] width 449 height 27
click at [0, 0] on input "Our school does not discriminate on the basis of race, color, and national or e…" at bounding box center [0, 0] width 0 height 0
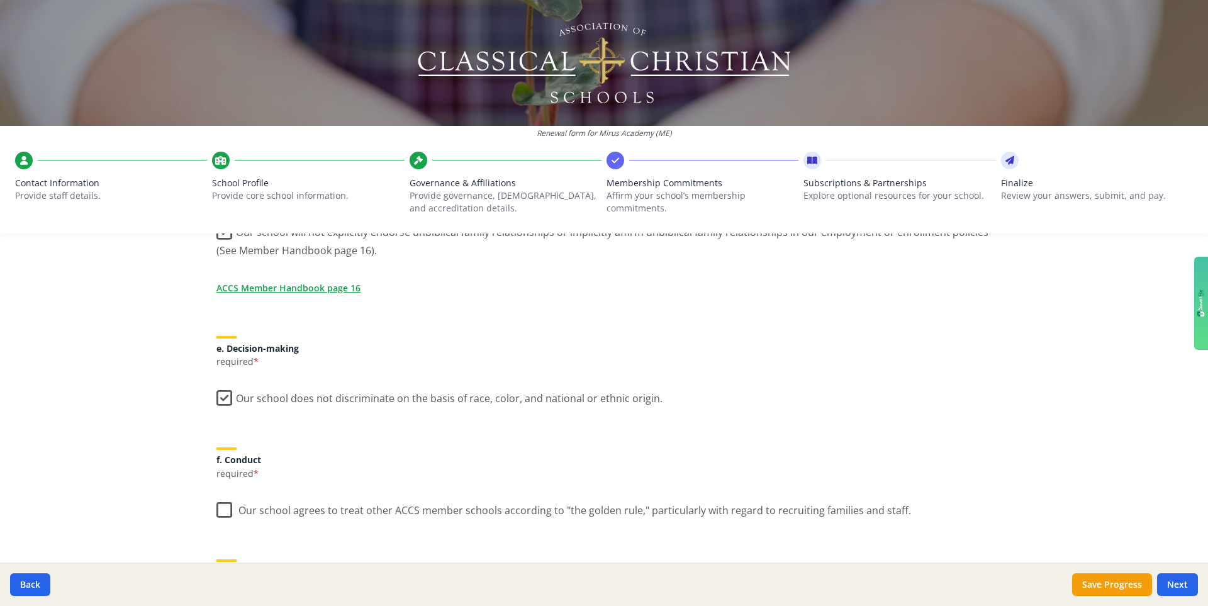
scroll to position [662, 0]
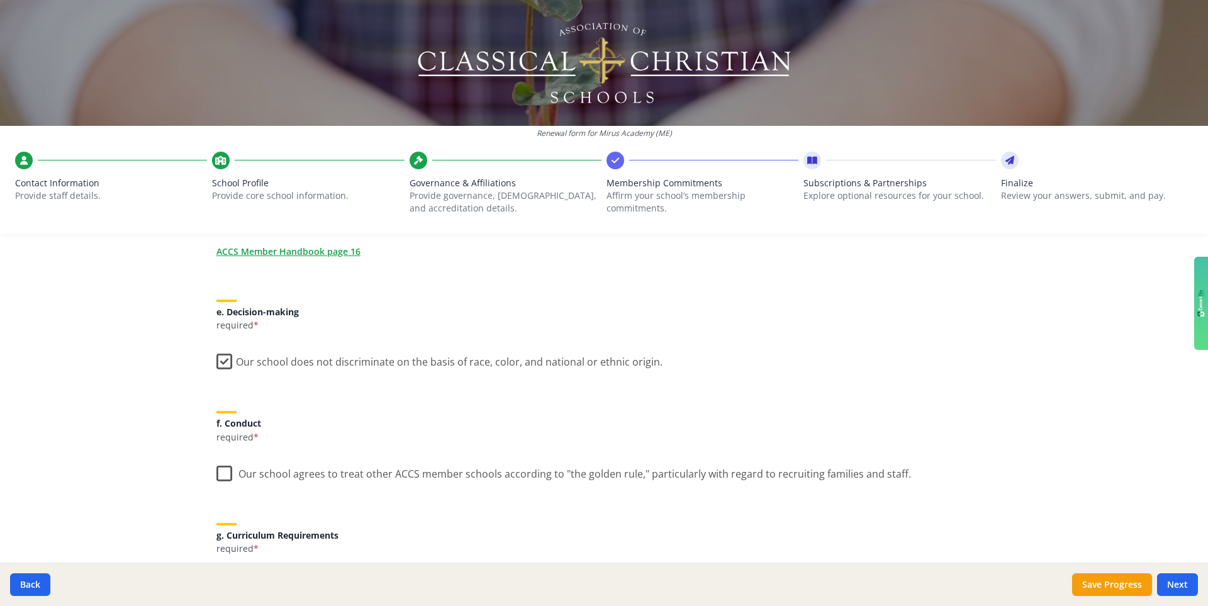
click at [228, 429] on label "Our school agrees to treat other ACCS member schools according to "the golden r…" at bounding box center [563, 470] width 695 height 27
click at [0, 0] on input "Our school agrees to treat other ACCS member schools according to "the golden r…" at bounding box center [0, 0] width 0 height 0
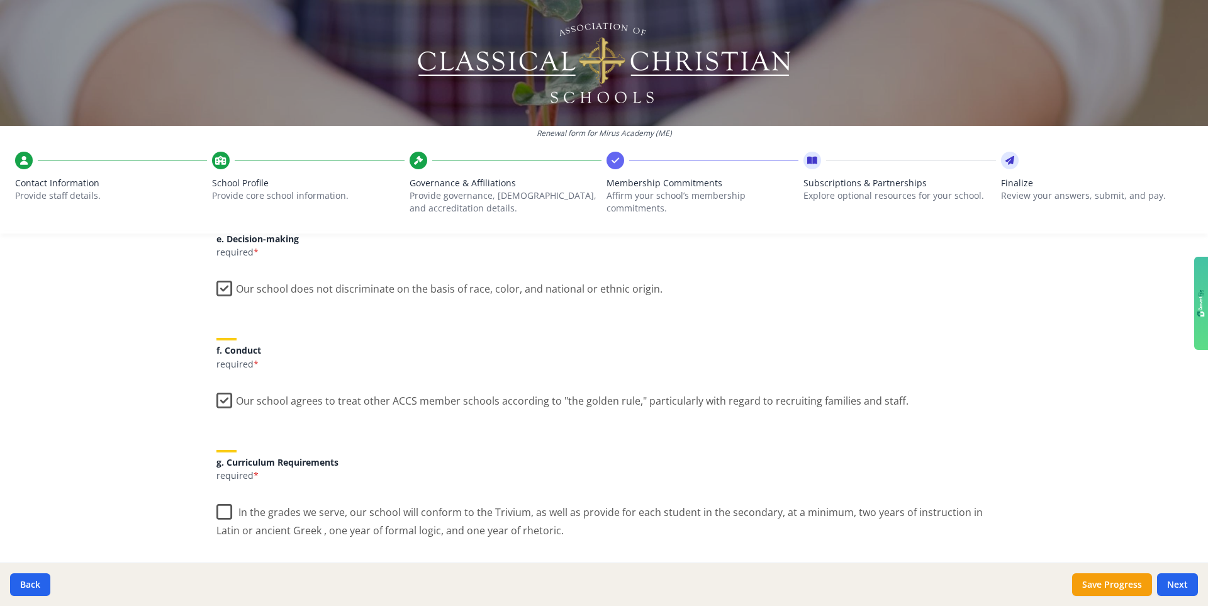
scroll to position [793, 0]
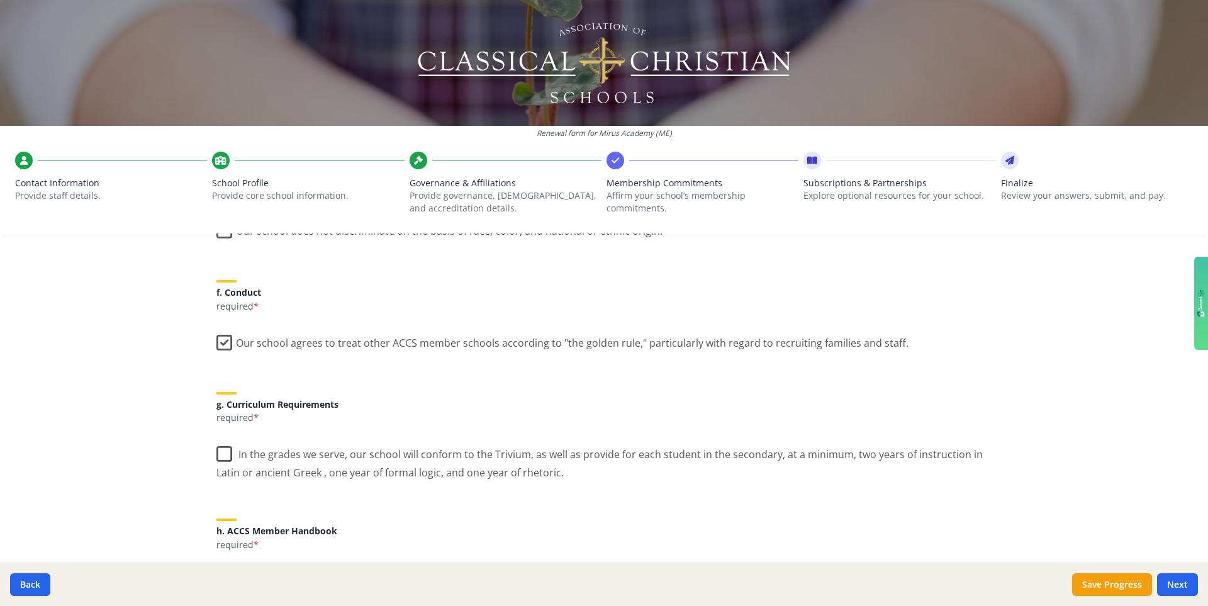
click at [225, 429] on label "In the grades we serve, our school will conform to the Trivium, as well as prov…" at bounding box center [603, 459] width 775 height 42
click at [0, 0] on input "In the grades we serve, our school will conform to the Trivium, as well as prov…" at bounding box center [0, 0] width 0 height 0
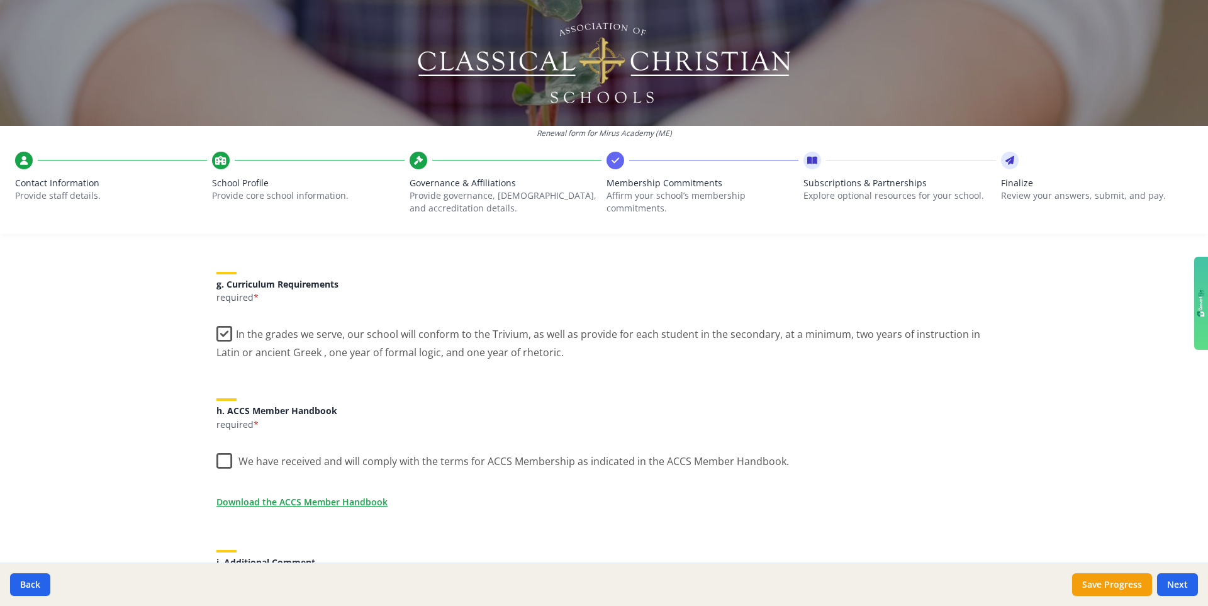
scroll to position [954, 0]
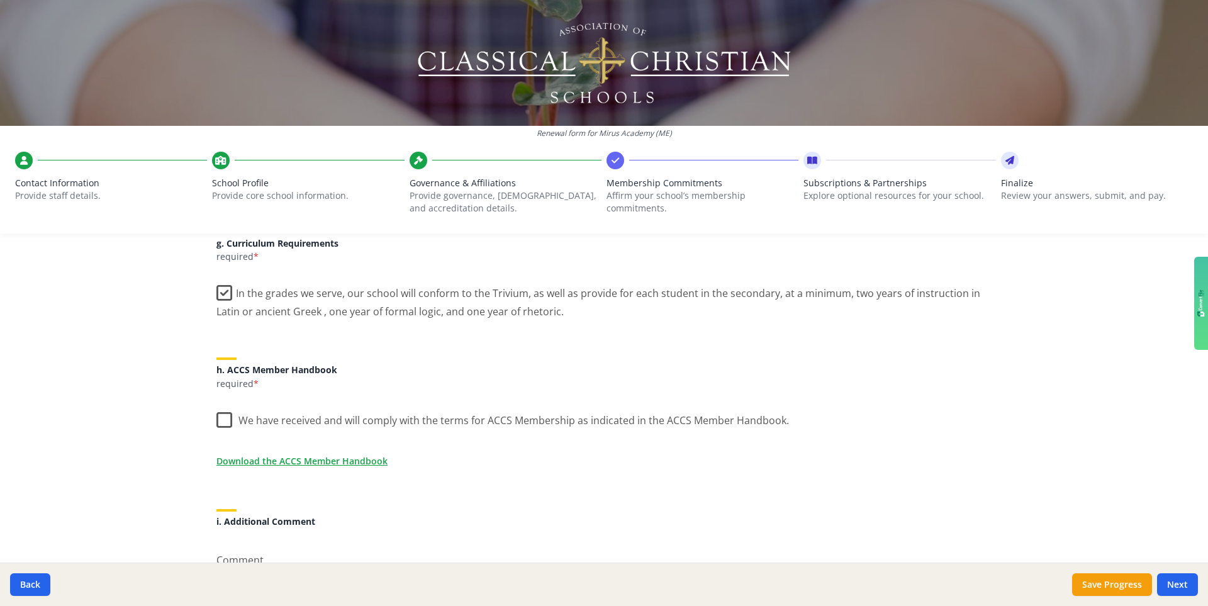
click at [221, 418] on label "We have received and will comply with the terms for ACCS Membership as indicate…" at bounding box center [502, 417] width 573 height 27
click at [0, 0] on input "We have received and will comply with the terms for ACCS Membership as indicate…" at bounding box center [0, 0] width 0 height 0
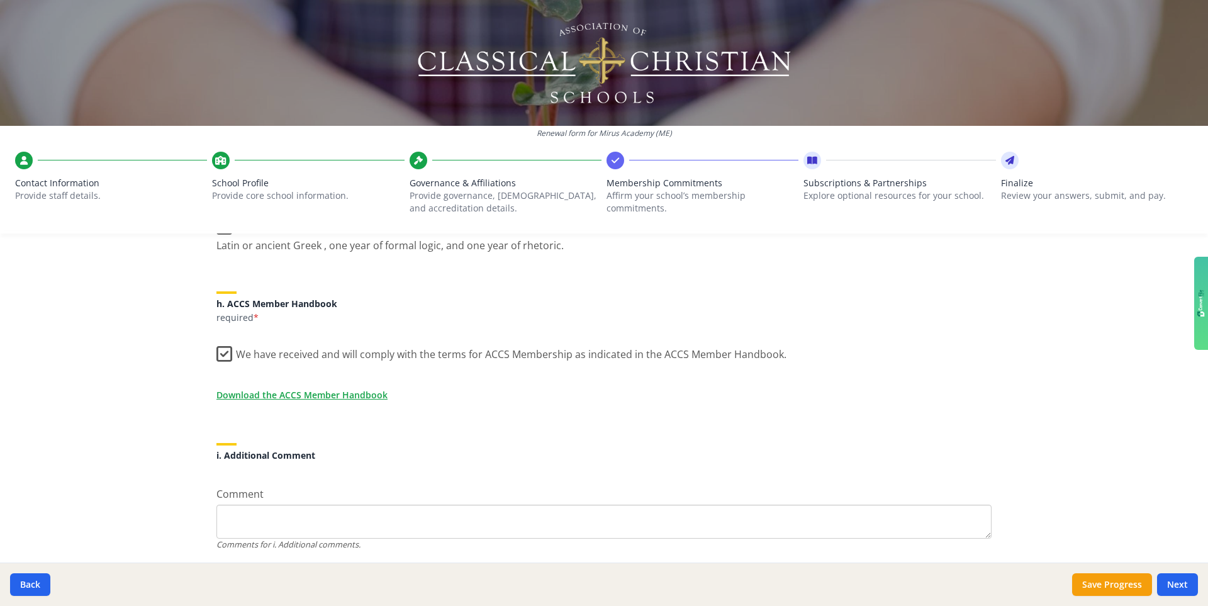
scroll to position [1062, 0]
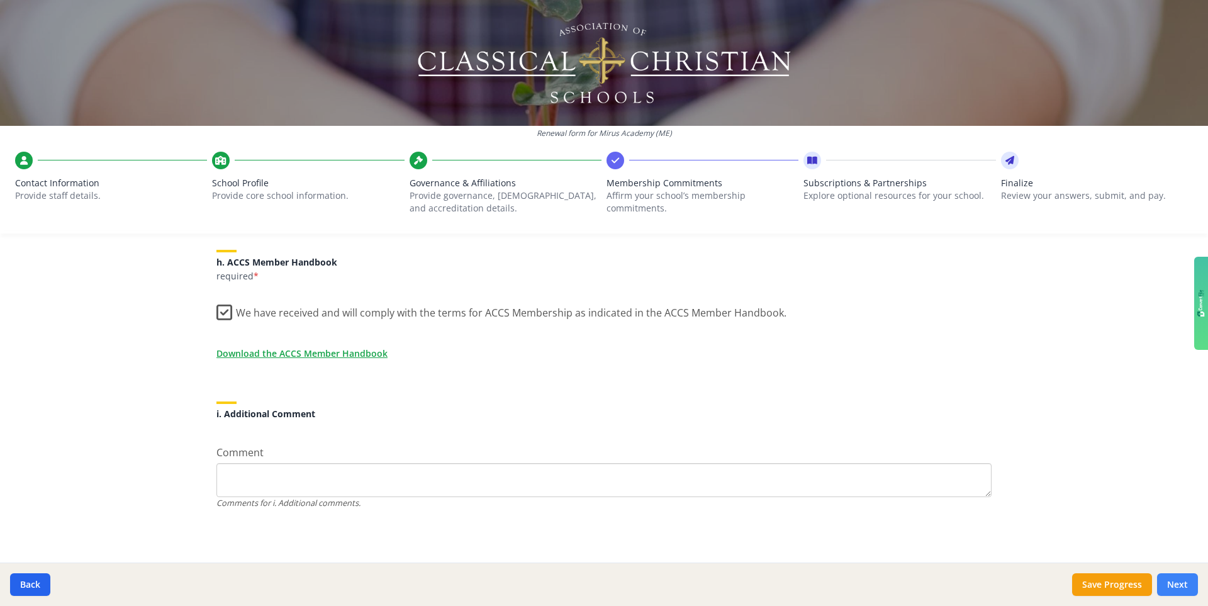
click at [754, 429] on button "Next" at bounding box center [1177, 584] width 41 height 23
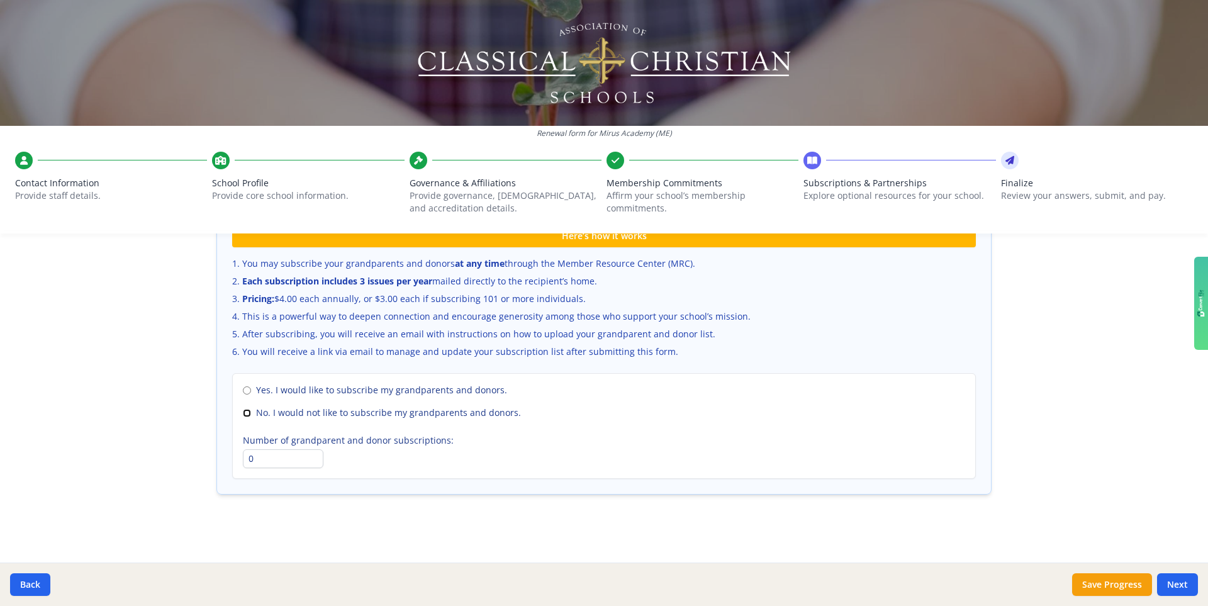
click at [245, 411] on input "No. I would not like to subscribe my grandparents and donors." at bounding box center [247, 413] width 8 height 8
radio input "true"
drag, startPoint x: 1177, startPoint y: 581, endPoint x: 1170, endPoint y: 576, distance: 8.2
click at [754, 429] on button "Next" at bounding box center [1177, 584] width 41 height 23
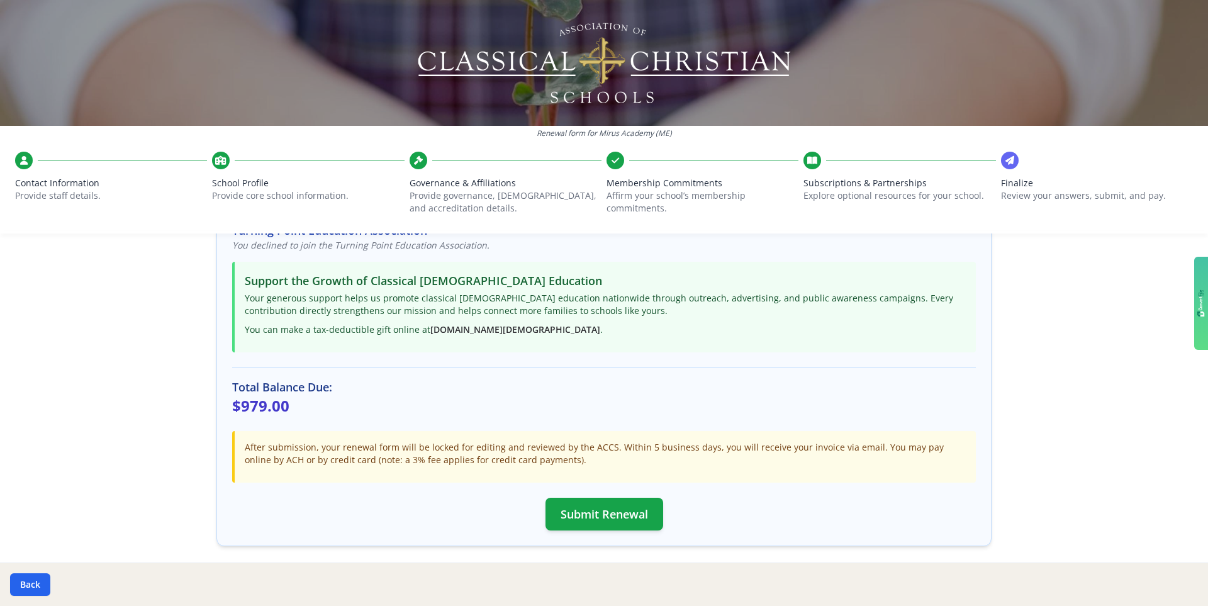
scroll to position [301, 0]
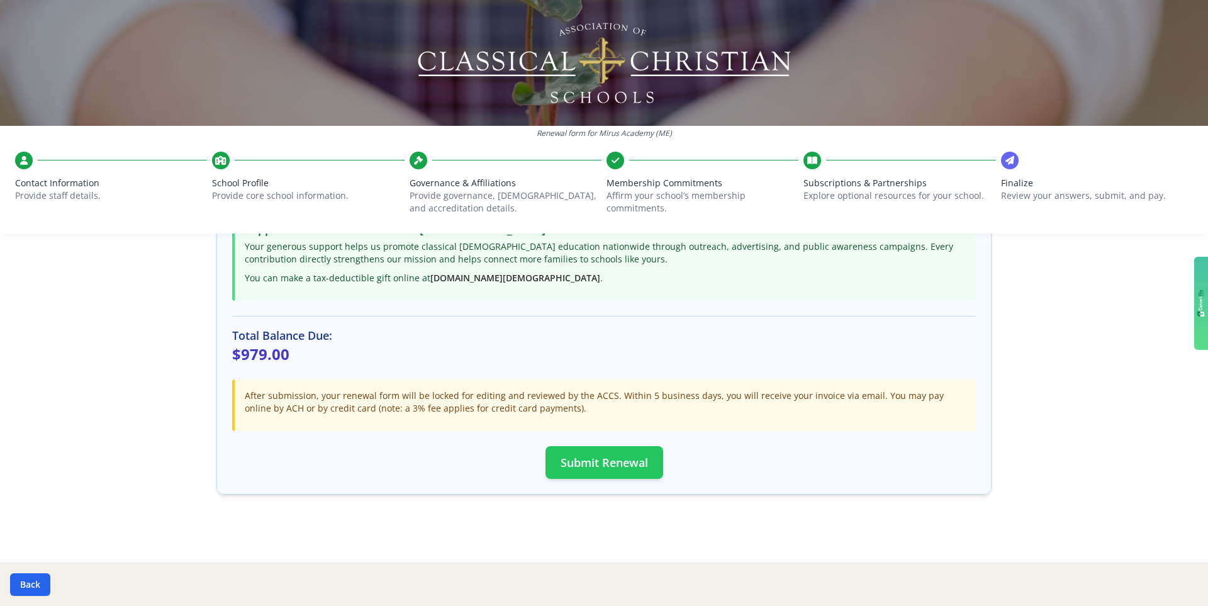
click at [618, 429] on button "Submit Renewal" at bounding box center [604, 462] width 118 height 33
